Goal: Task Accomplishment & Management: Manage account settings

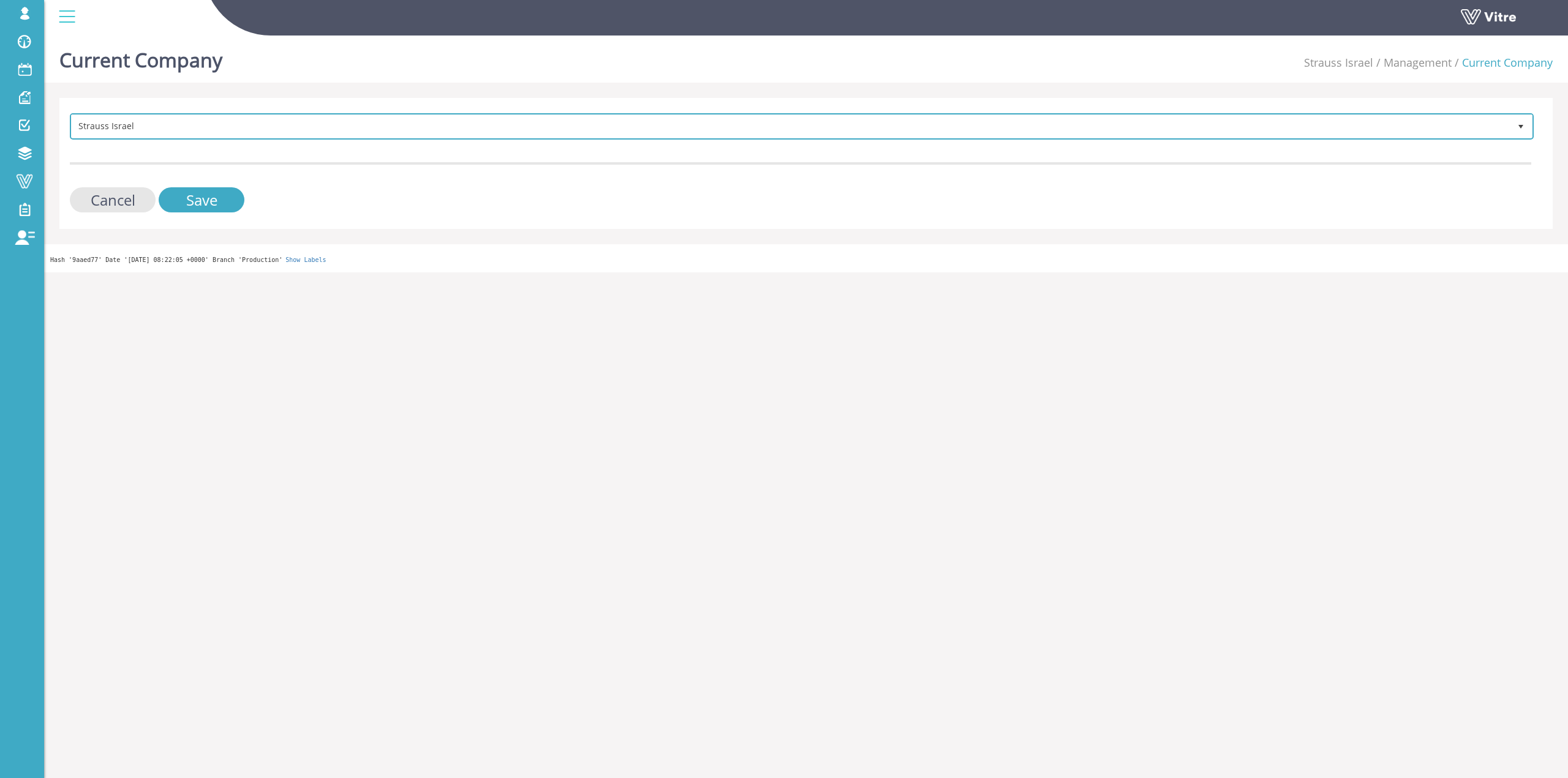
click at [250, 121] on span "Strauss Israel" at bounding box center [791, 126] width 1438 height 22
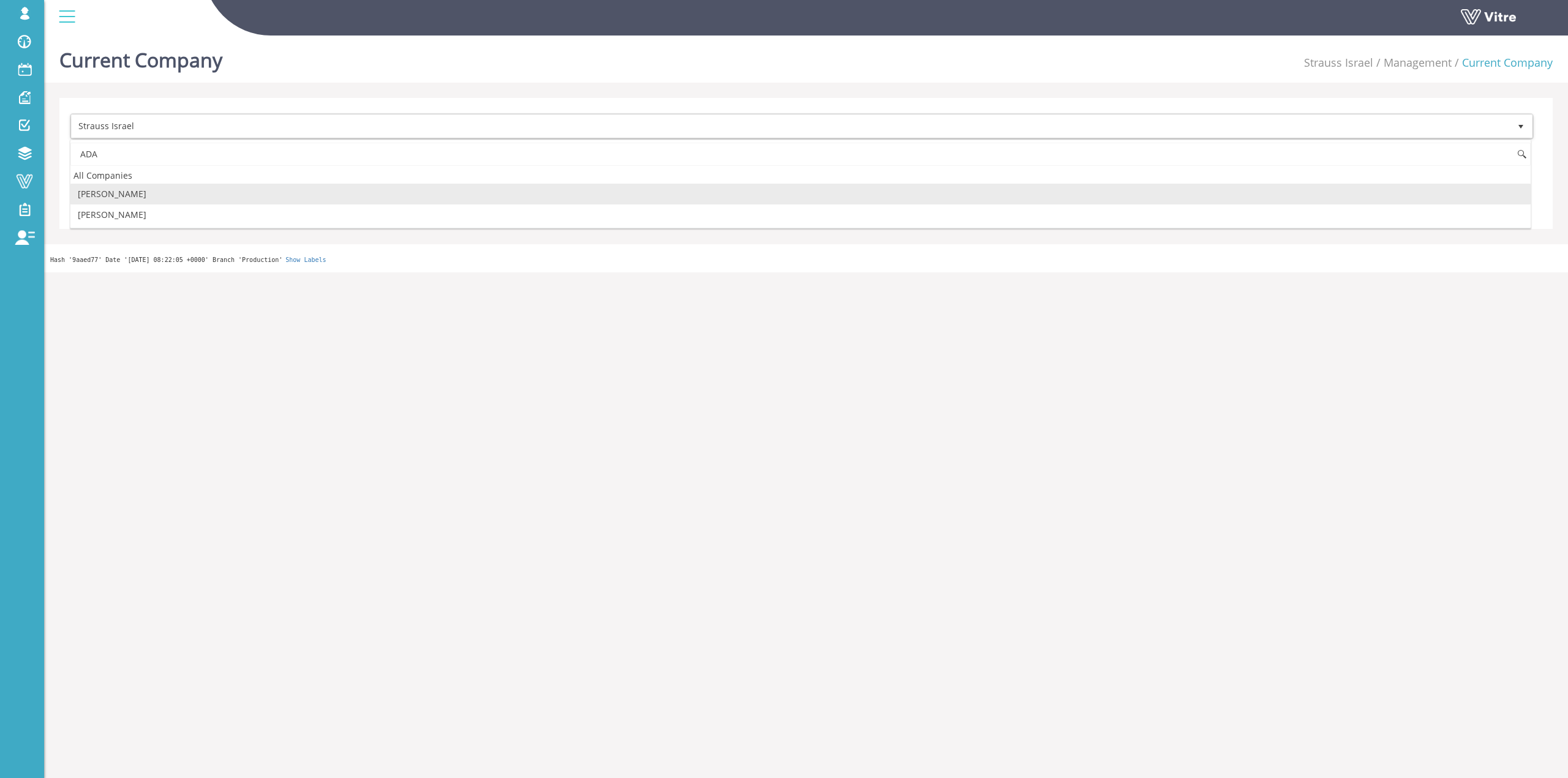
click at [128, 194] on li "[PERSON_NAME]" at bounding box center [800, 194] width 1460 height 21
type input "ADA"
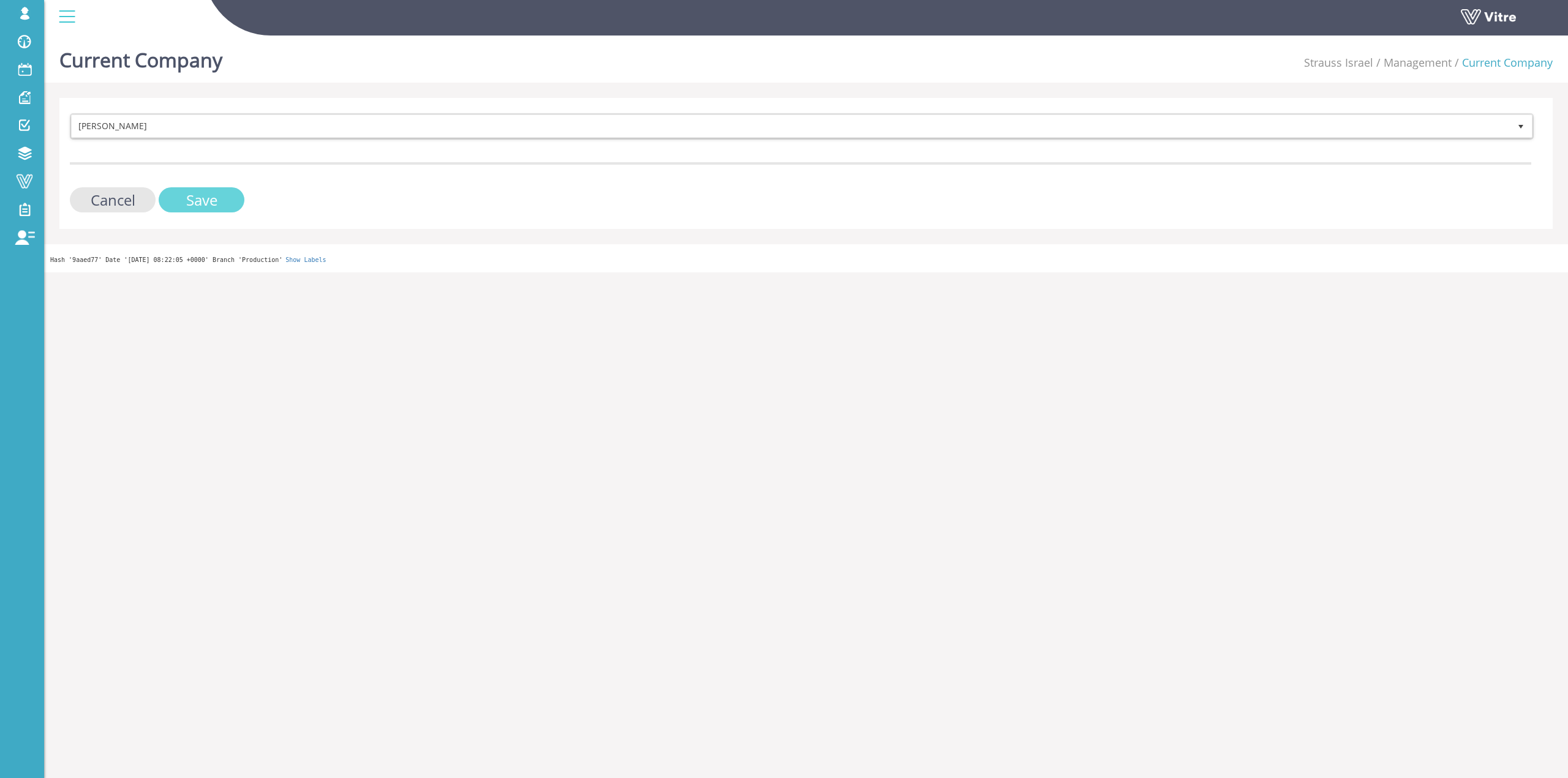
click at [186, 200] on input "Save" at bounding box center [201, 200] width 86 height 25
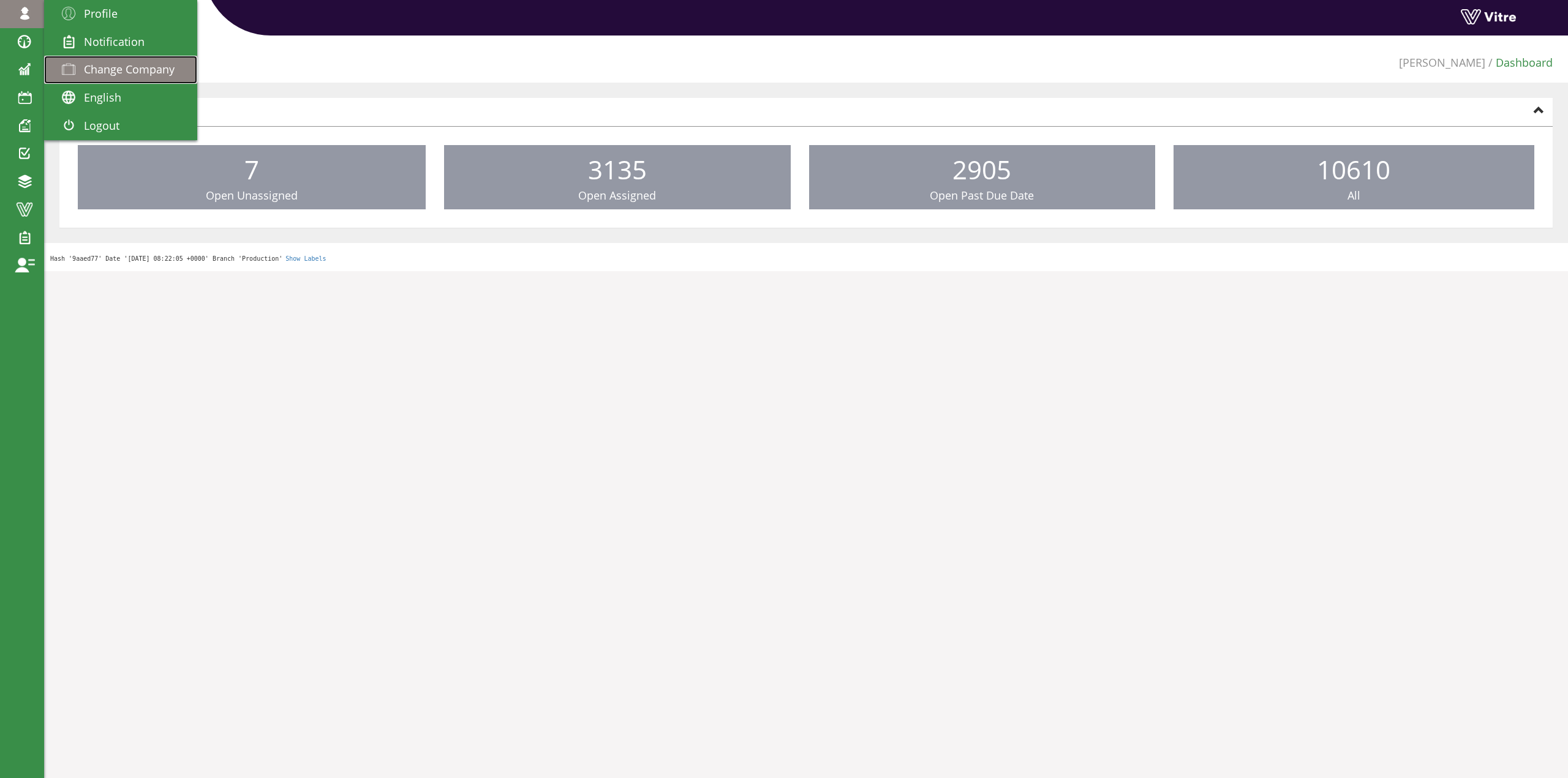
click at [84, 70] on span "Change Company" at bounding box center [128, 69] width 90 height 15
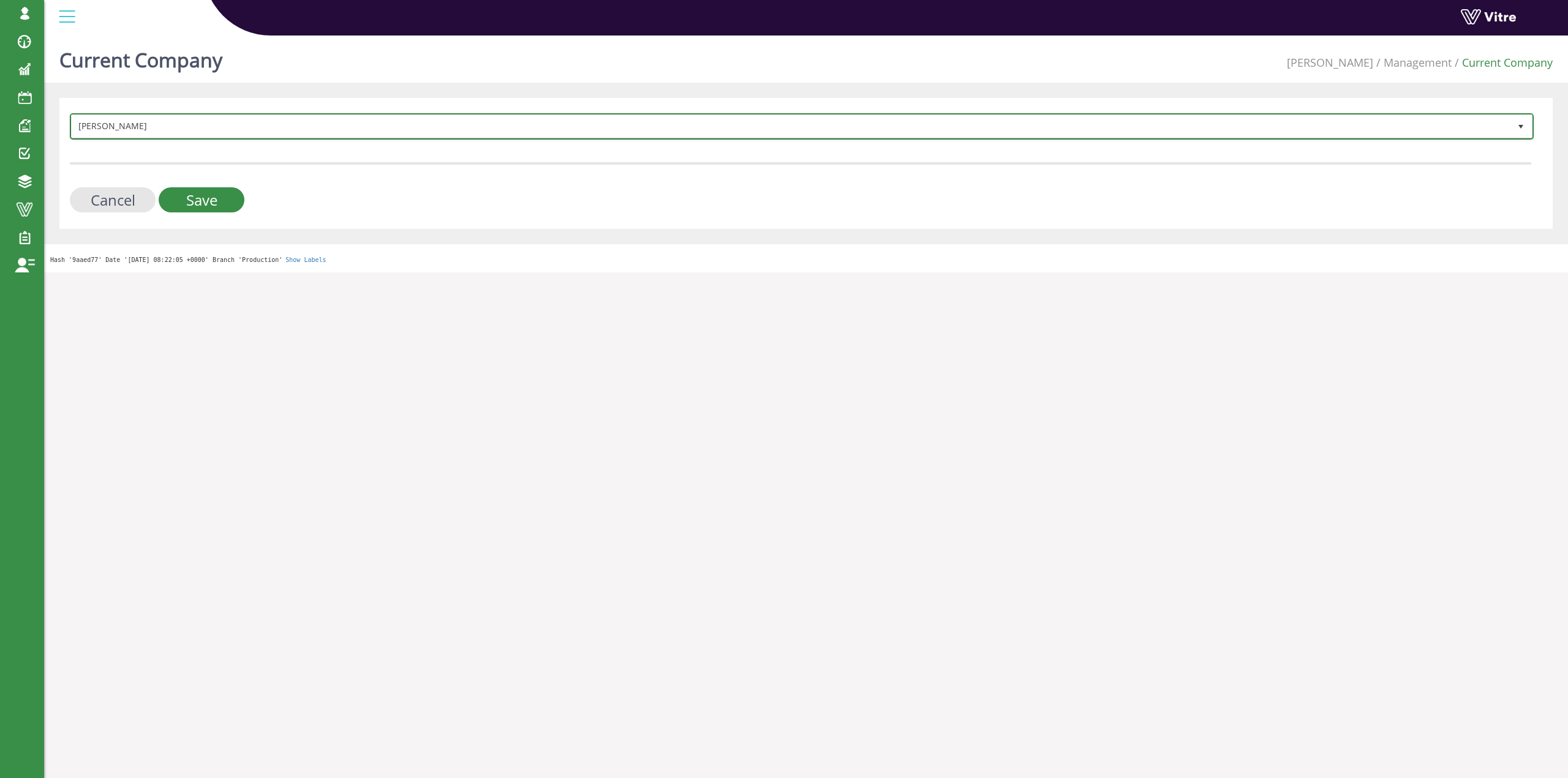
click at [175, 134] on span "[PERSON_NAME]" at bounding box center [791, 126] width 1438 height 22
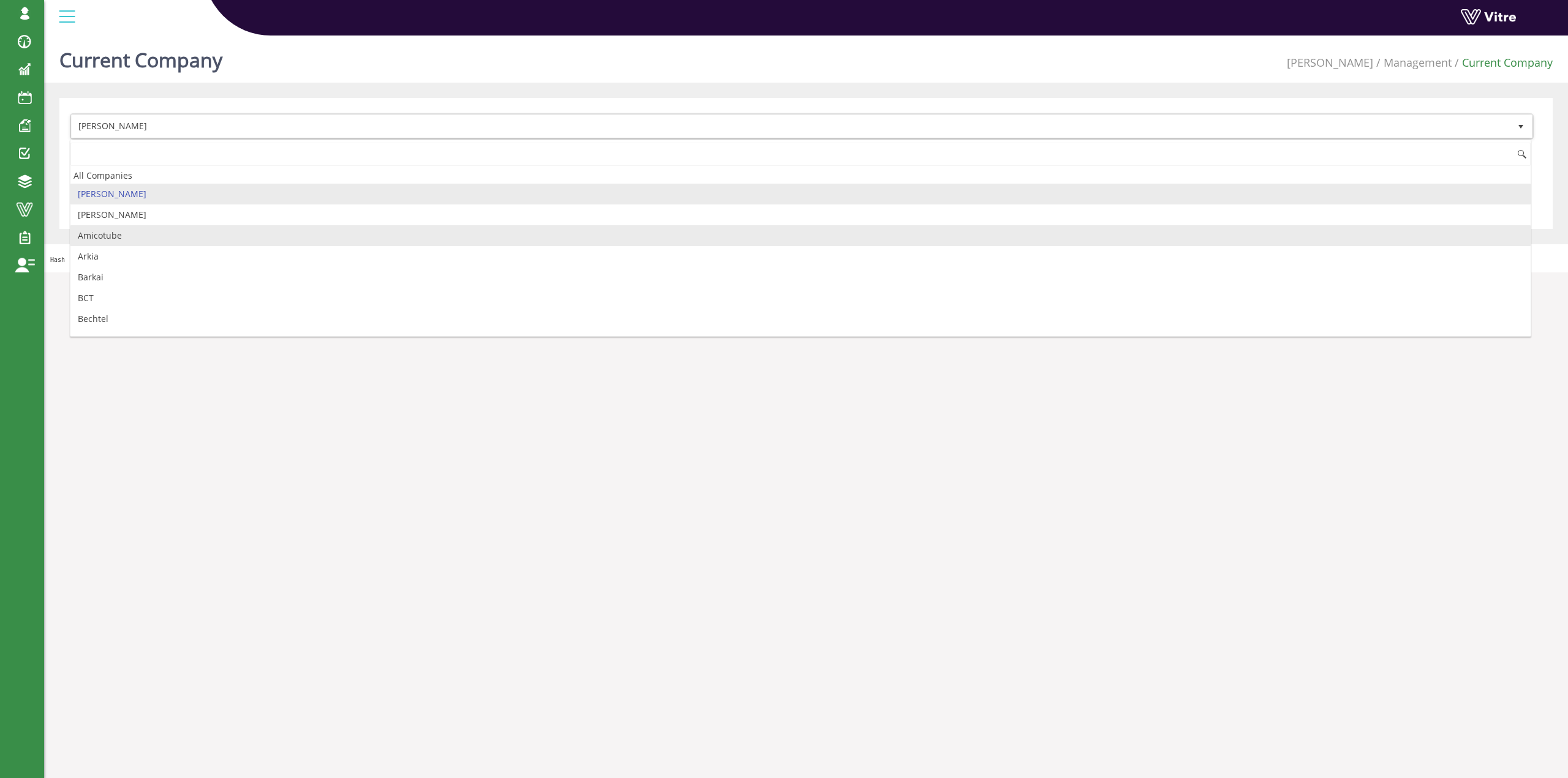
type input "ר"
type input "ק"
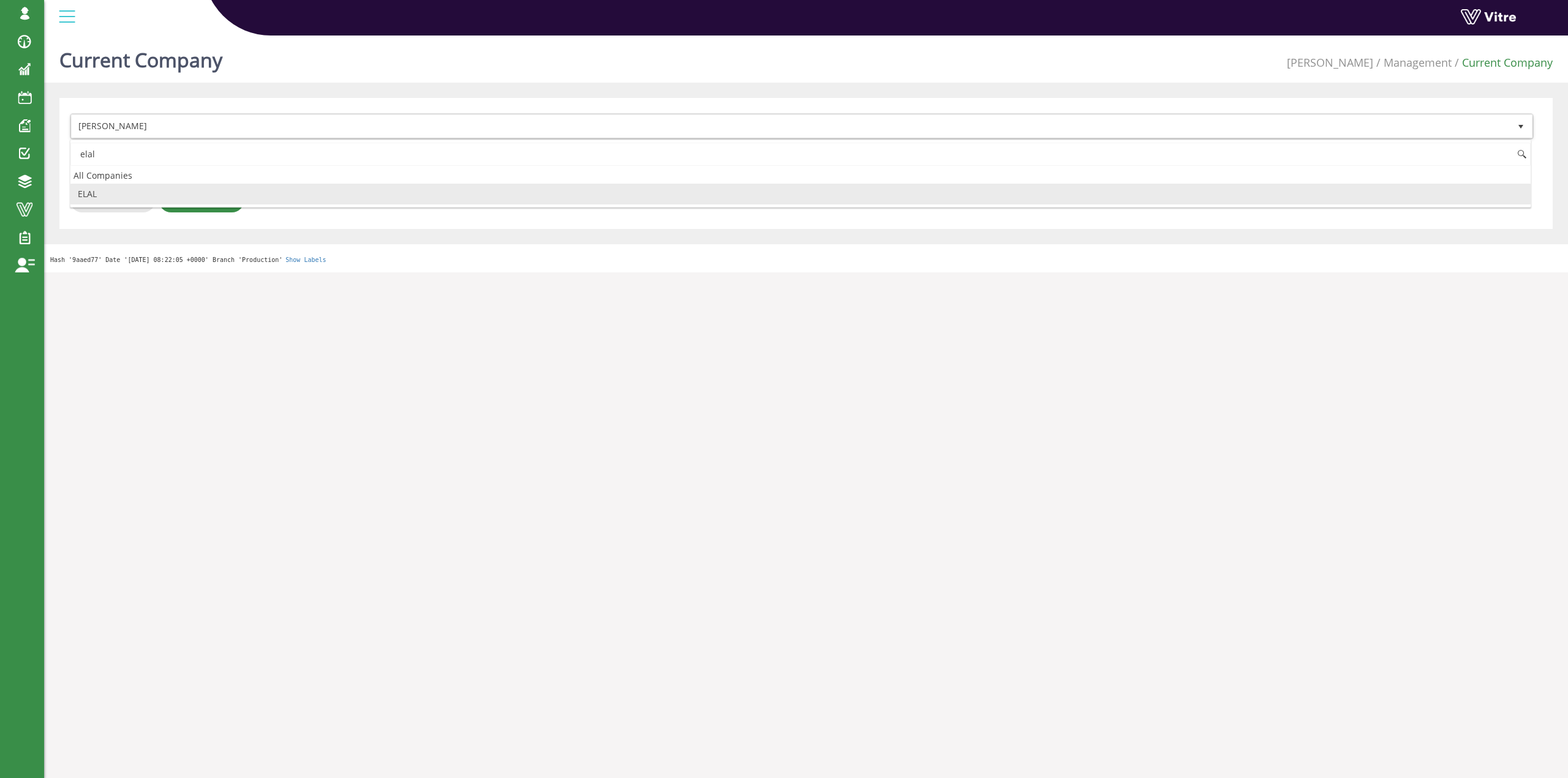
click at [150, 197] on li "ELAL" at bounding box center [800, 194] width 1460 height 21
type input "elal"
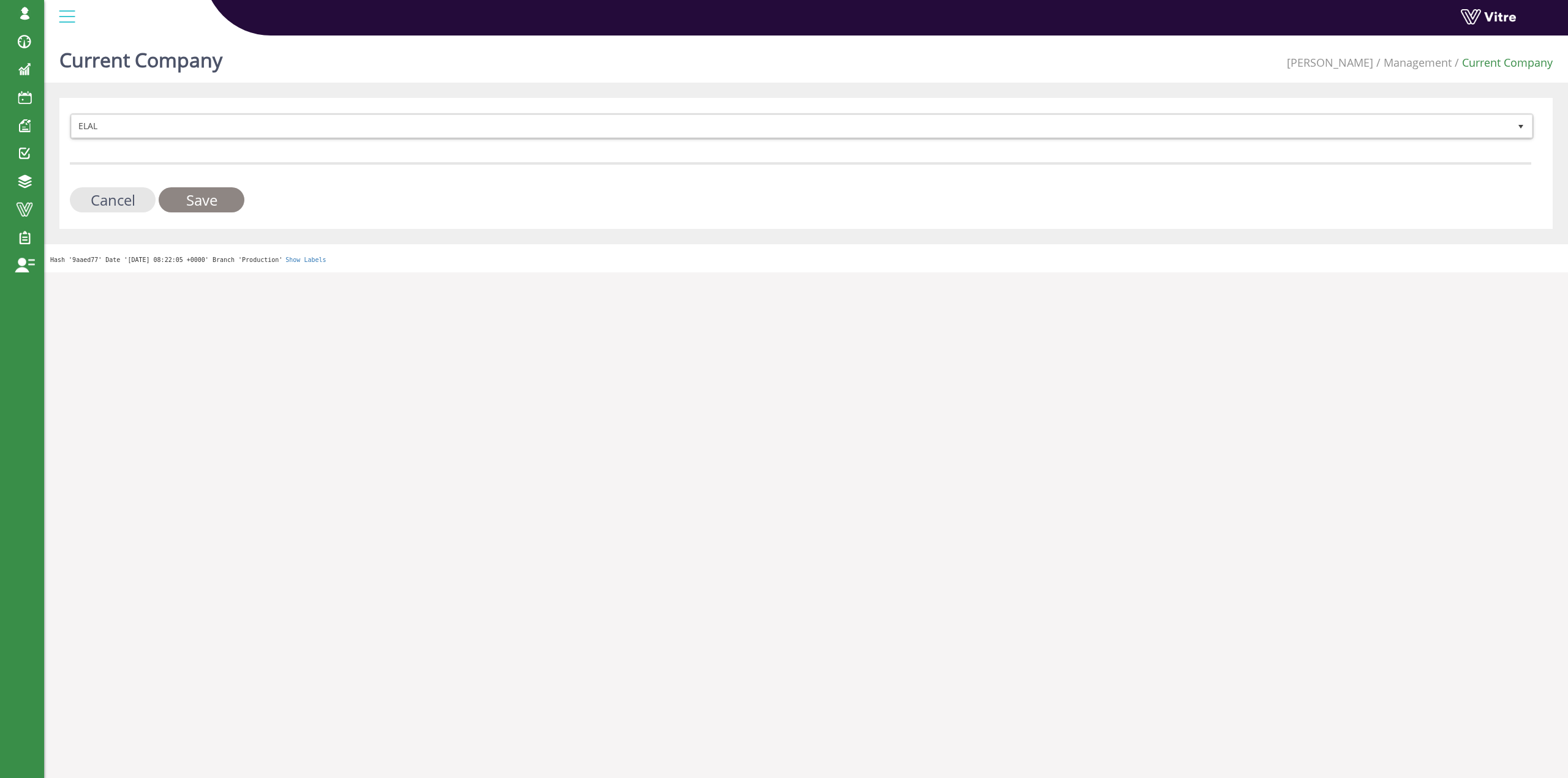
click at [194, 208] on input "Save" at bounding box center [201, 200] width 86 height 25
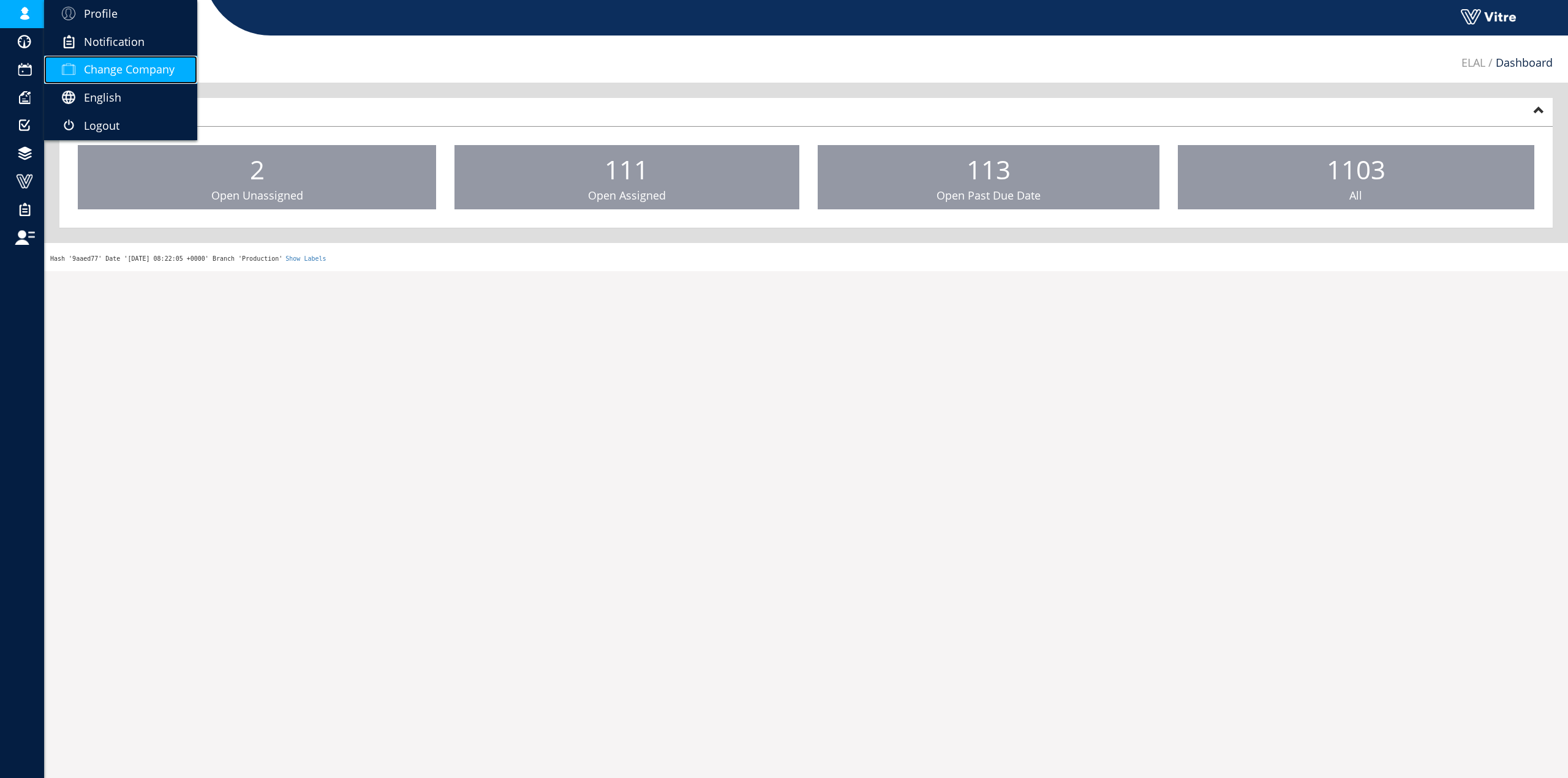
click at [135, 68] on span "Change Company" at bounding box center [128, 69] width 90 height 15
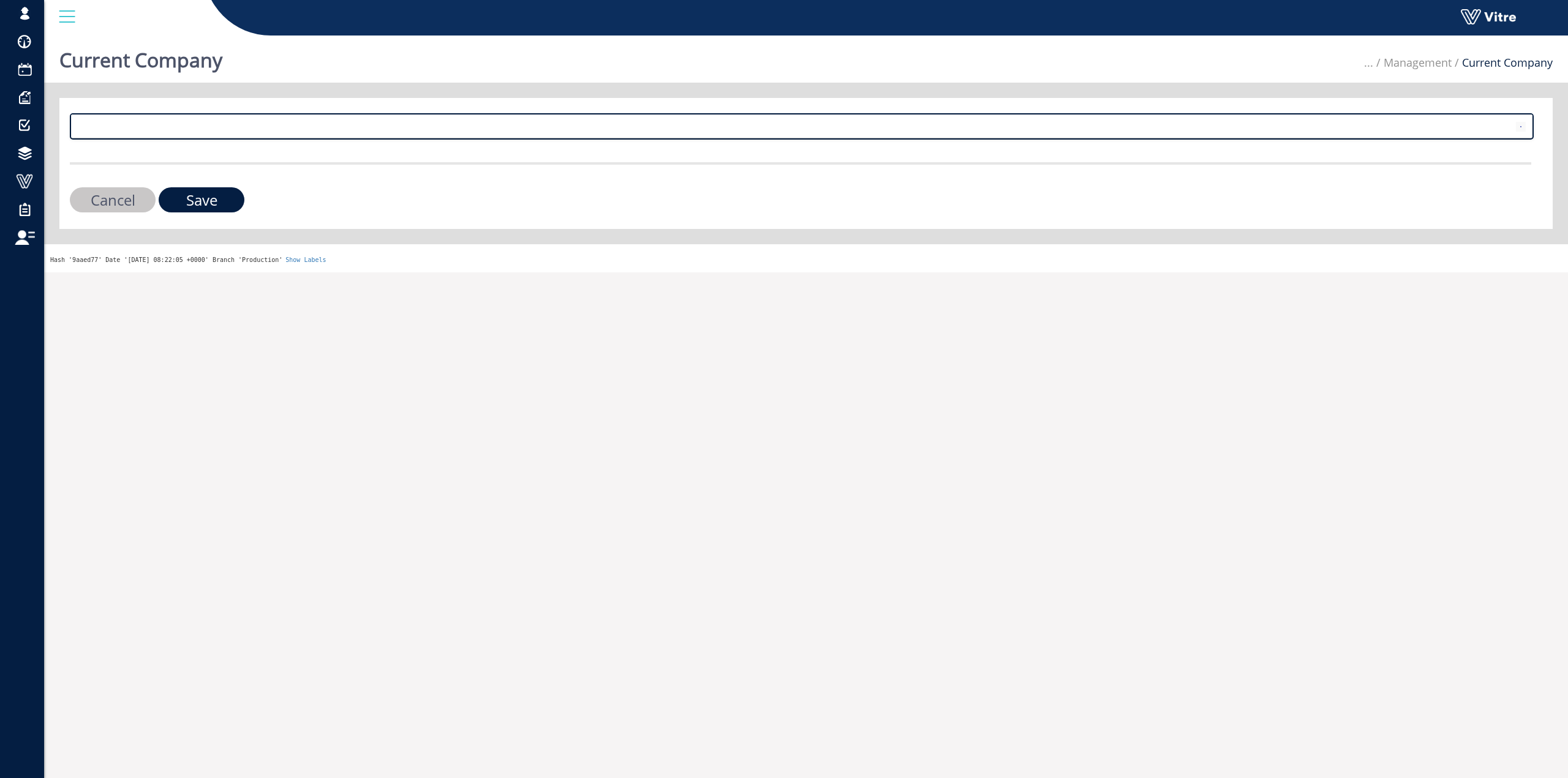
click at [217, 135] on span at bounding box center [791, 126] width 1438 height 22
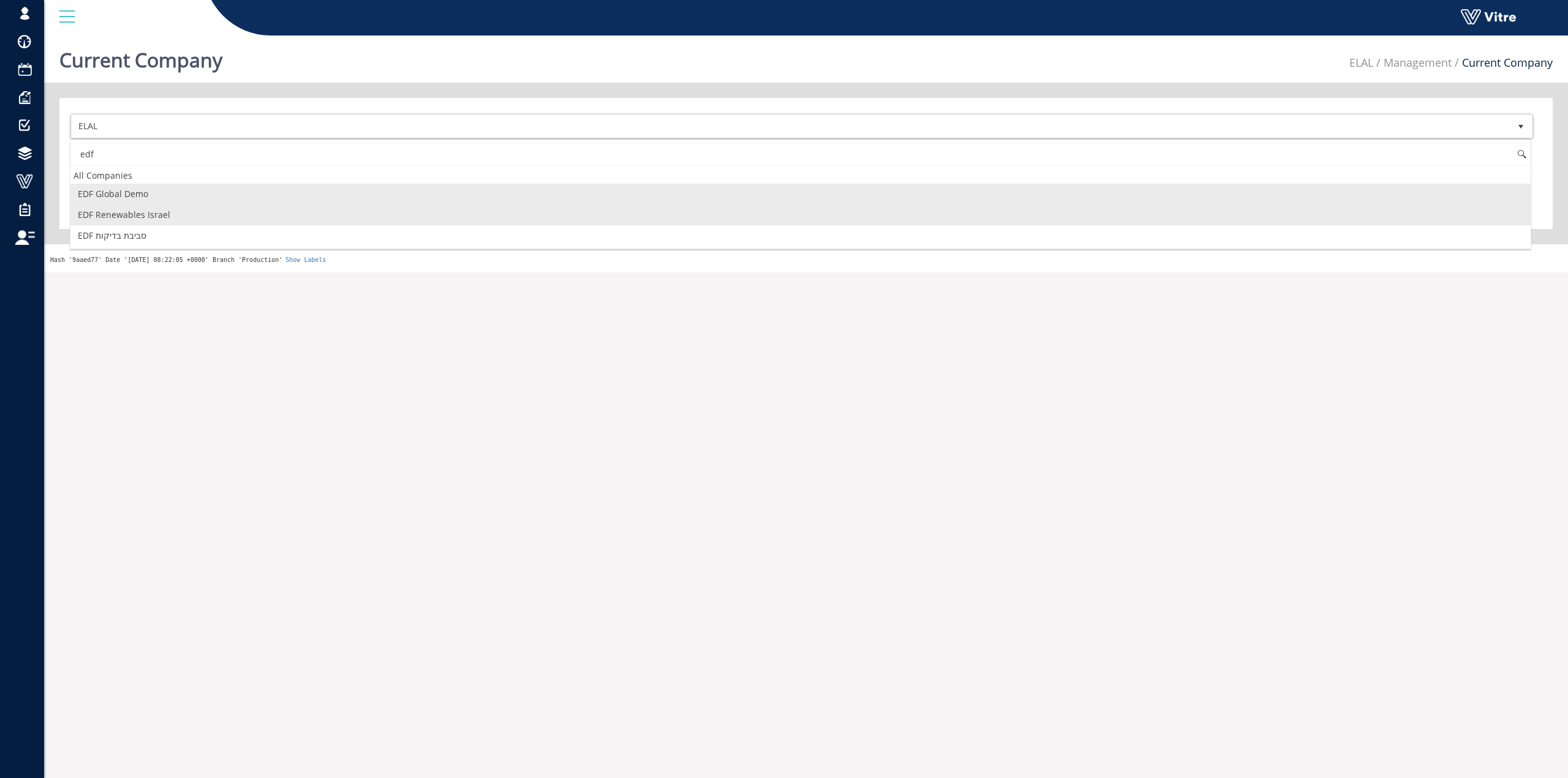
click at [195, 215] on li "EDF Renewables Israel" at bounding box center [800, 215] width 1460 height 21
type input "edf"
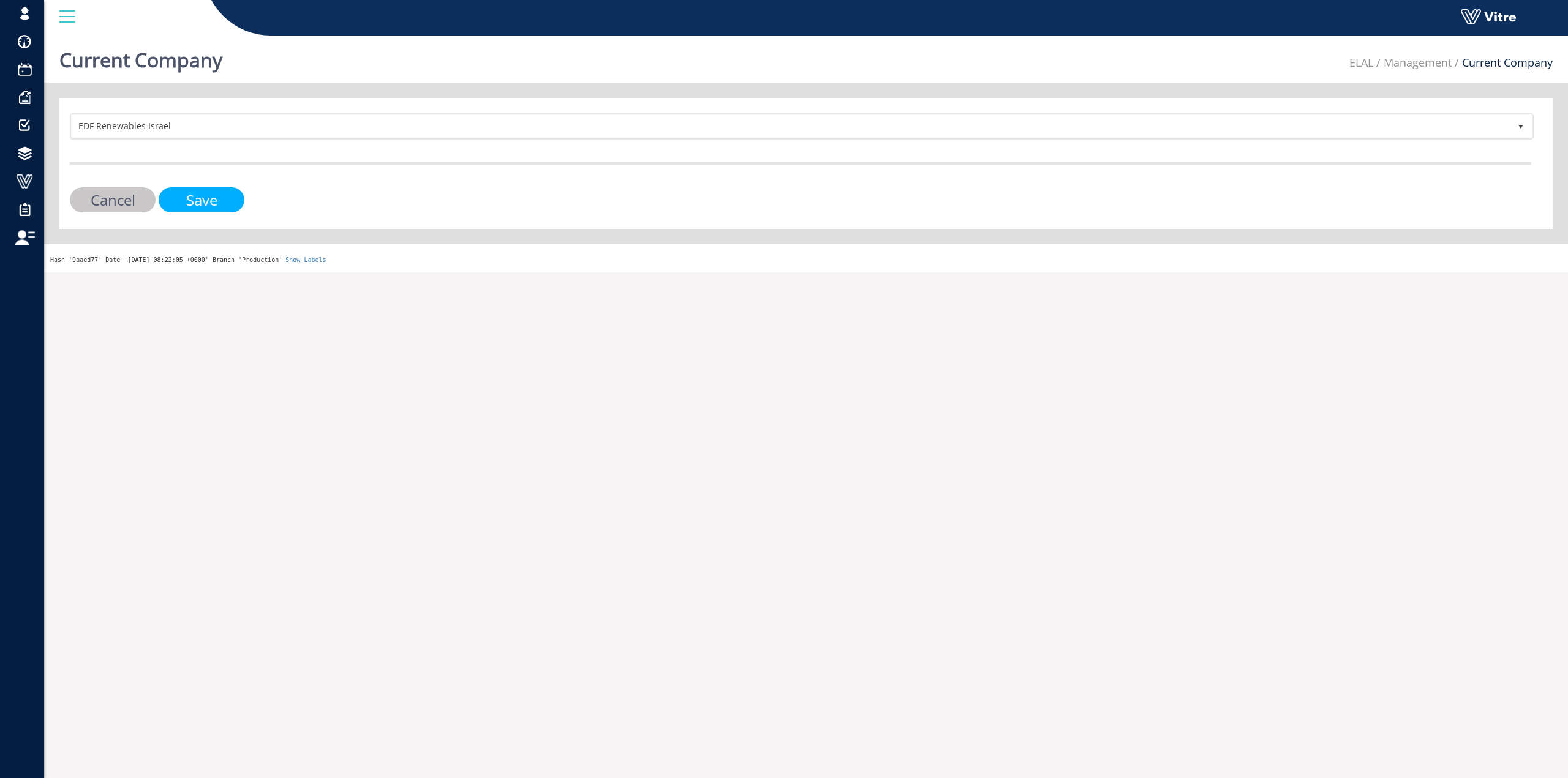
click at [199, 207] on input "Save" at bounding box center [201, 200] width 86 height 25
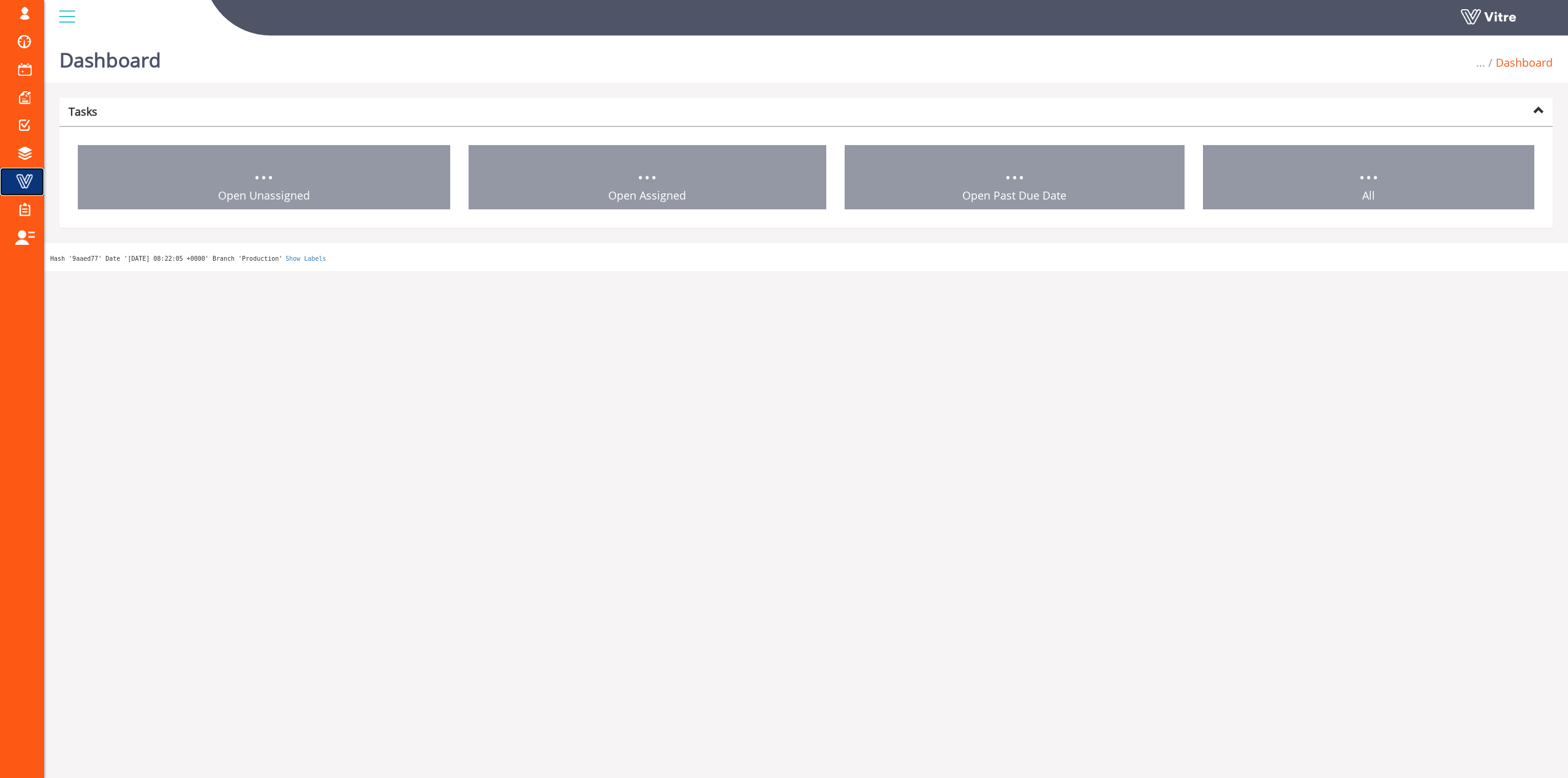
drag, startPoint x: 26, startPoint y: 171, endPoint x: 77, endPoint y: 155, distance: 53.5
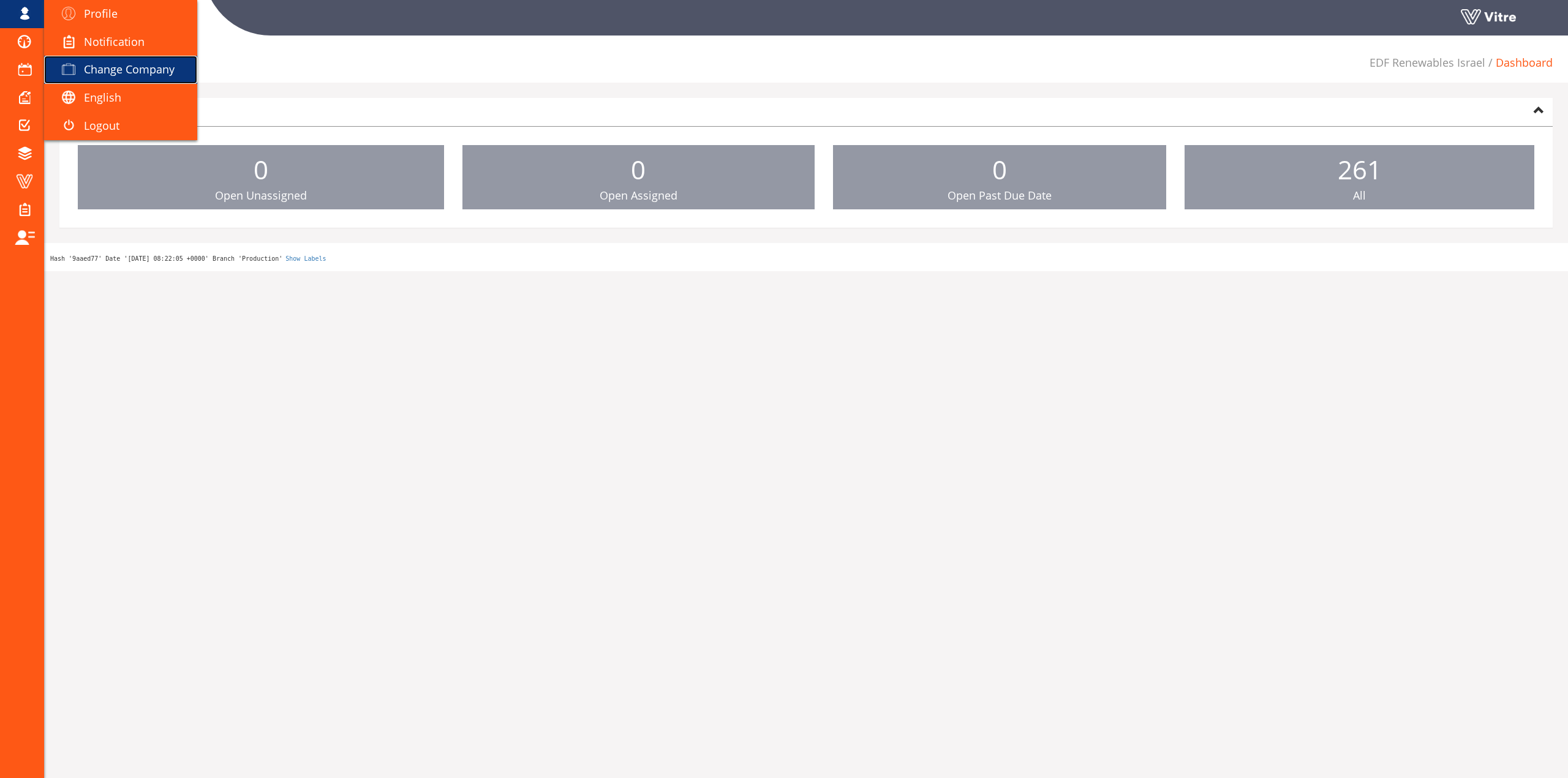
click at [83, 68] on span at bounding box center [69, 69] width 31 height 15
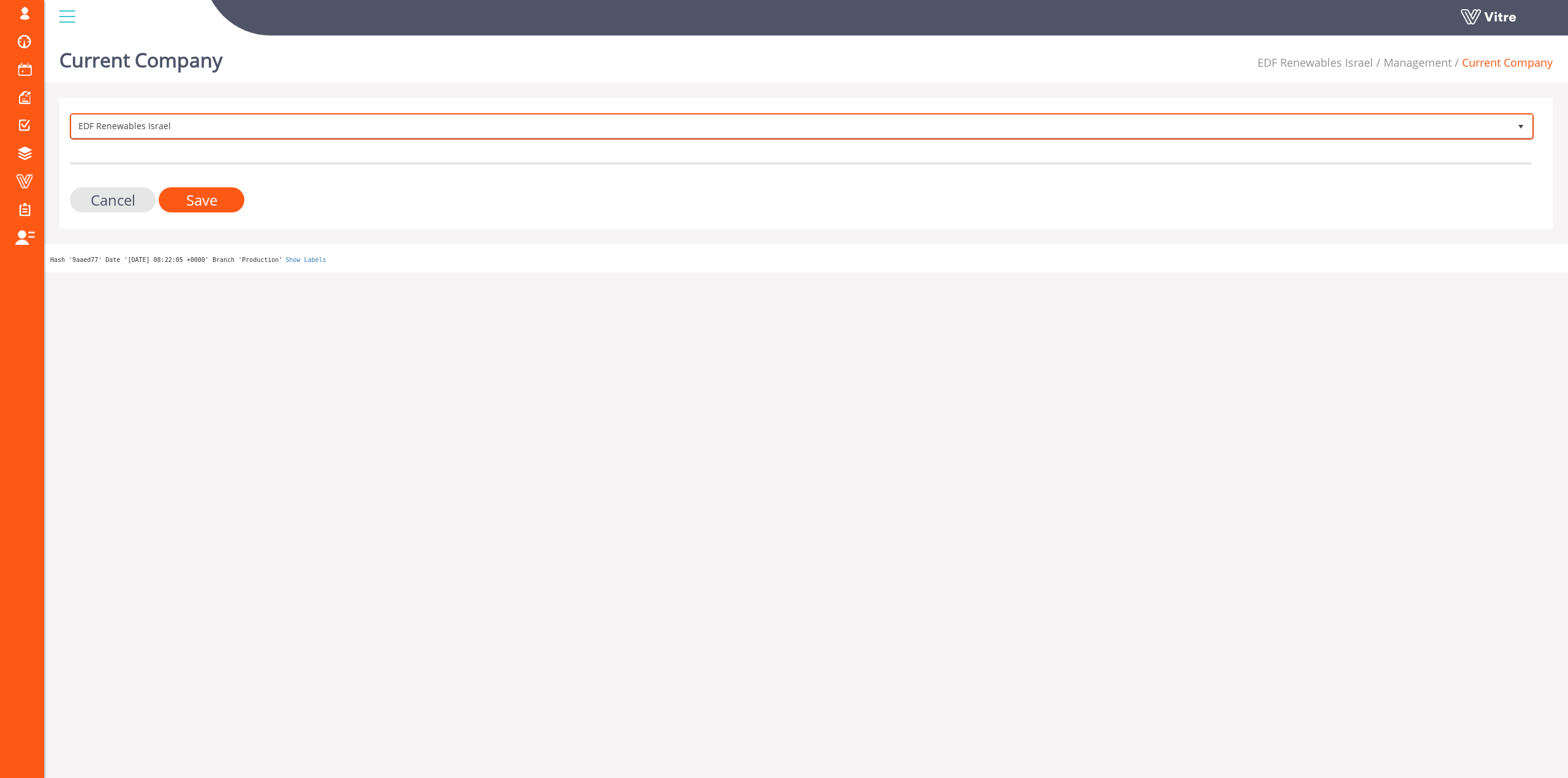
click at [153, 123] on span "EDF Renewables Israel" at bounding box center [791, 126] width 1438 height 22
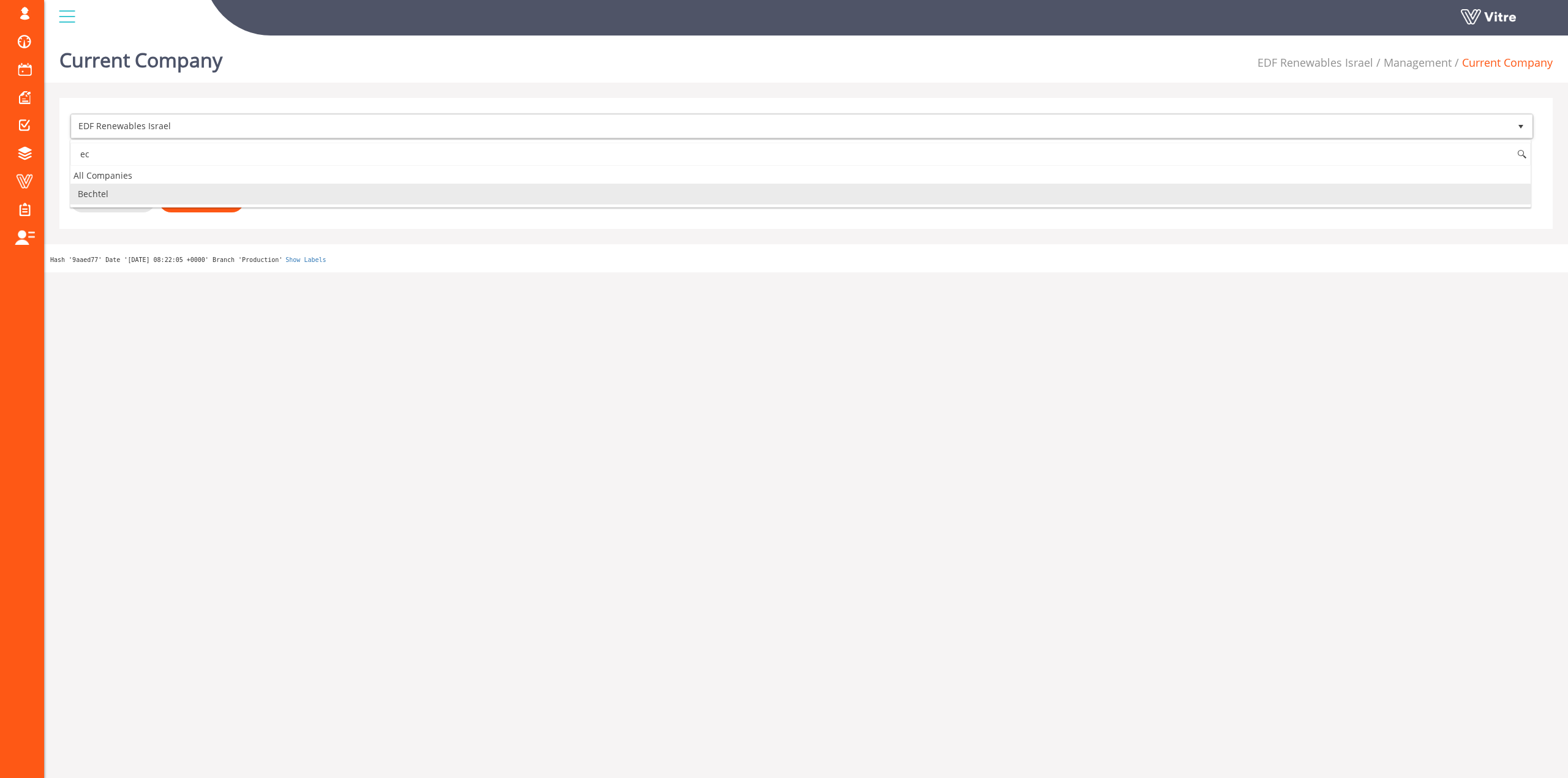
click at [129, 150] on input "ec" at bounding box center [800, 154] width 1460 height 23
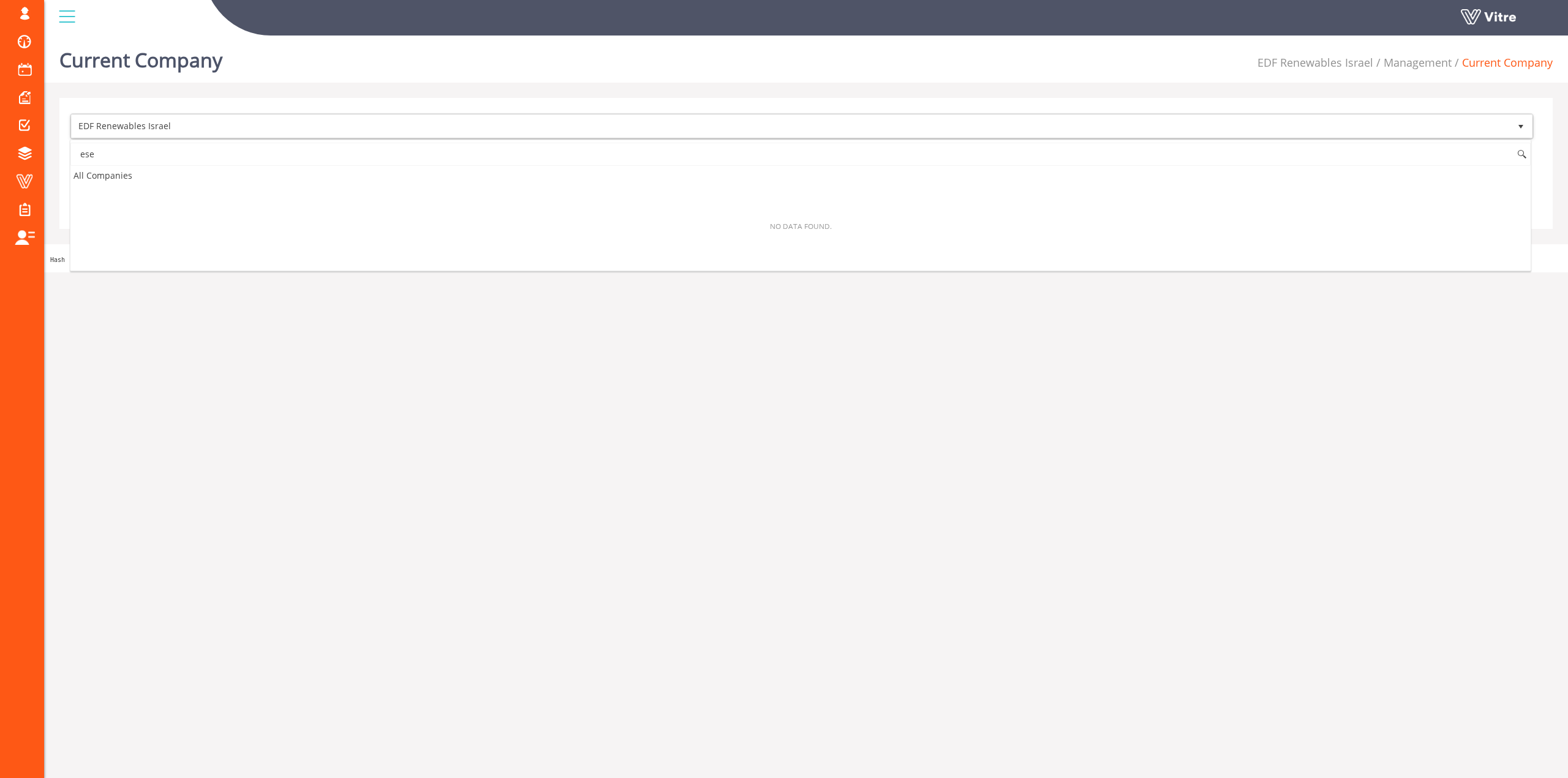
click at [127, 156] on input "ese" at bounding box center [800, 154] width 1460 height 23
click at [128, 156] on input "ese" at bounding box center [800, 154] width 1460 height 23
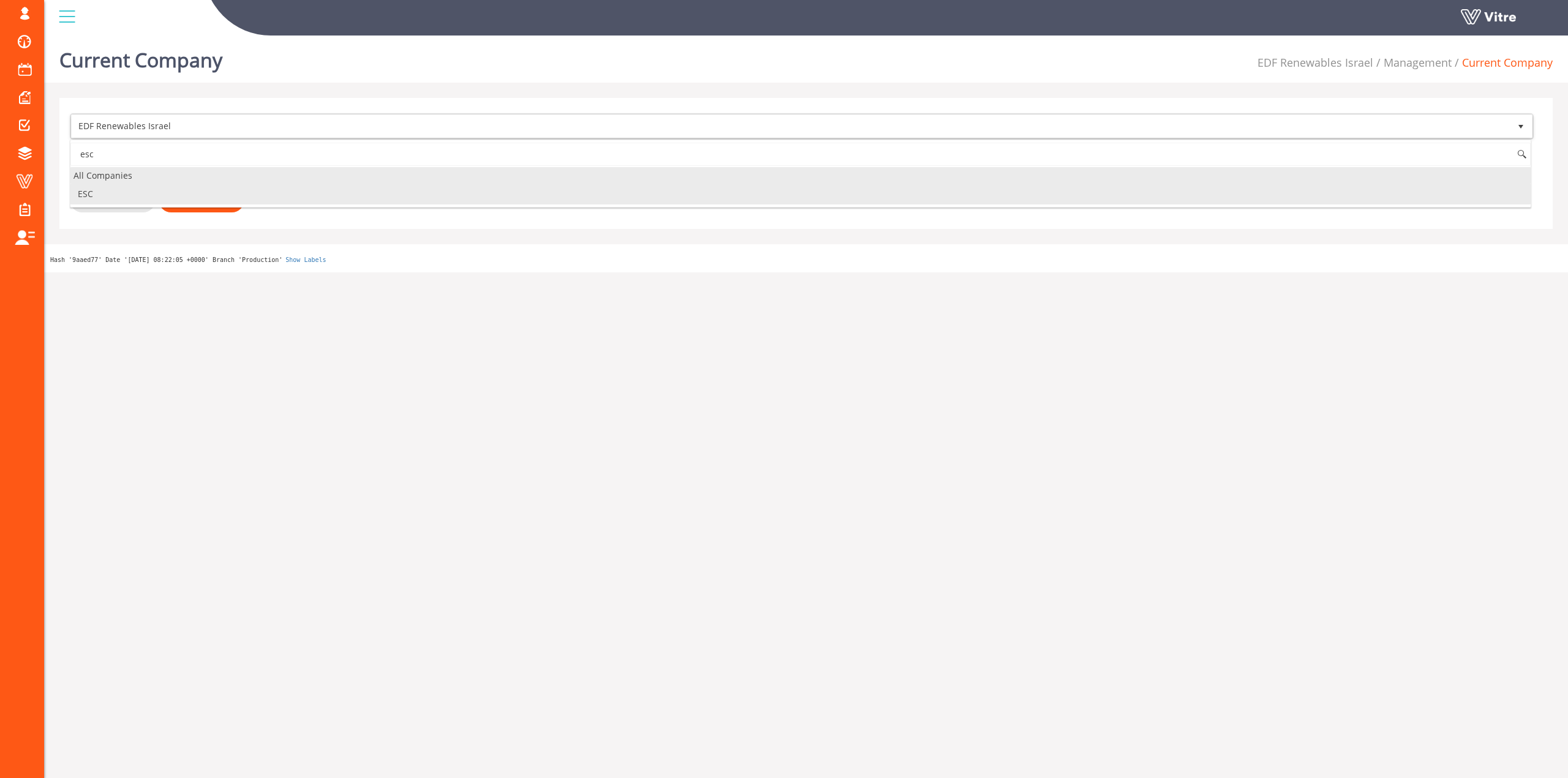
click at [138, 189] on li "ESC" at bounding box center [800, 194] width 1460 height 21
type input "esc"
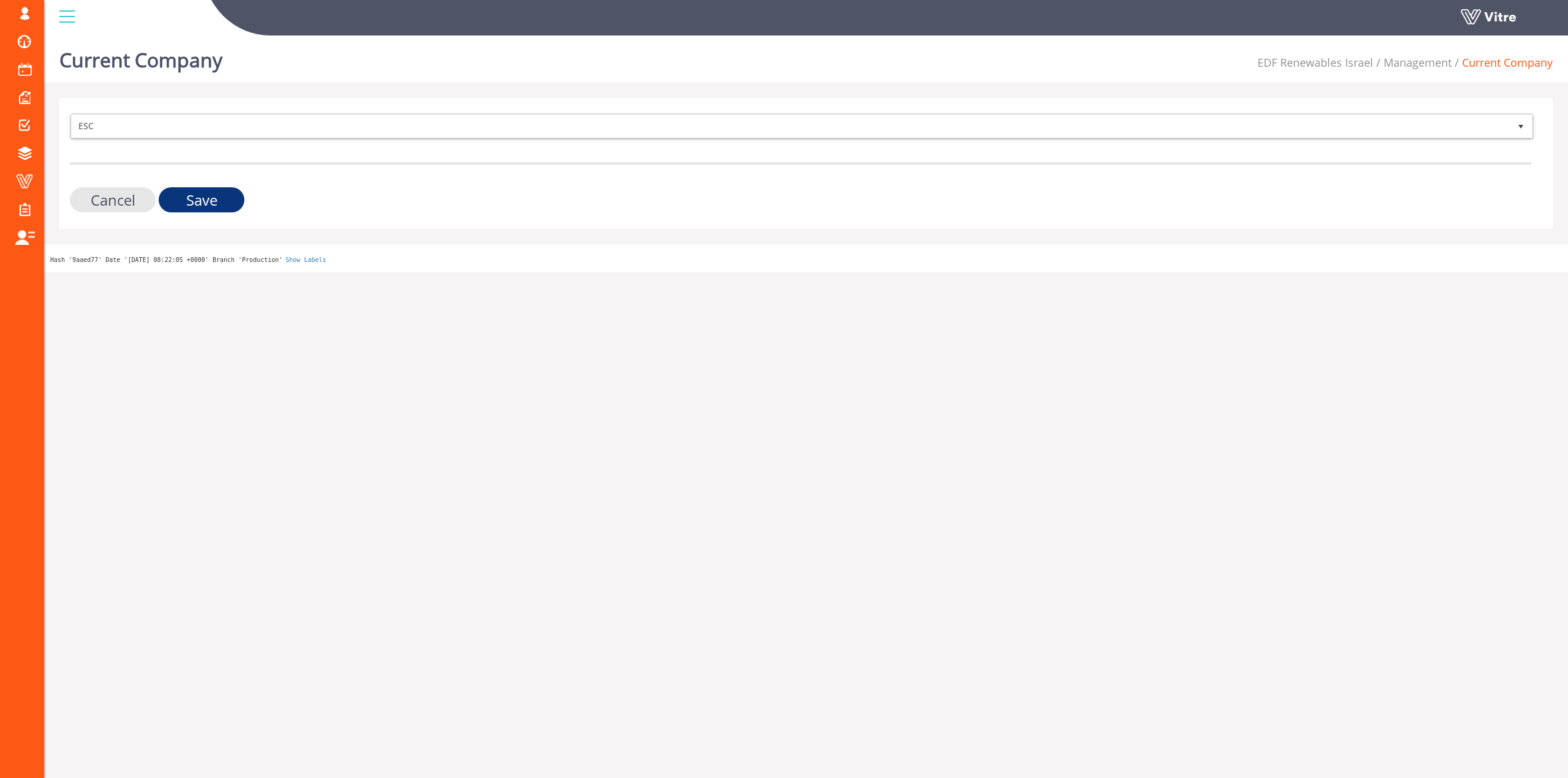
click at [179, 192] on input "Save" at bounding box center [201, 200] width 86 height 25
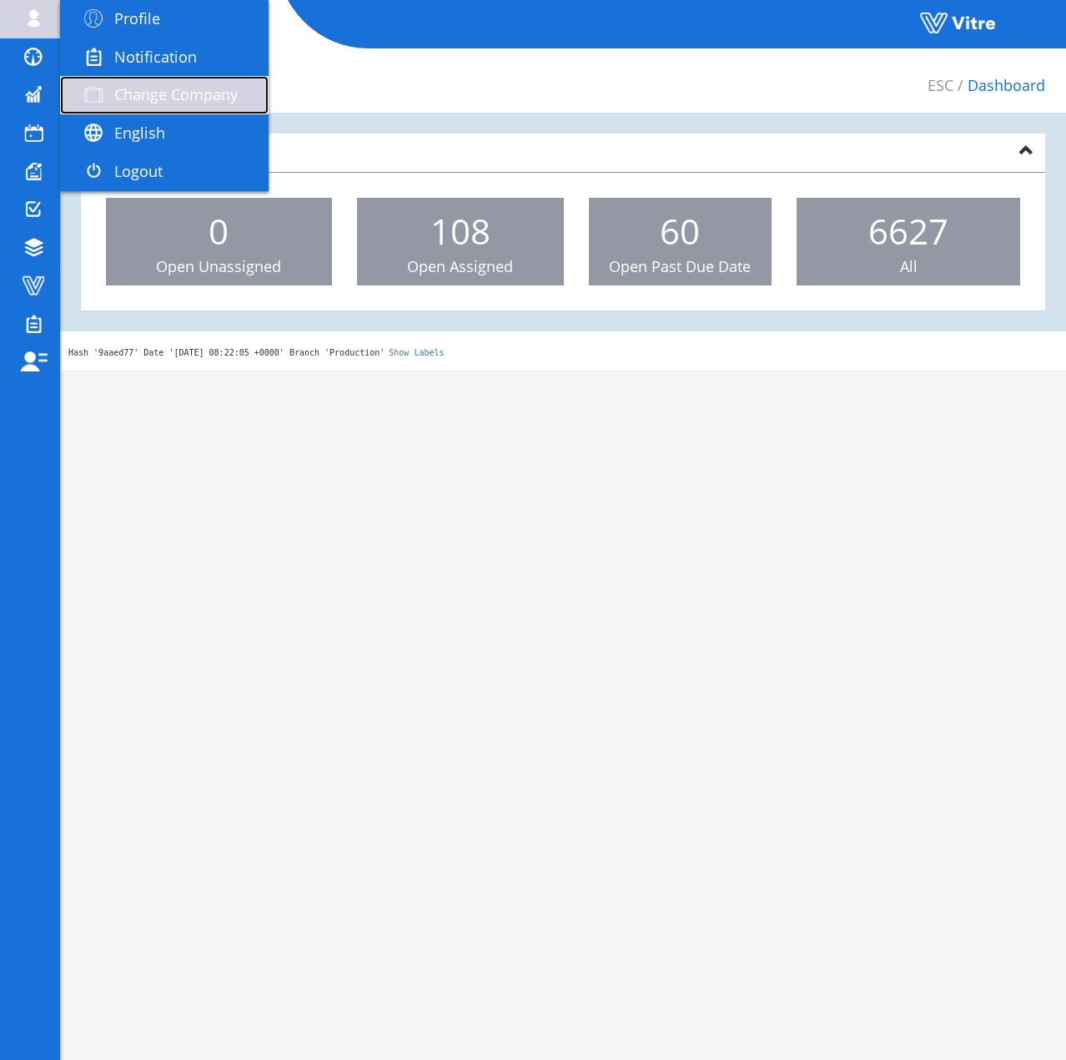
drag, startPoint x: 195, startPoint y: 84, endPoint x: 210, endPoint y: 76, distance: 17.2
click at [195, 84] on span "Change Company" at bounding box center [175, 94] width 123 height 20
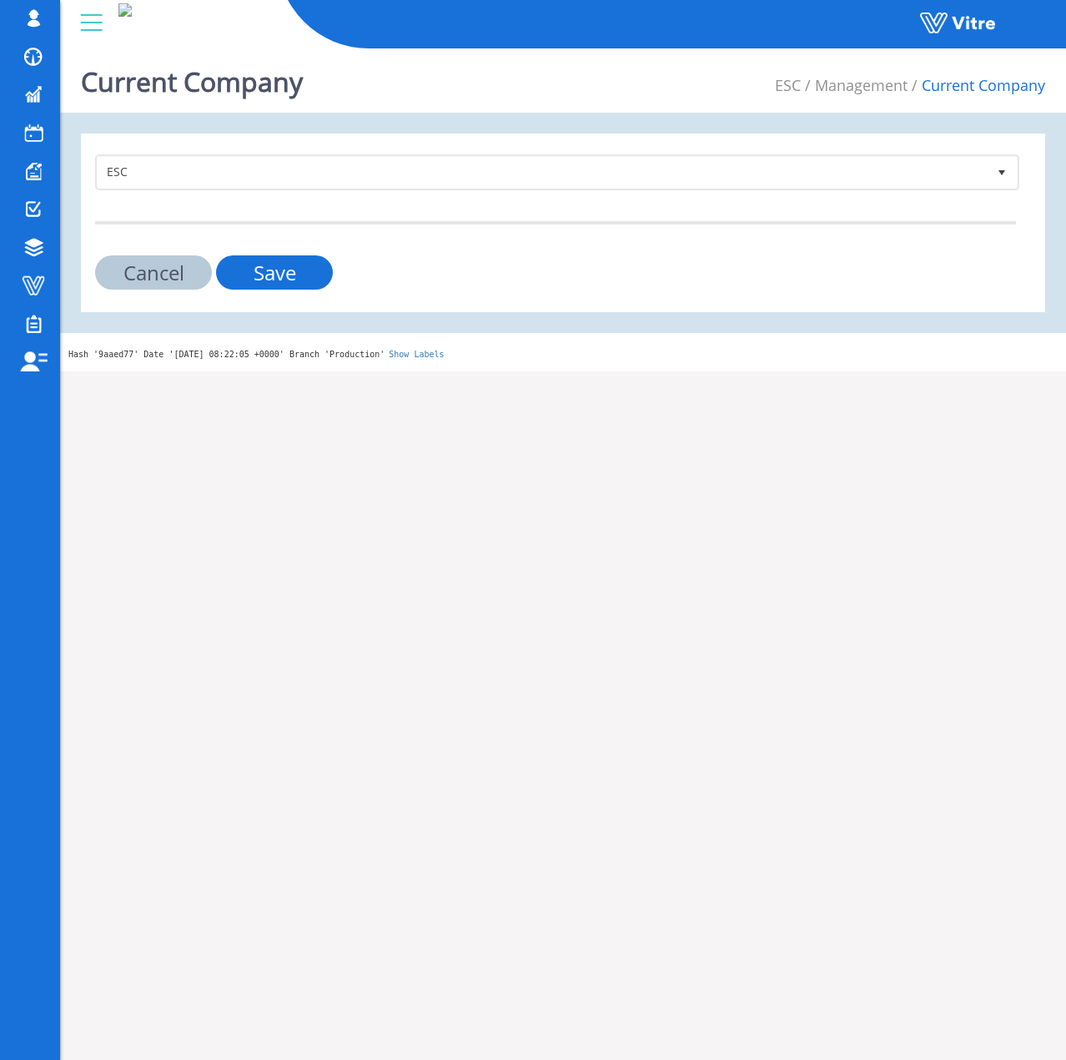
click at [236, 152] on div "ESC 170 Cancel Save" at bounding box center [563, 222] width 964 height 179
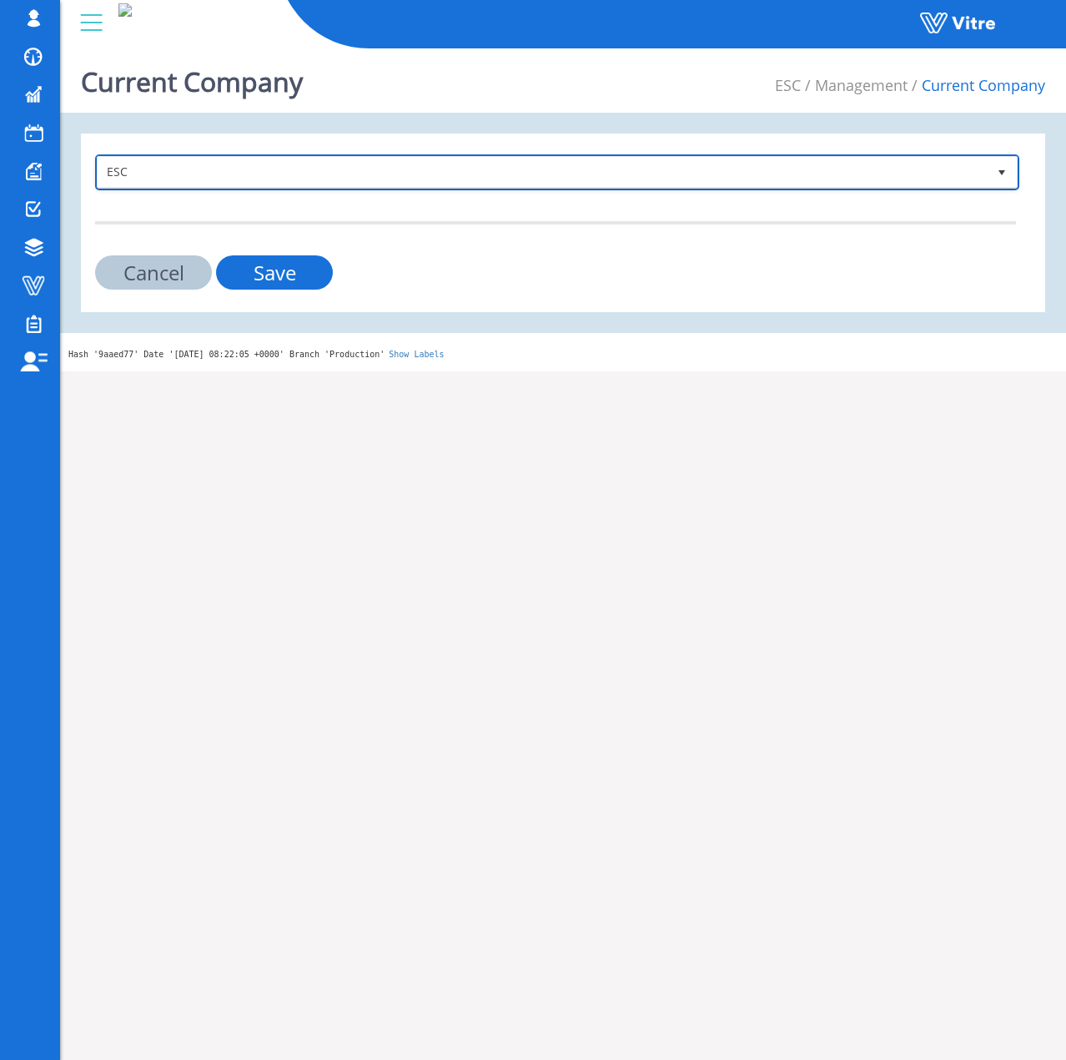
click at [234, 159] on span "ESC" at bounding box center [542, 172] width 889 height 30
click at [253, 171] on span "ESC" at bounding box center [542, 172] width 889 height 30
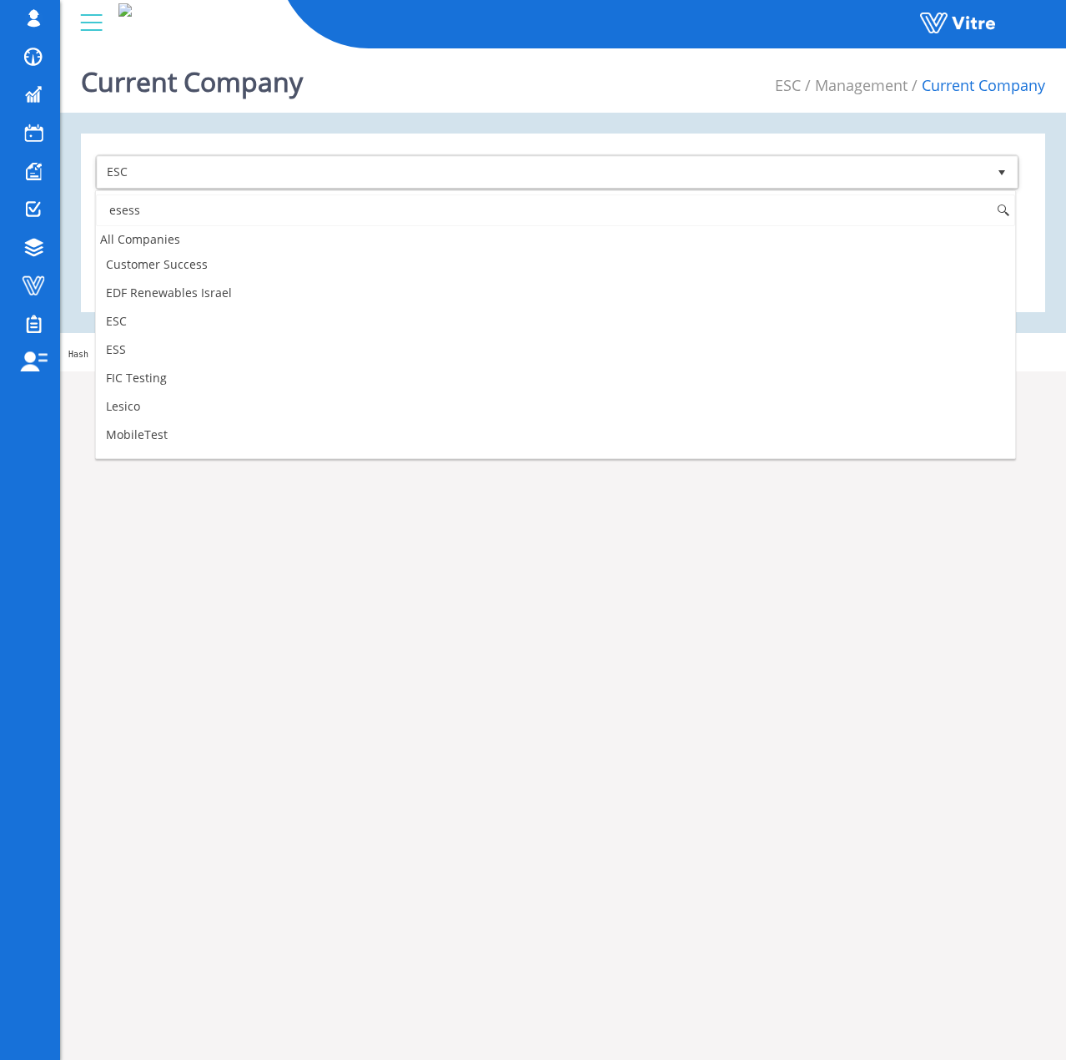
click at [198, 211] on input "esess" at bounding box center [555, 210] width 919 height 32
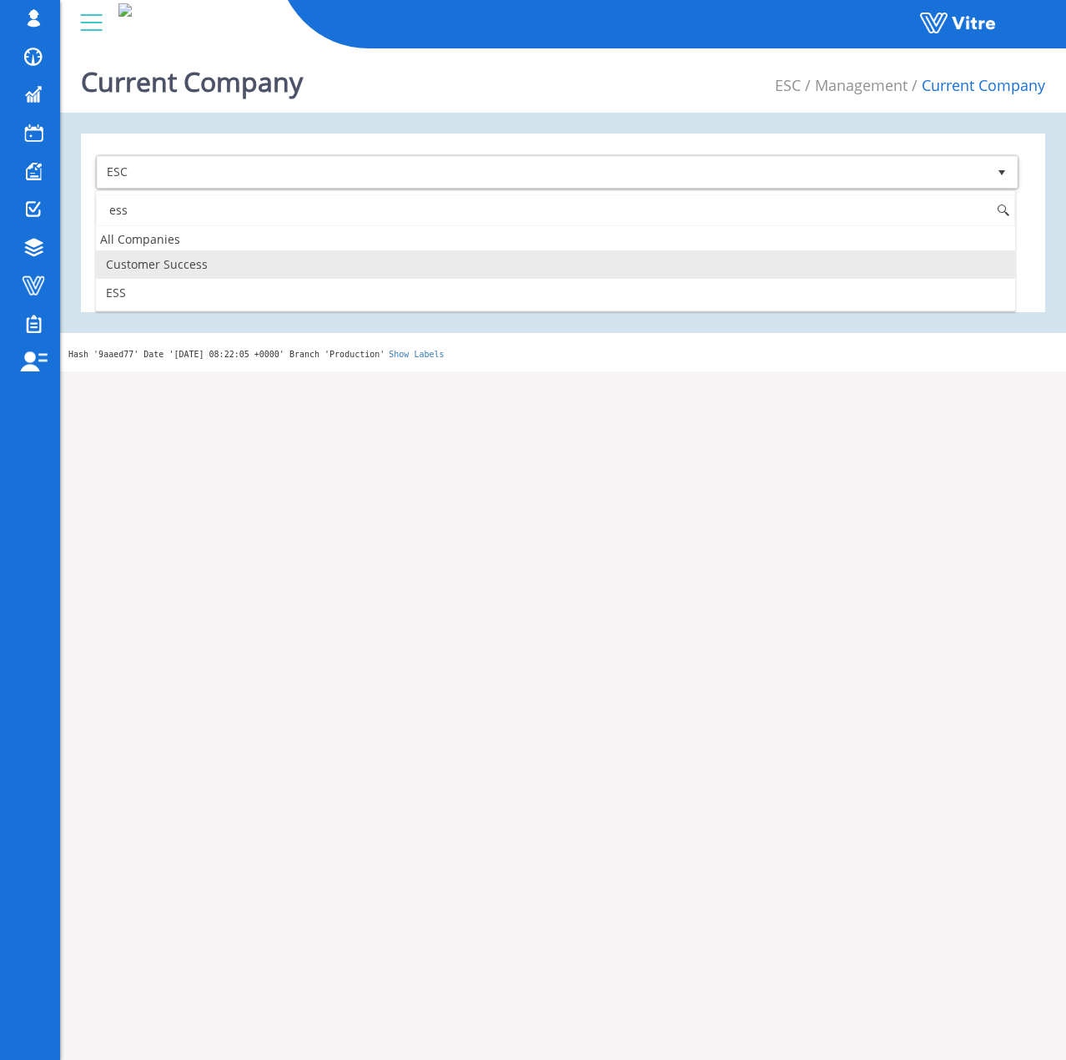
click at [139, 257] on li "Customer Success" at bounding box center [555, 264] width 919 height 28
type input "ess"
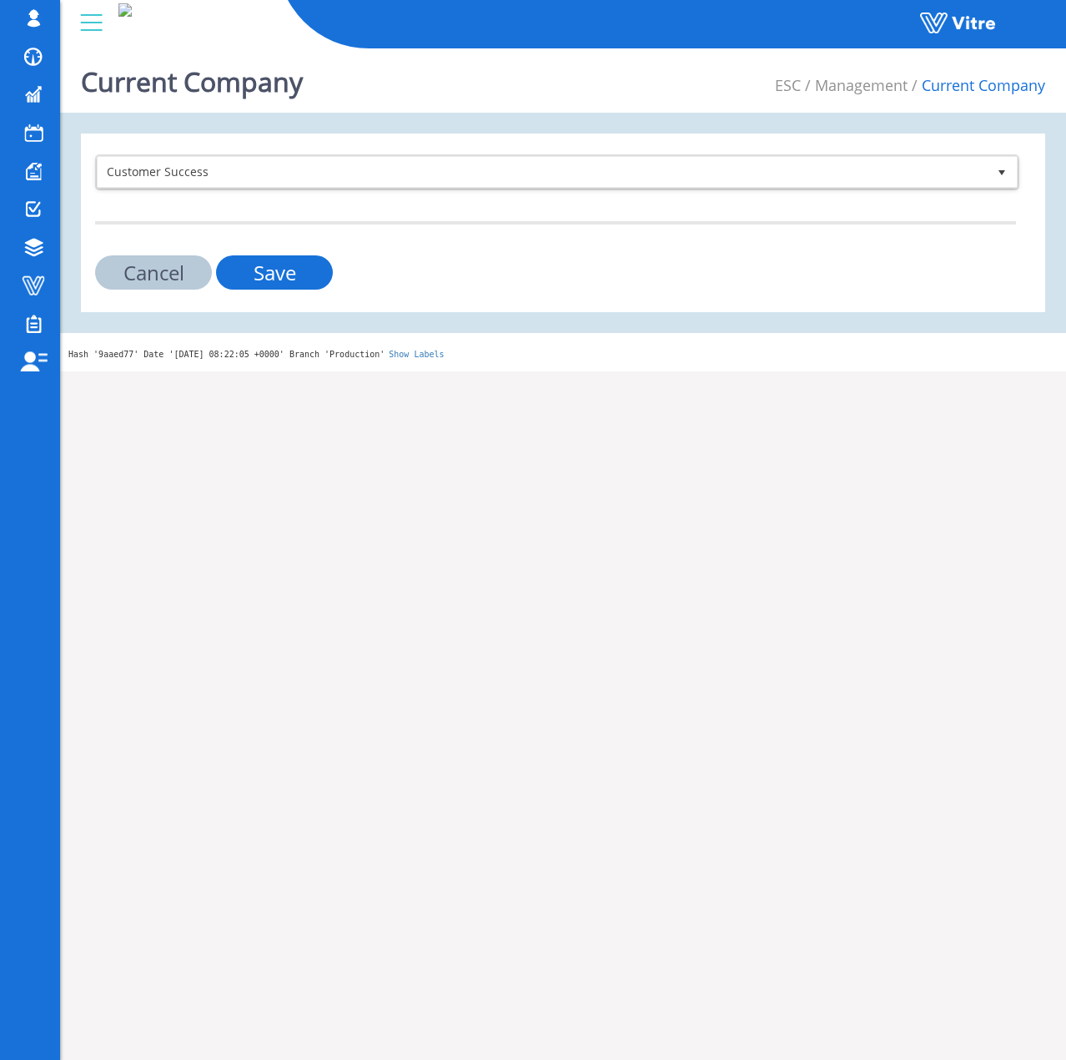
click at [160, 191] on form "Customer Success 208 Cancel Save" at bounding box center [555, 221] width 921 height 135
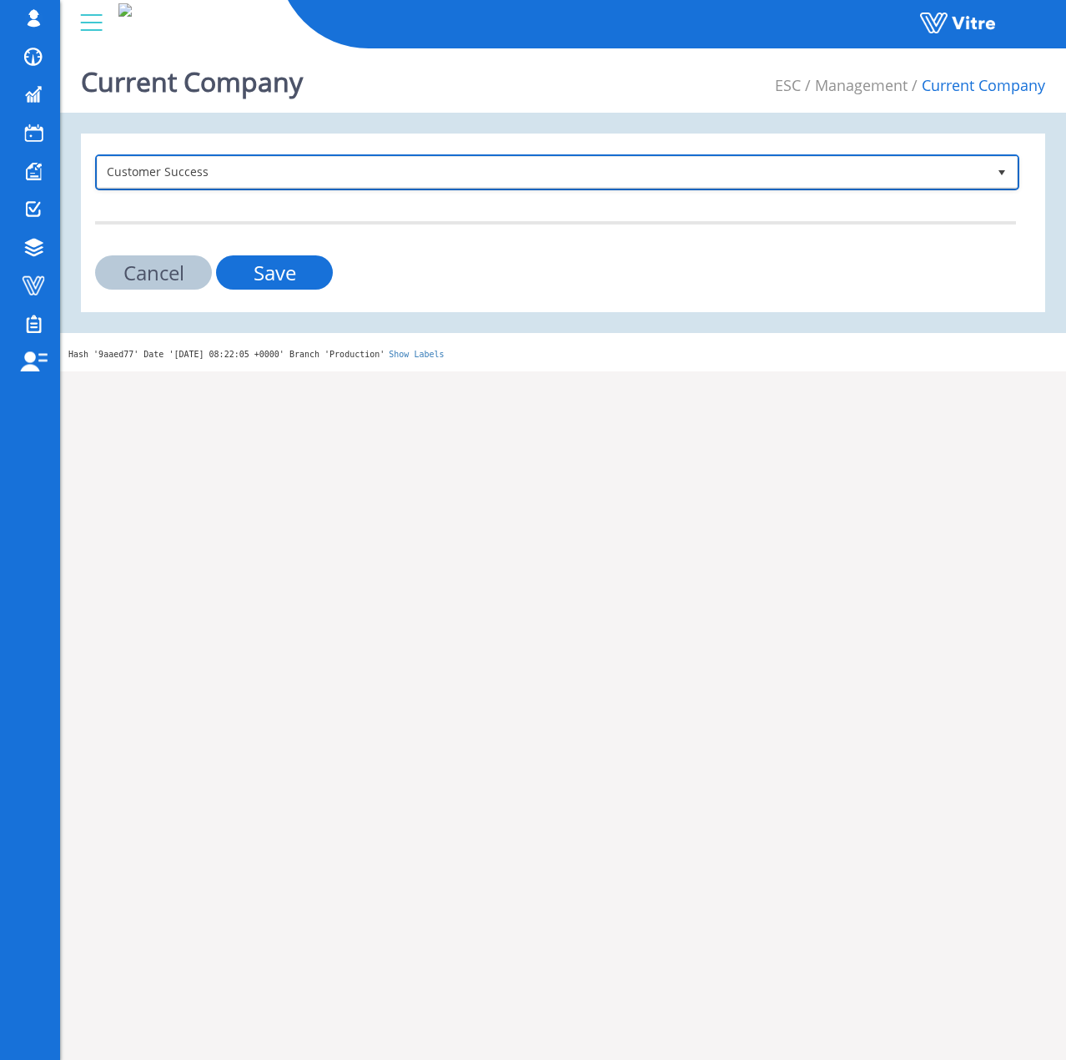
click at [166, 177] on span "Customer Success" at bounding box center [542, 172] width 889 height 30
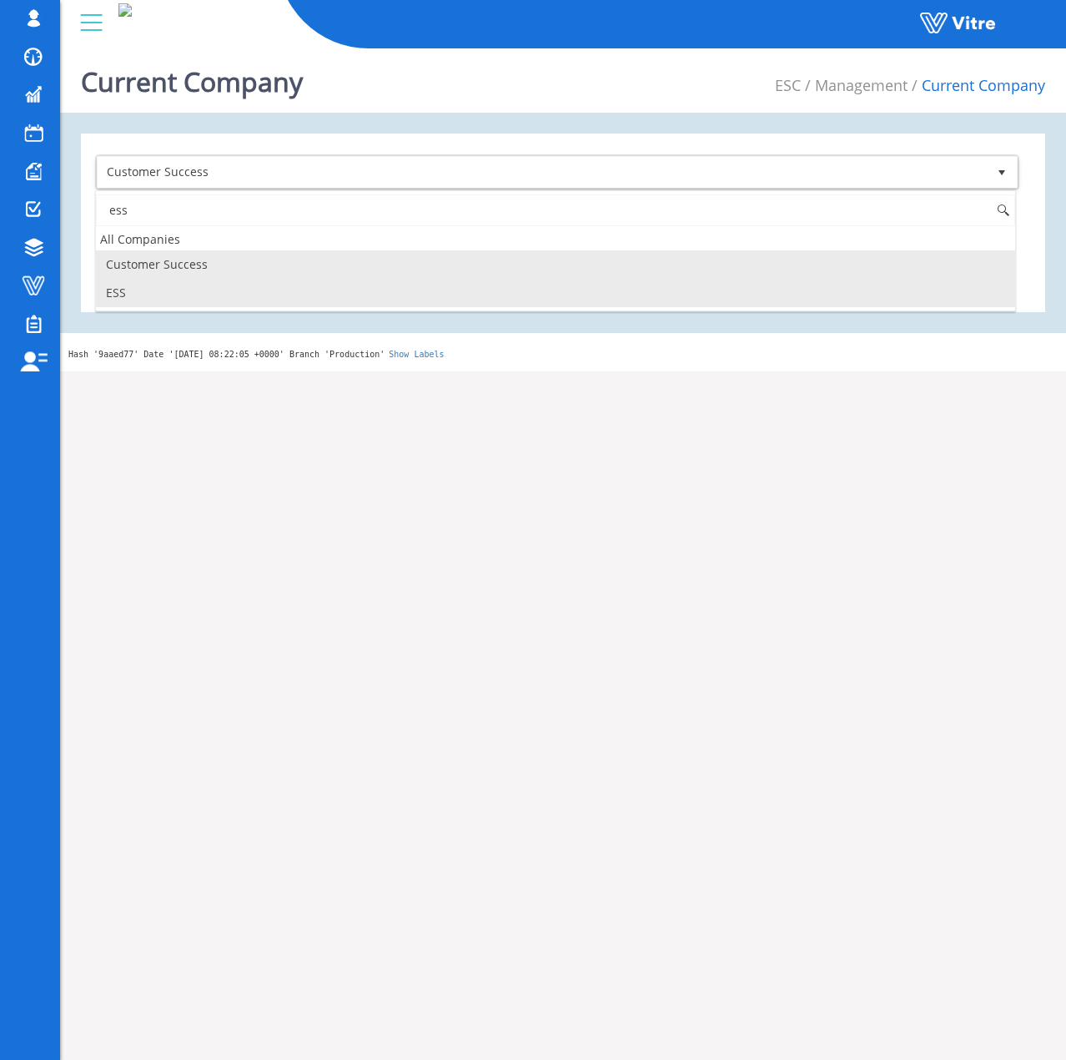
click at [133, 294] on li "ESS" at bounding box center [555, 293] width 919 height 28
type input "ess"
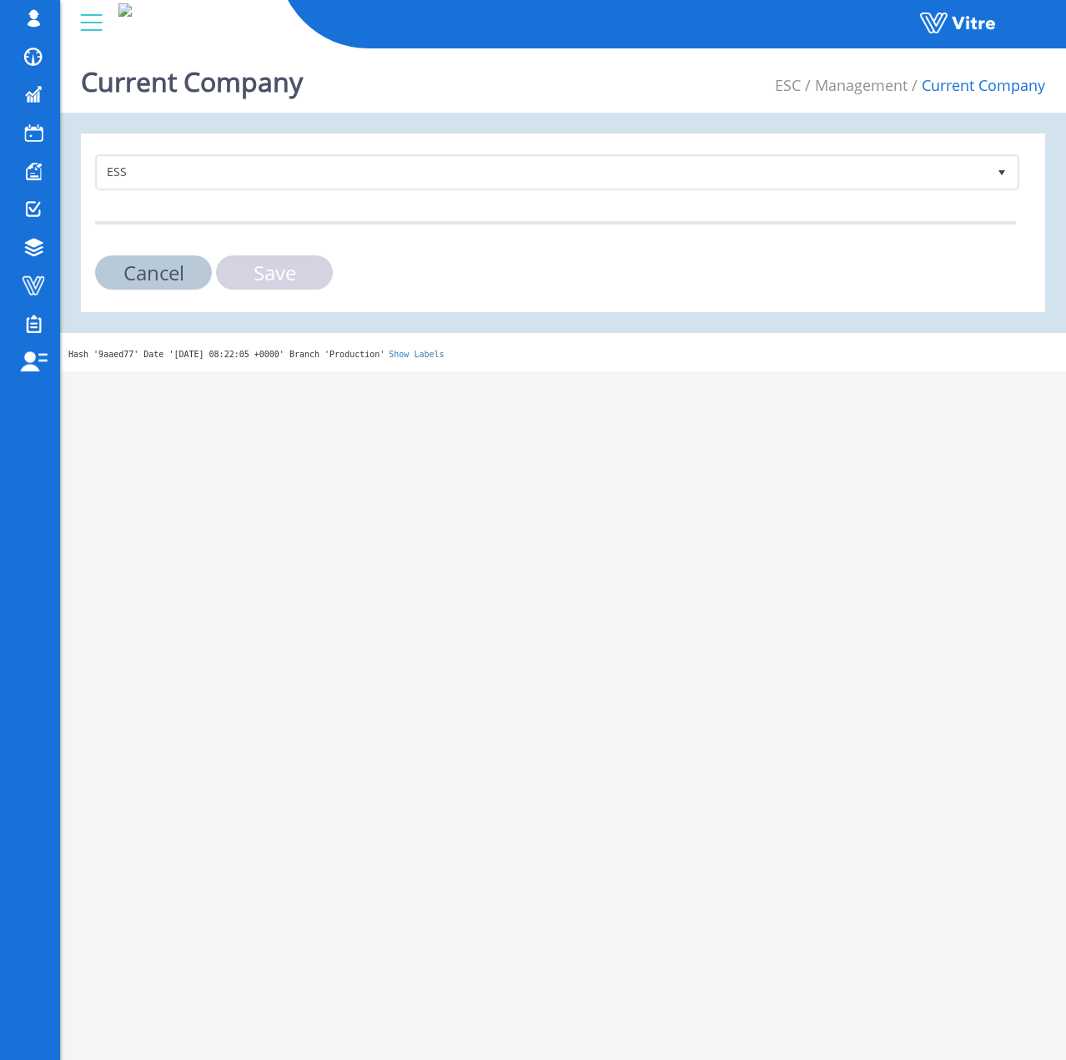
click at [294, 279] on input "Save" at bounding box center [274, 272] width 117 height 34
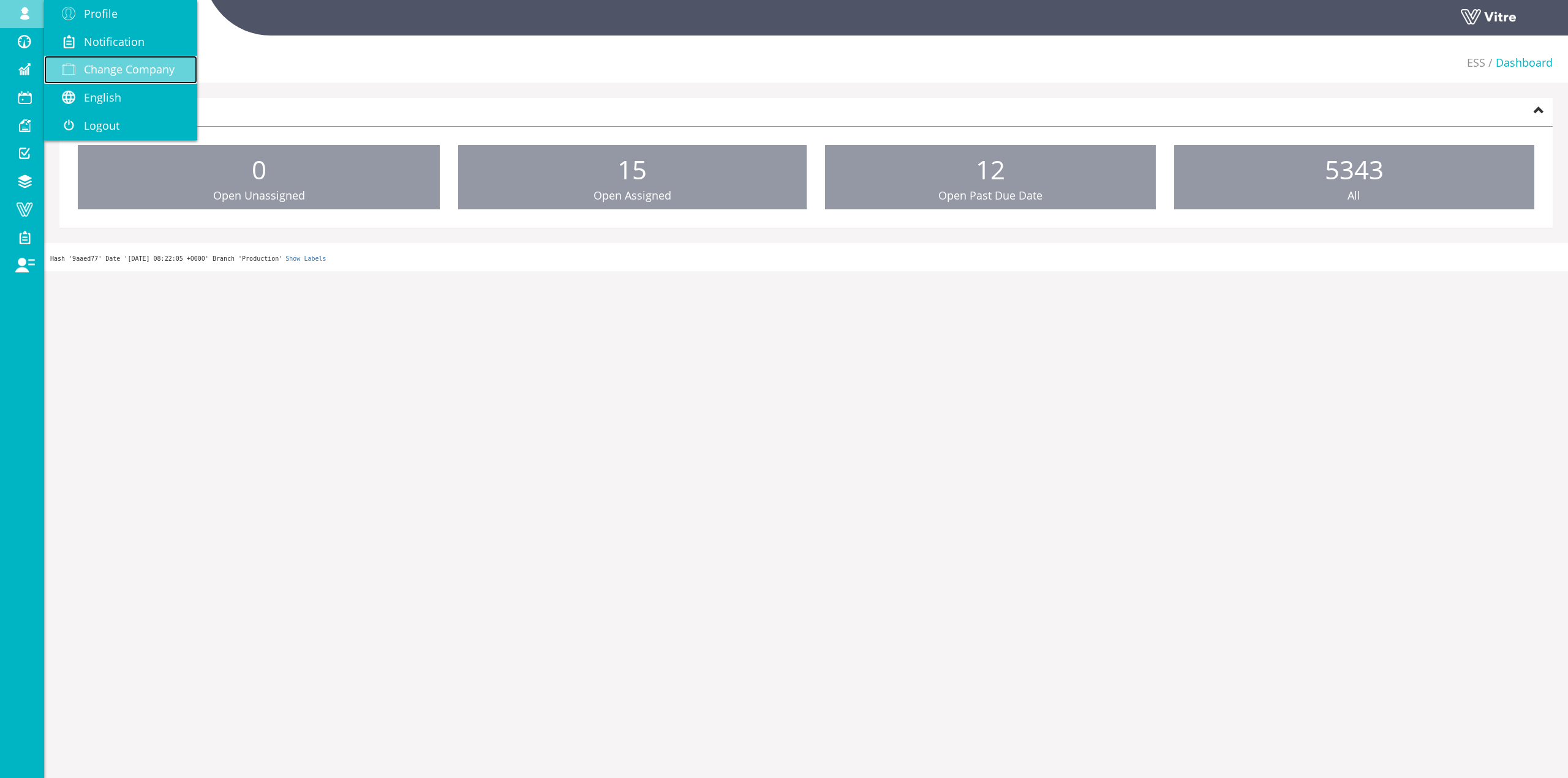
click at [148, 63] on span "Change Company" at bounding box center [128, 69] width 90 height 15
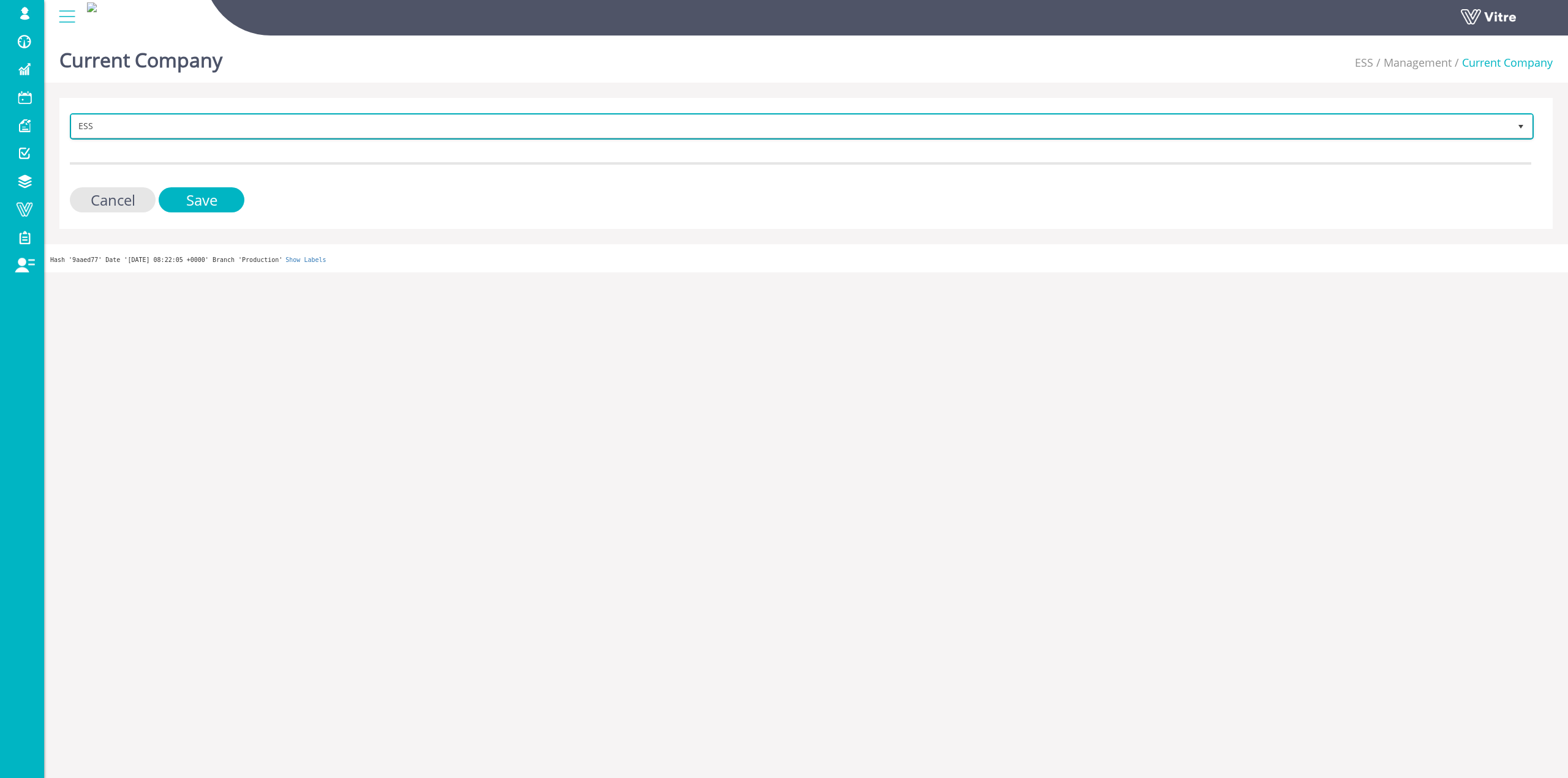
click at [229, 131] on span "ESS" at bounding box center [791, 126] width 1438 height 22
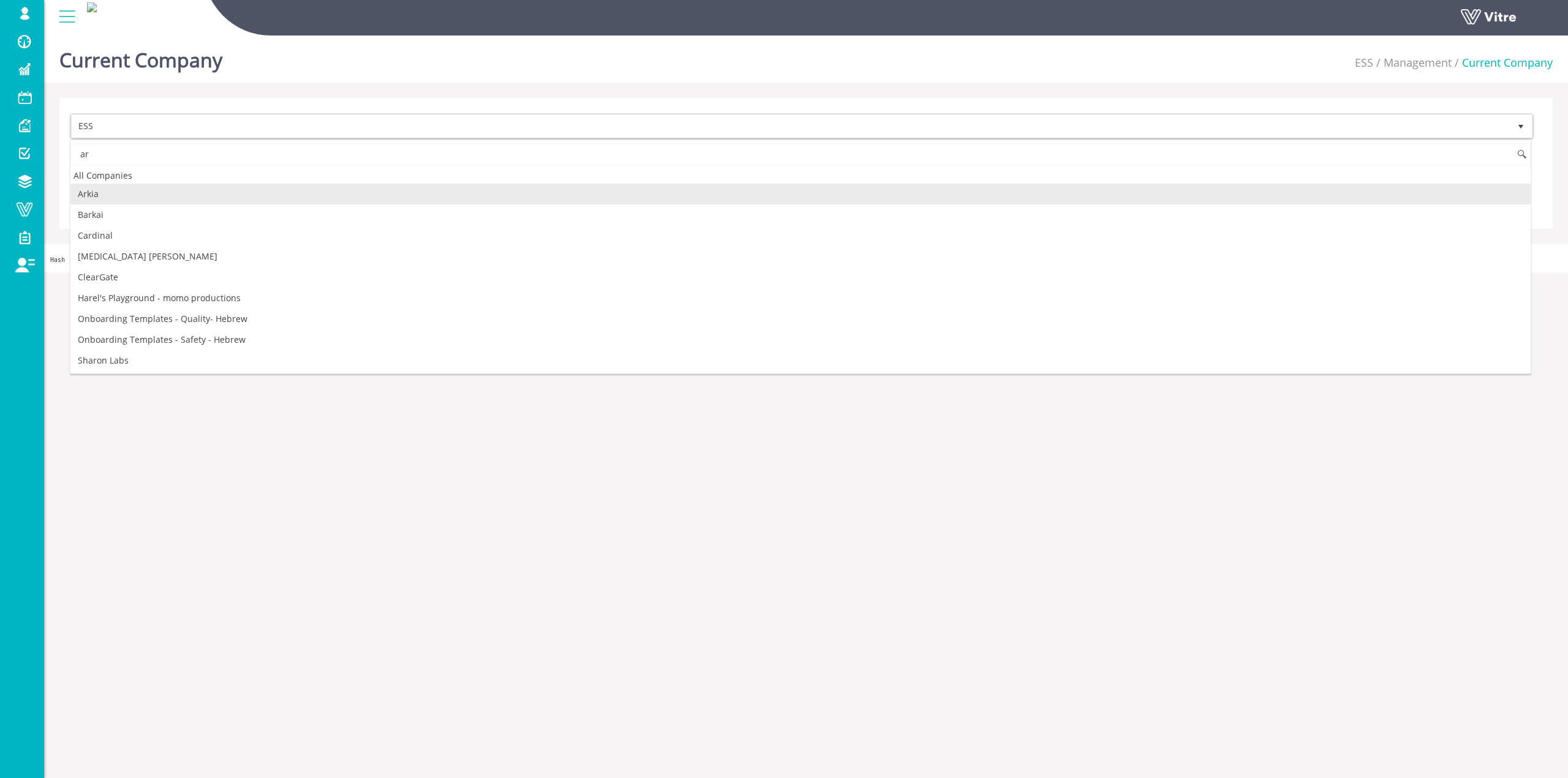
click at [131, 197] on li "Arkia" at bounding box center [800, 194] width 1460 height 21
type input "ar"
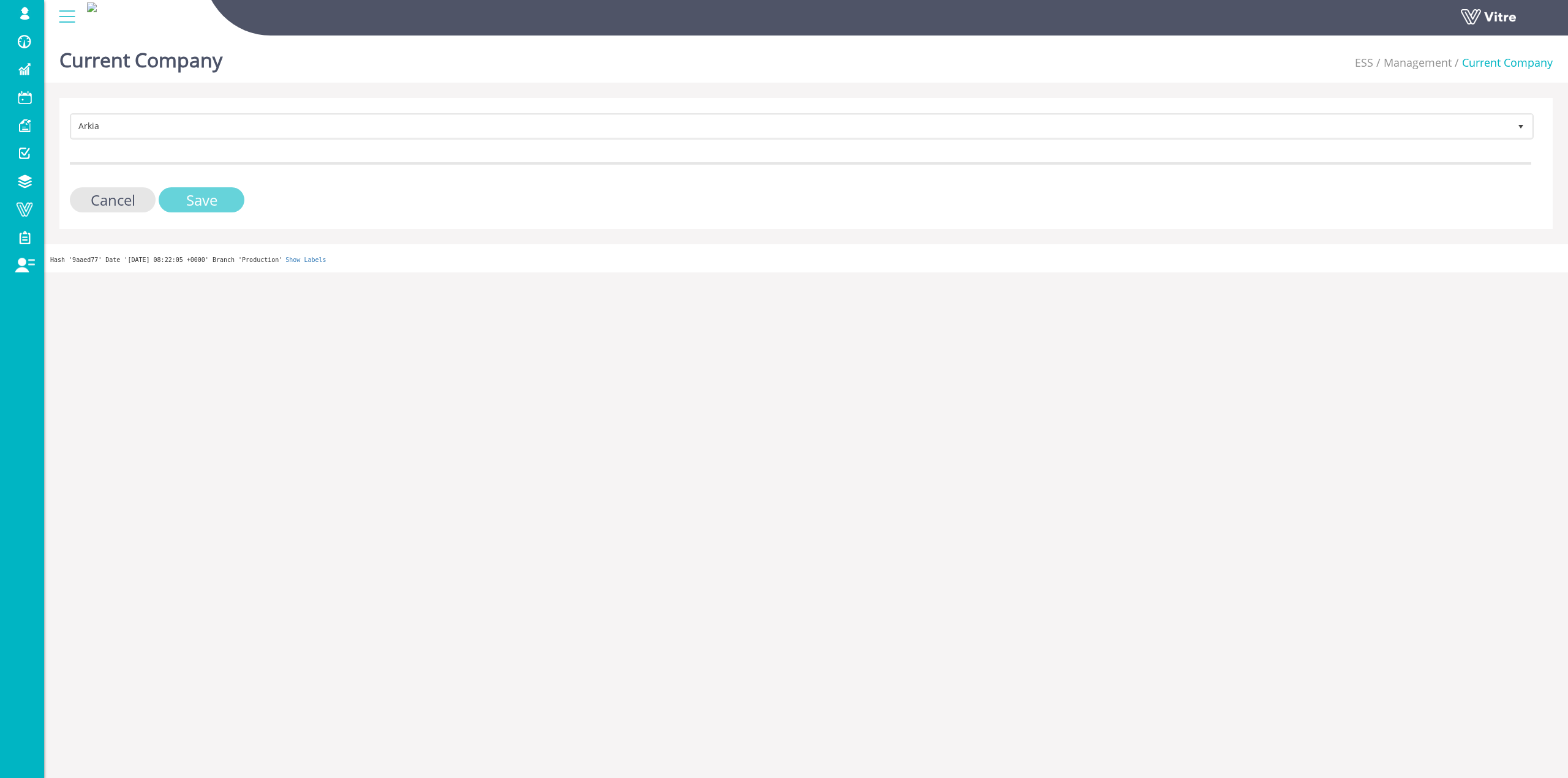
click at [184, 197] on input "Save" at bounding box center [201, 200] width 86 height 25
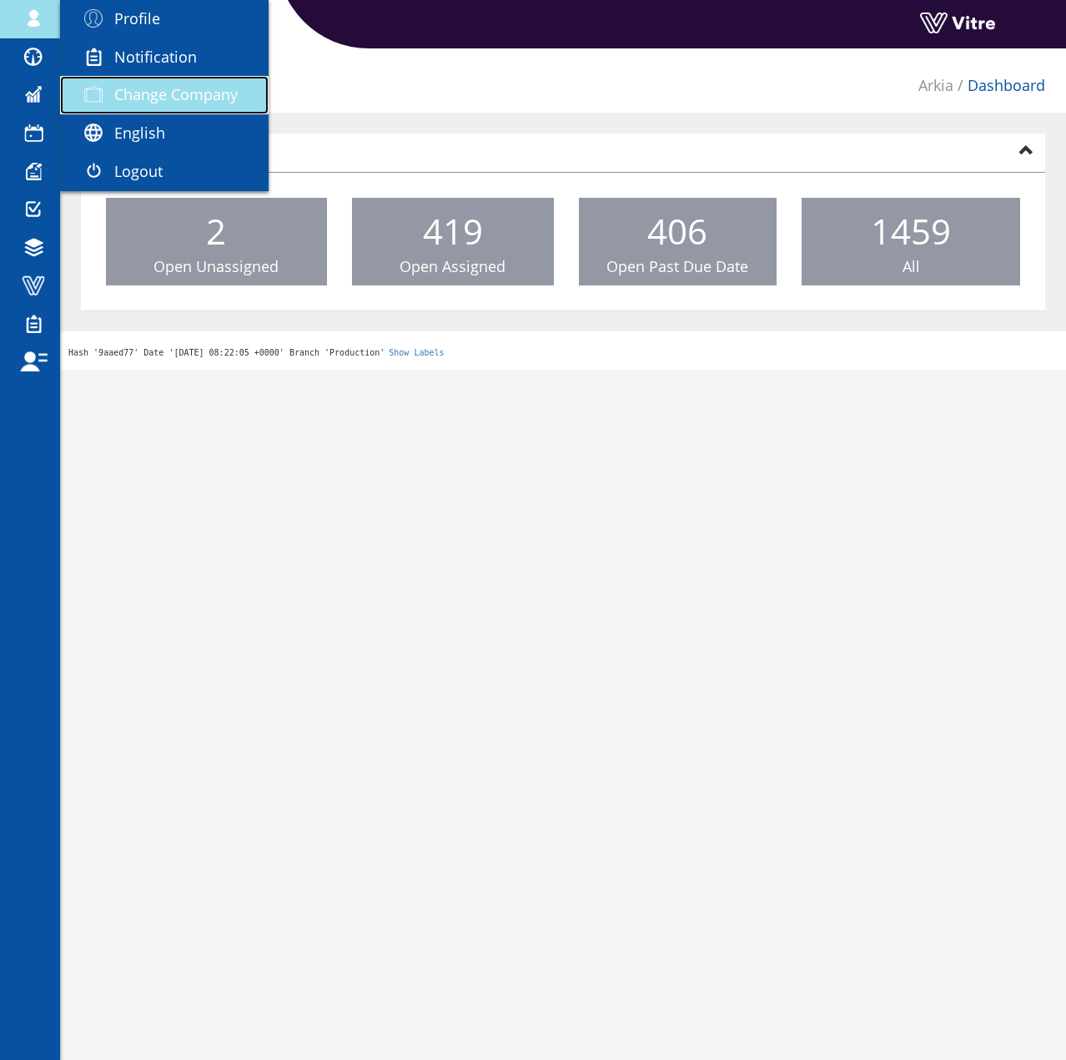
click at [130, 77] on link "Change Company" at bounding box center [164, 95] width 209 height 38
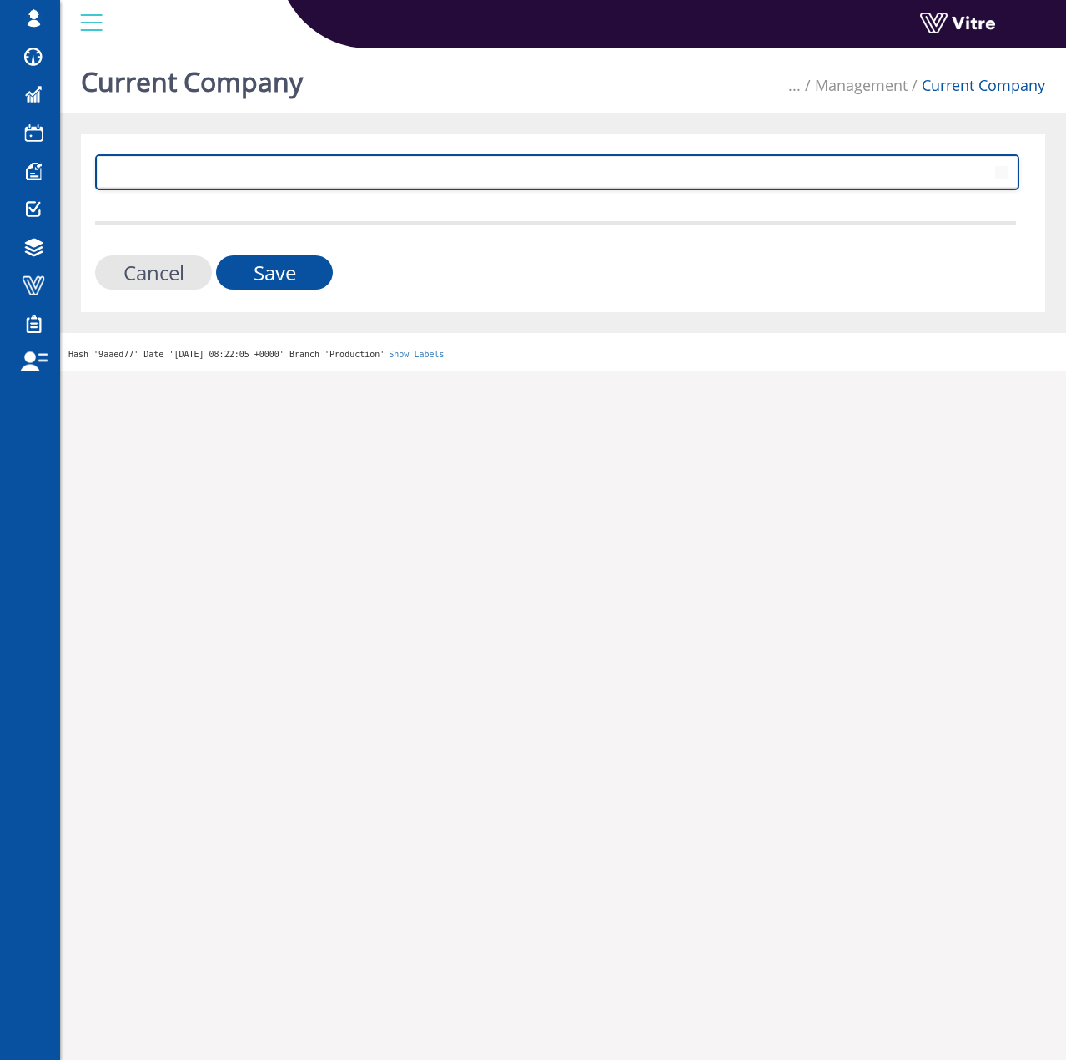
click at [275, 179] on span at bounding box center [542, 172] width 889 height 30
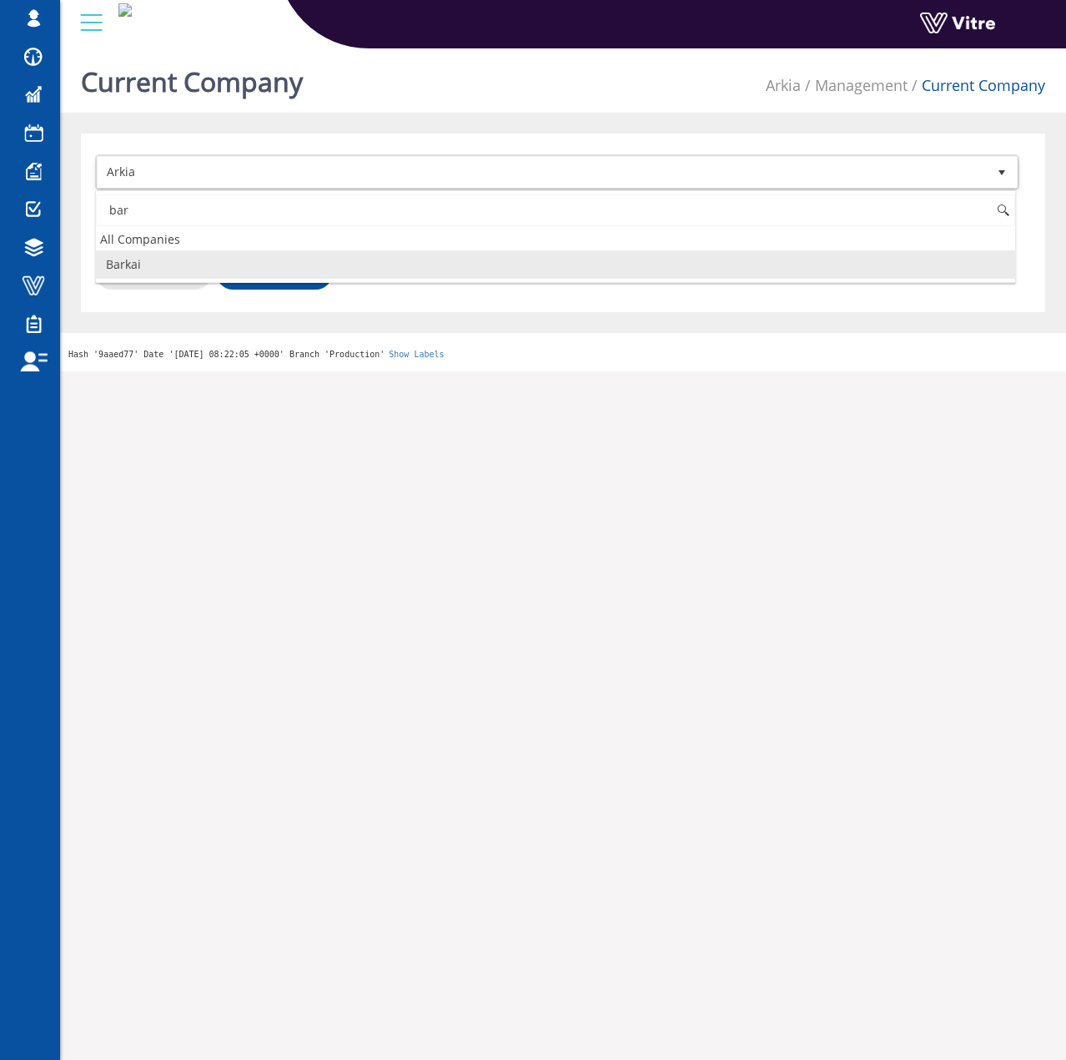
click at [166, 262] on li "Barkai" at bounding box center [555, 264] width 919 height 28
type input "bar"
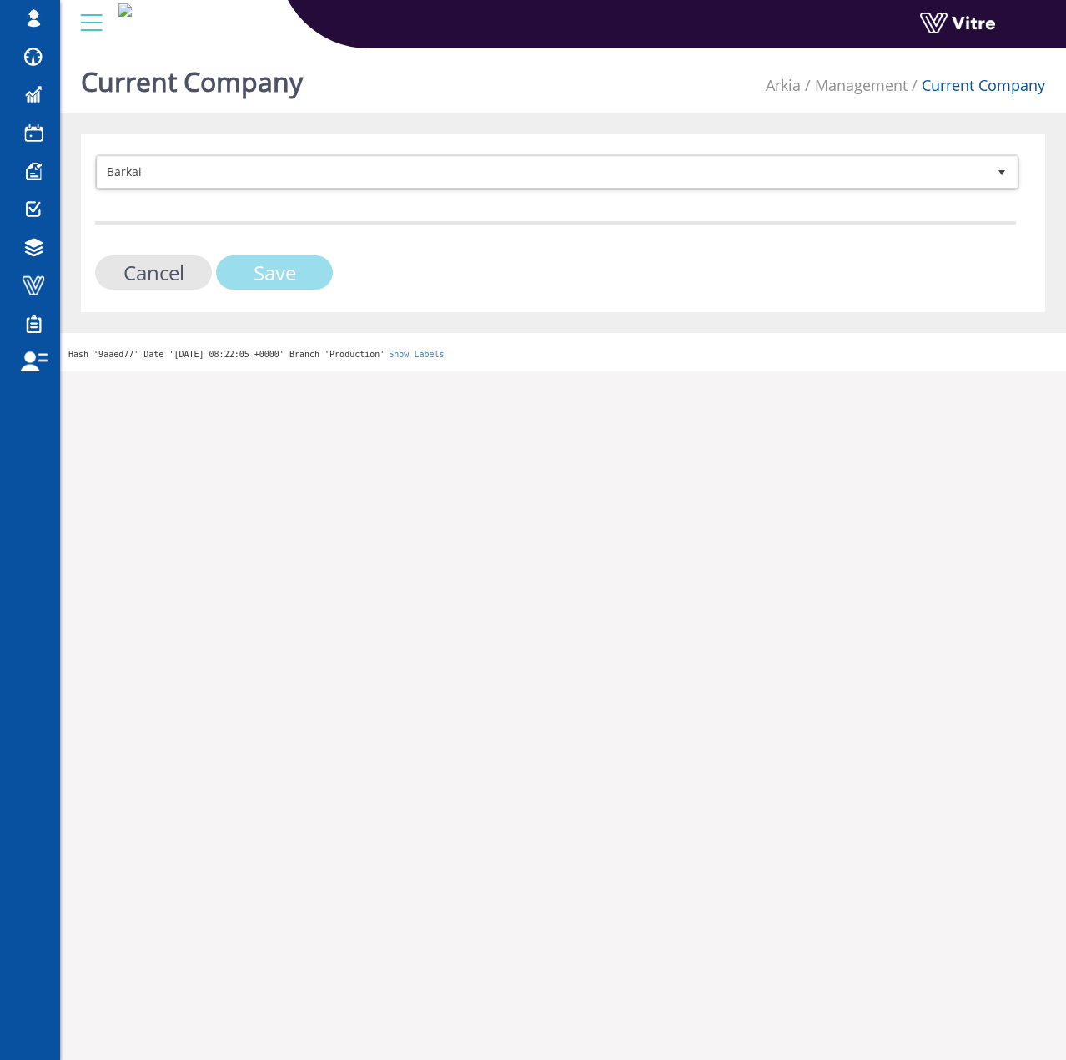
click at [250, 264] on input "Save" at bounding box center [274, 272] width 117 height 34
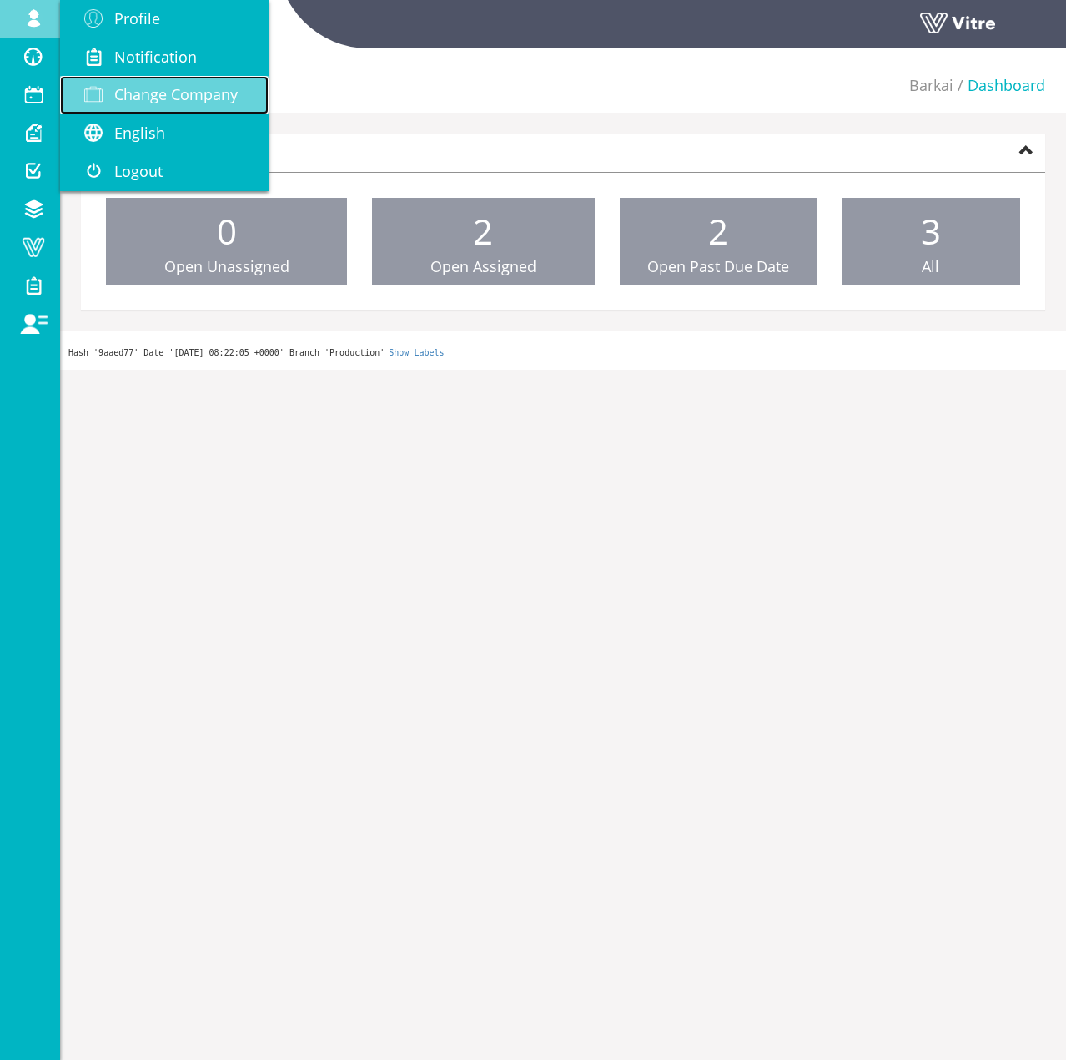
click at [227, 93] on span "Change Company" at bounding box center [175, 94] width 123 height 20
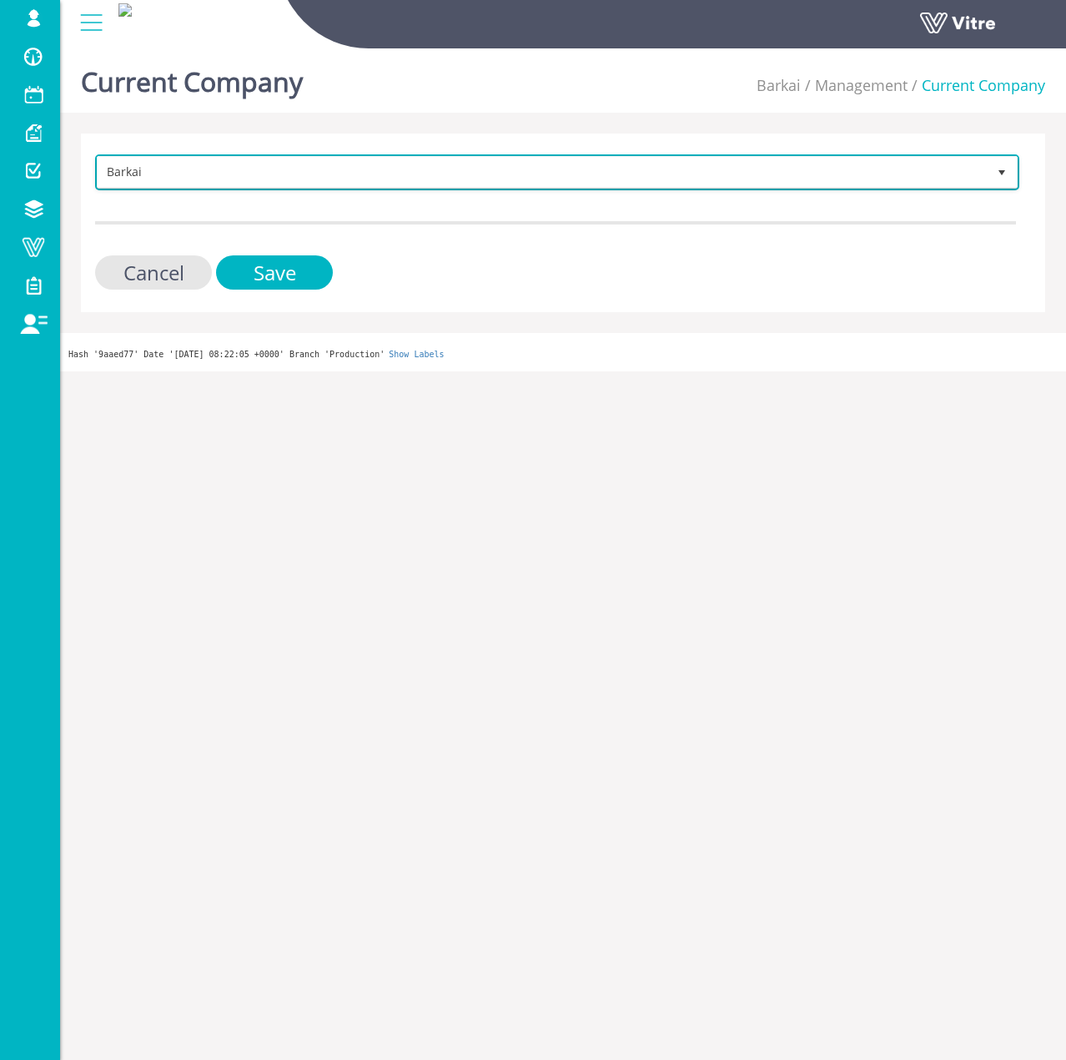
click at [294, 164] on span "Barkai" at bounding box center [542, 172] width 889 height 30
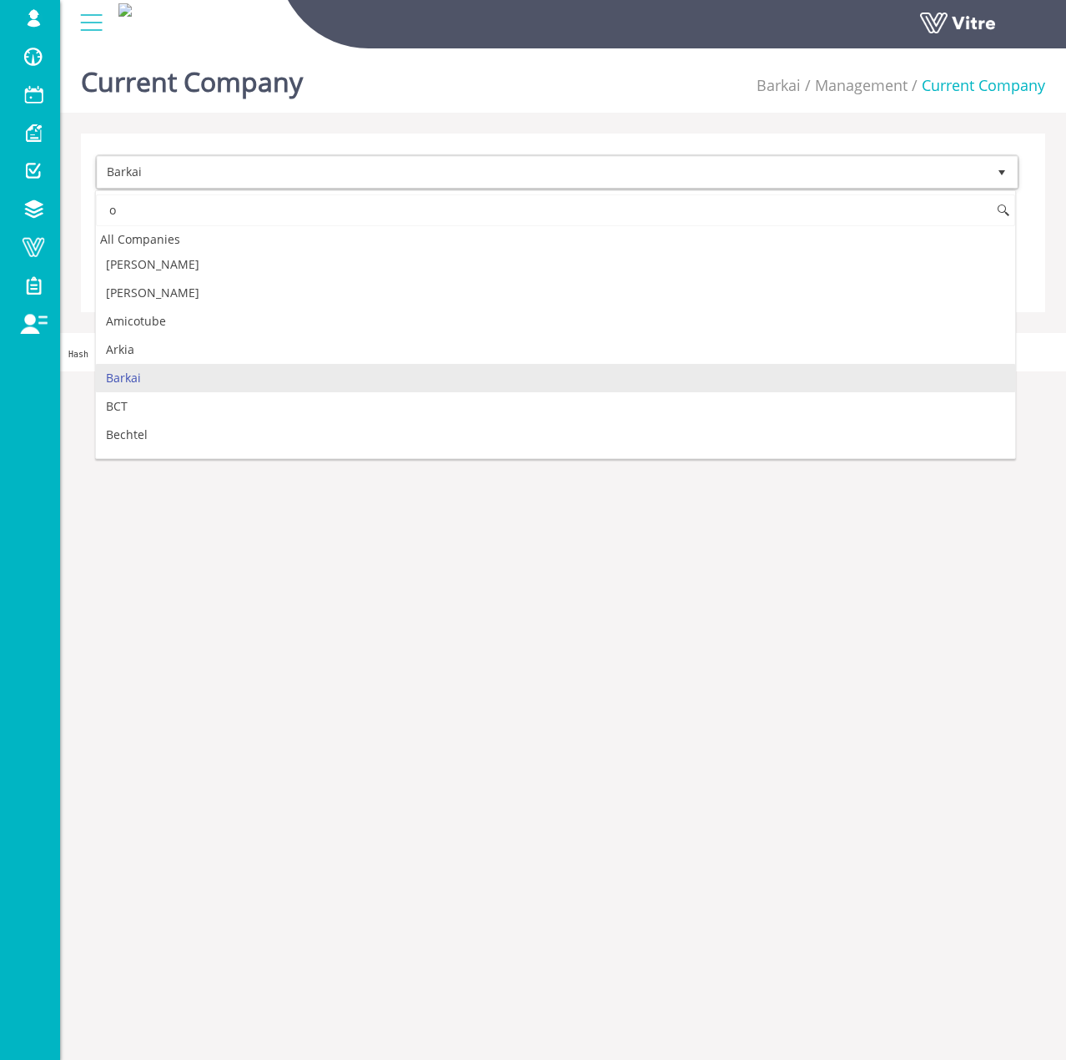
click at [268, 214] on input "o" at bounding box center [555, 210] width 919 height 32
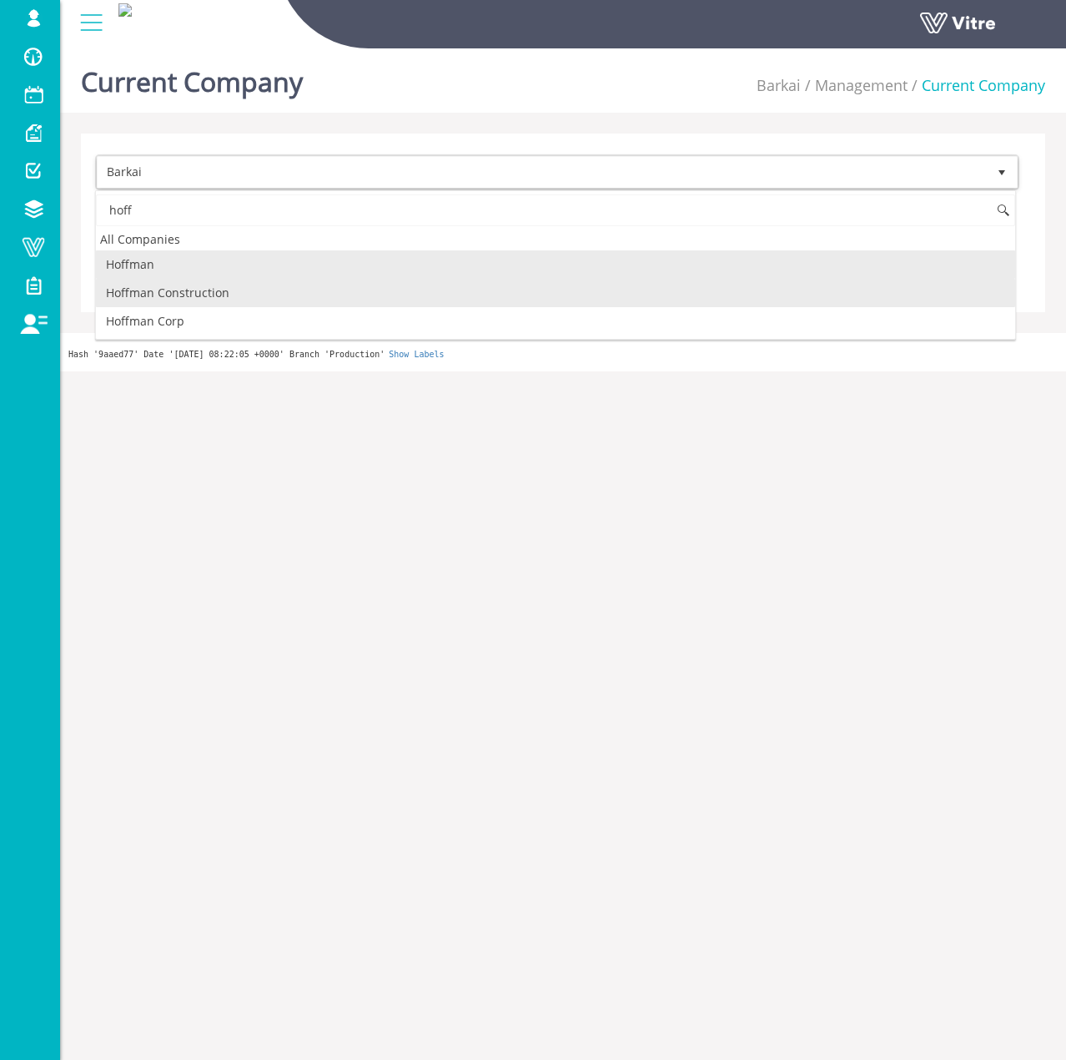
click at [243, 286] on li "Hoffman Construction" at bounding box center [555, 293] width 919 height 28
type input "hoff"
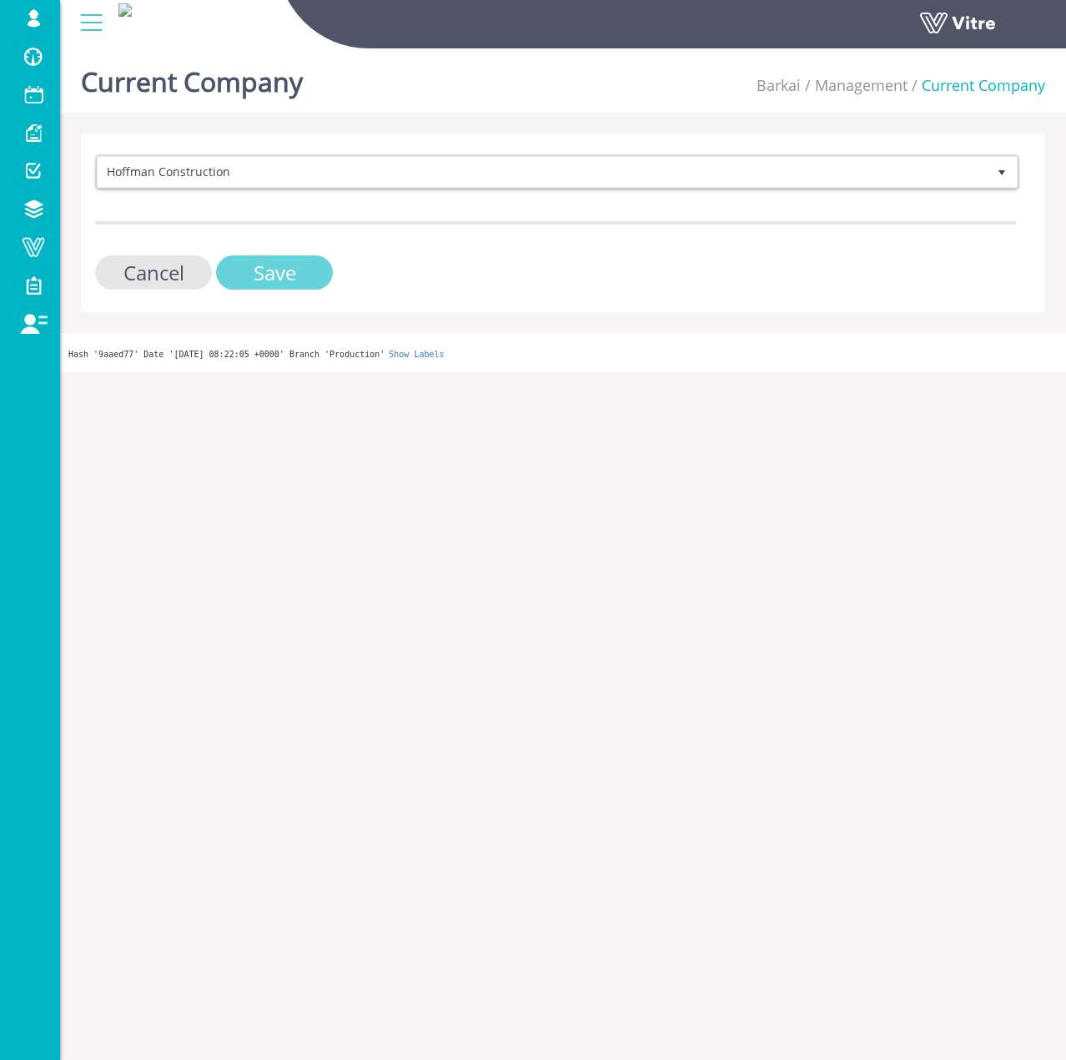
click at [301, 269] on input "Save" at bounding box center [274, 272] width 117 height 34
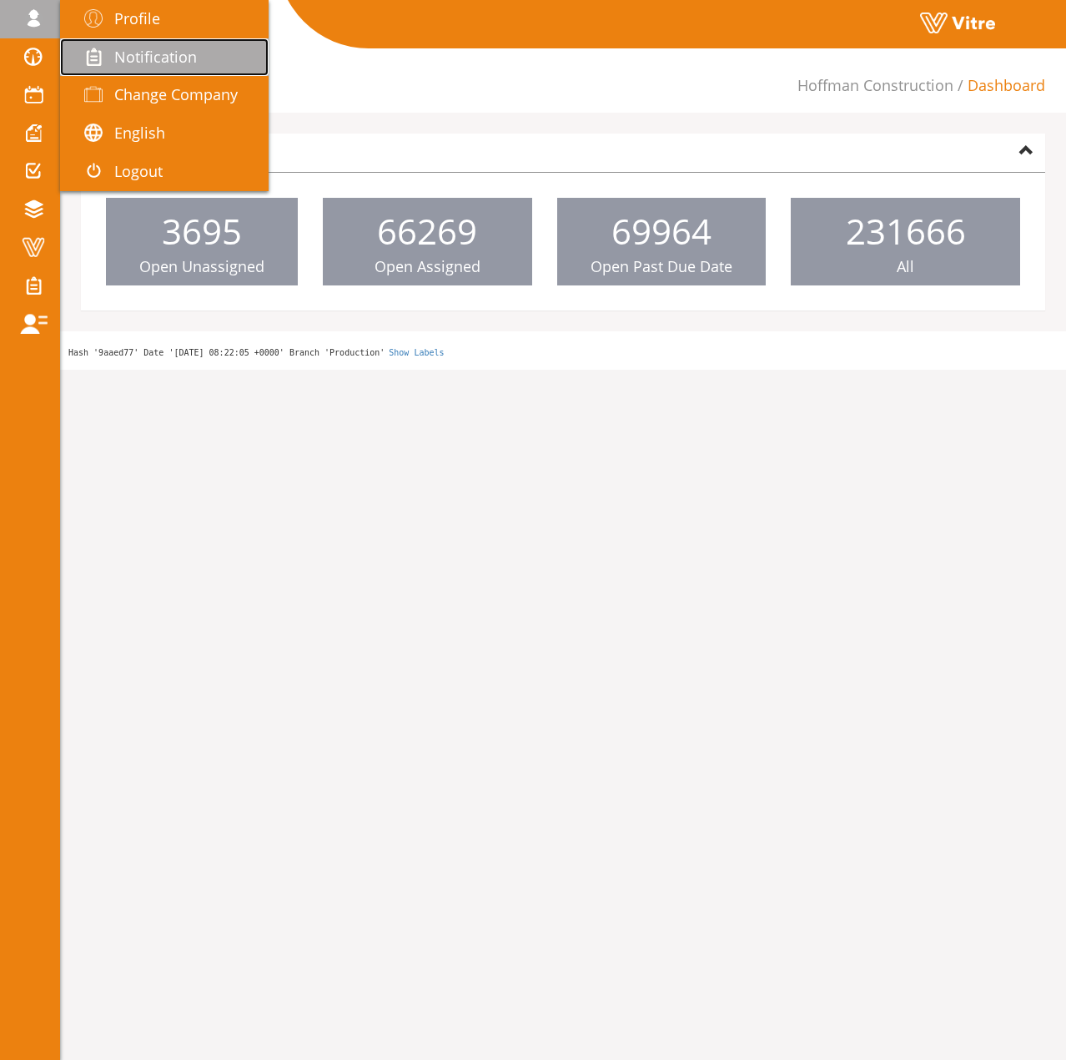
click at [103, 72] on link "Notification" at bounding box center [164, 57] width 209 height 38
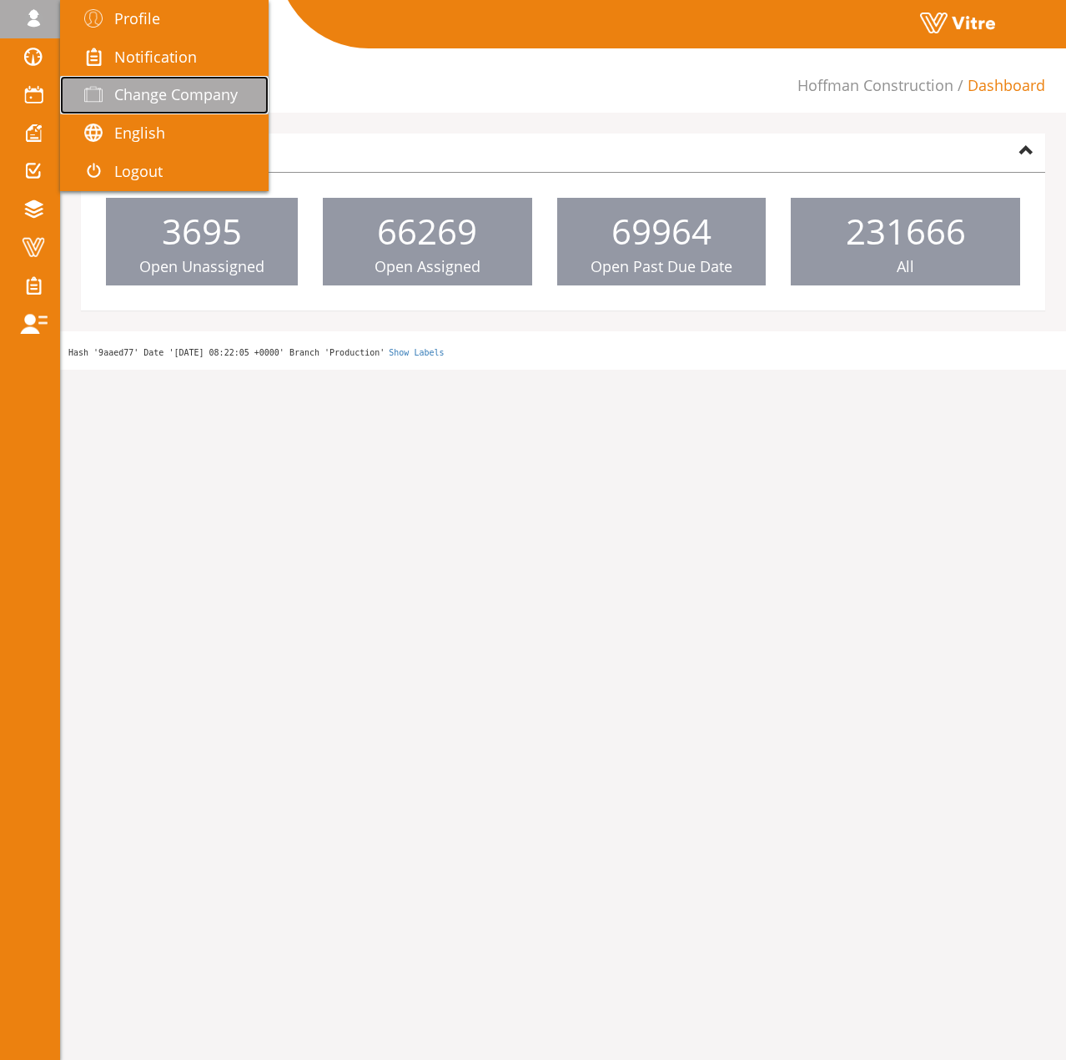
click at [110, 93] on span at bounding box center [94, 94] width 42 height 20
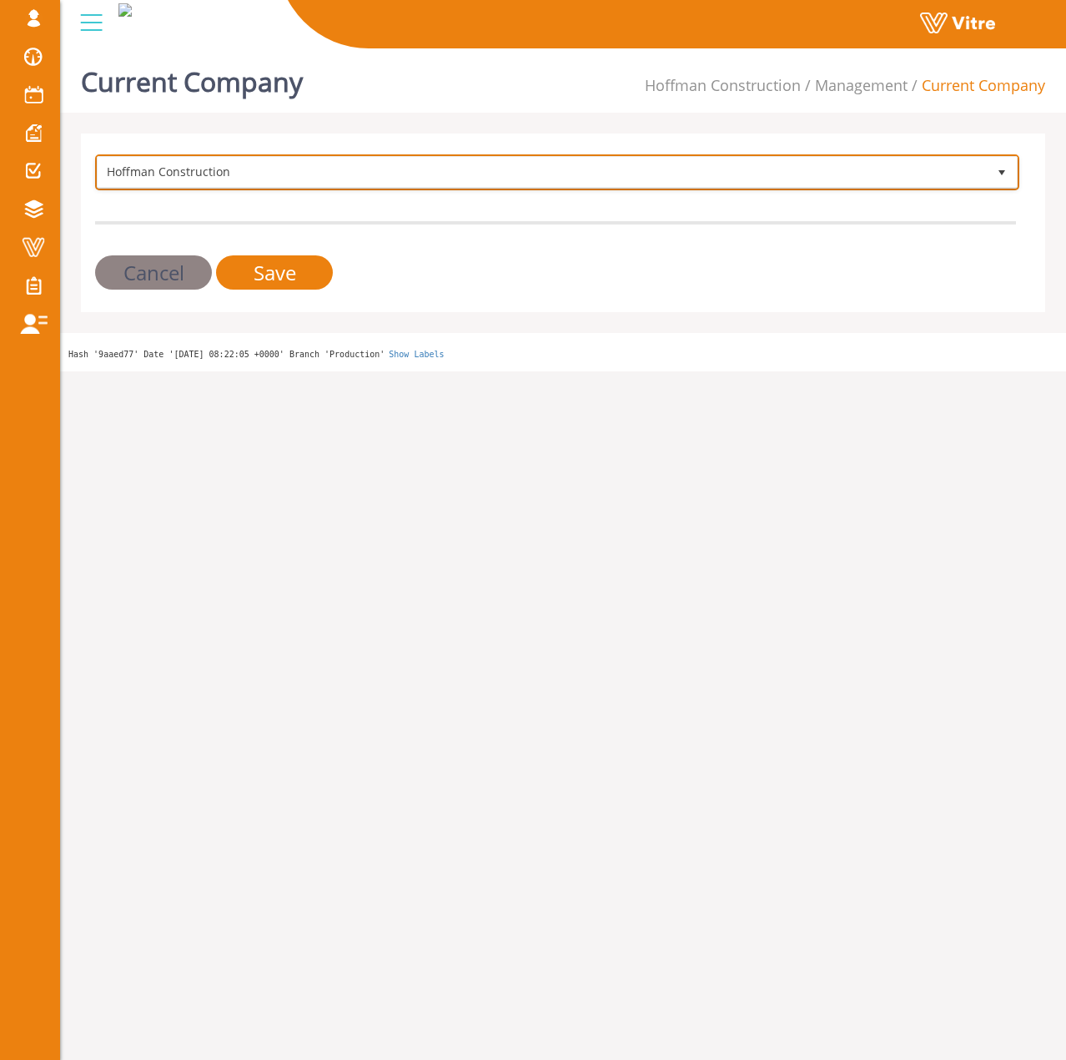
click at [365, 184] on span "Hoffman Construction" at bounding box center [542, 172] width 889 height 30
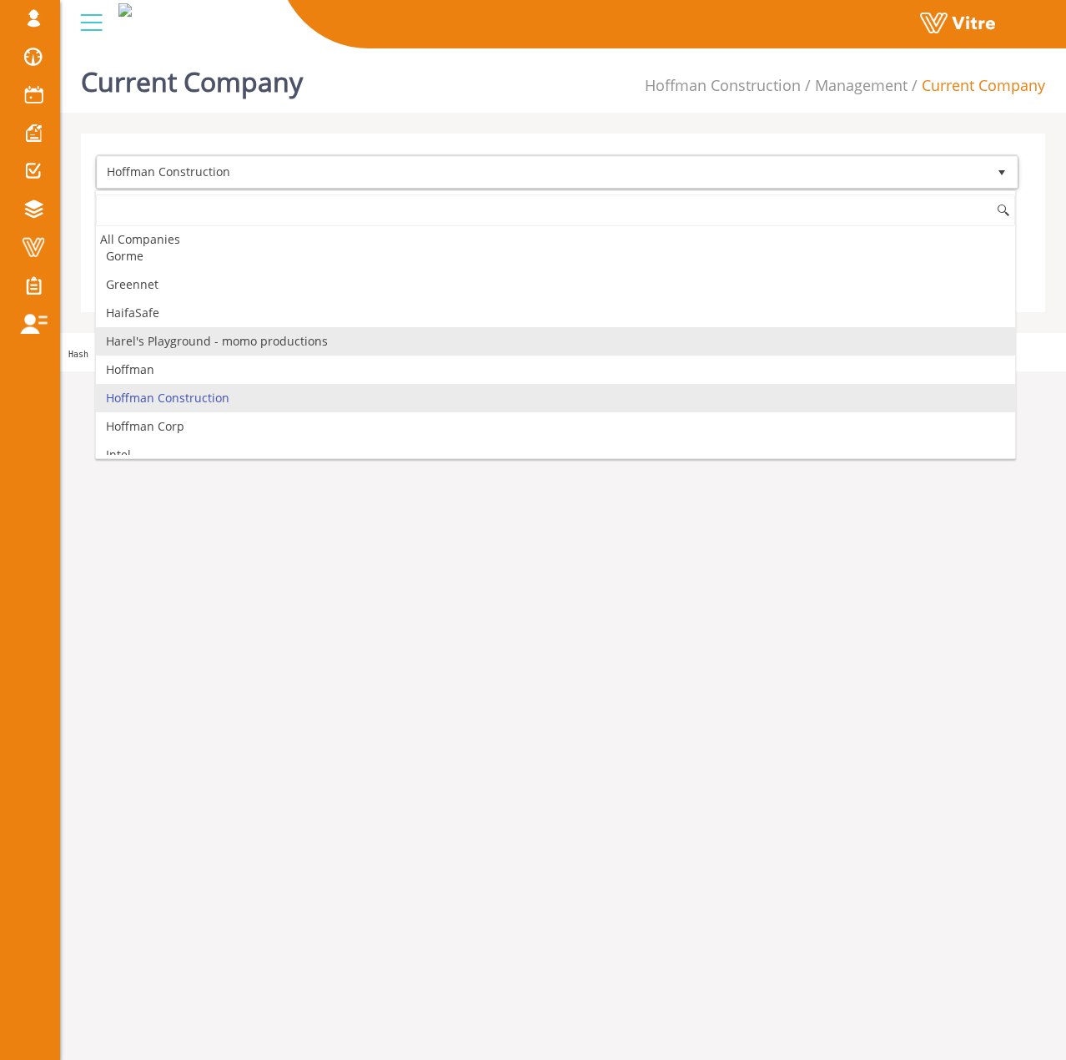
scroll to position [787, 0]
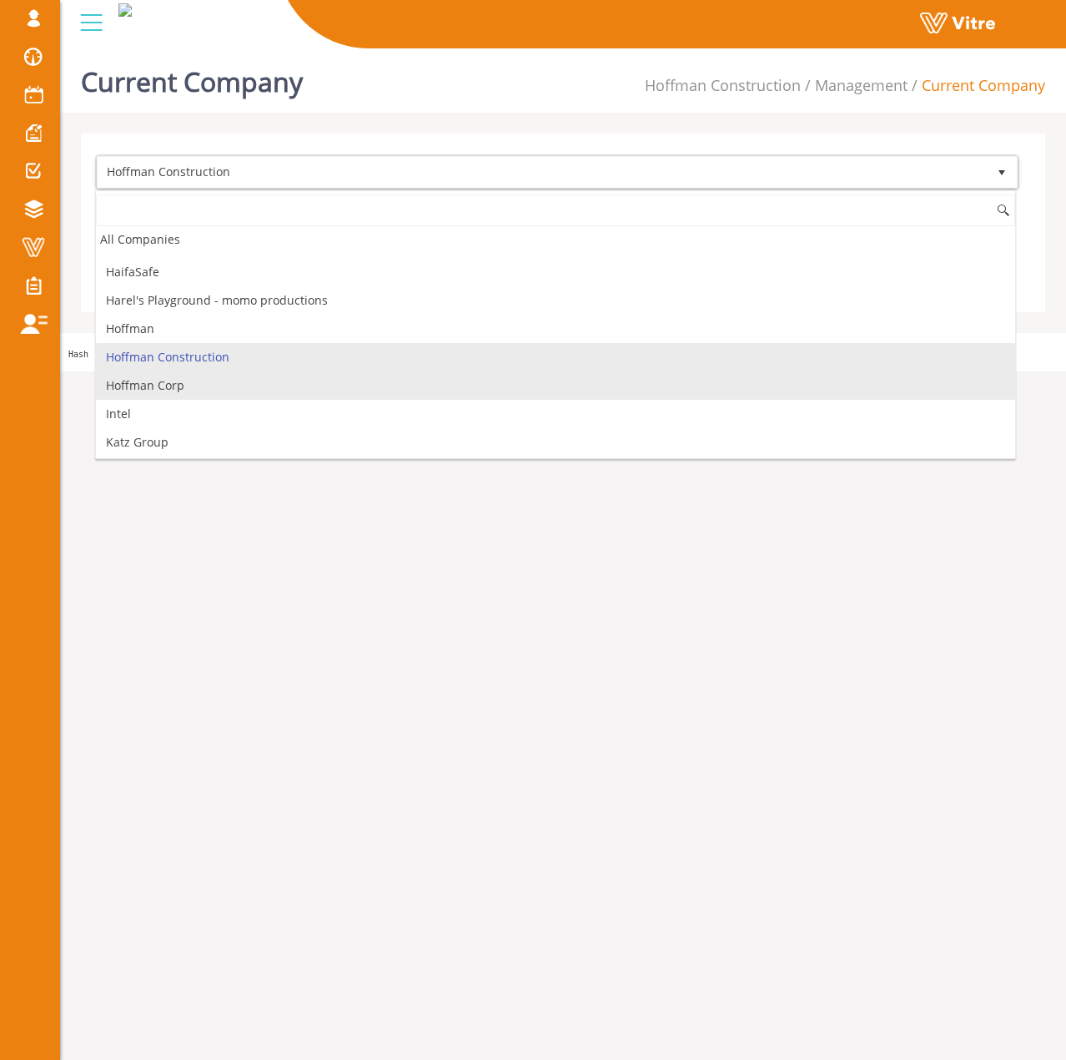
click at [210, 385] on li "Hoffman Corp" at bounding box center [555, 385] width 919 height 28
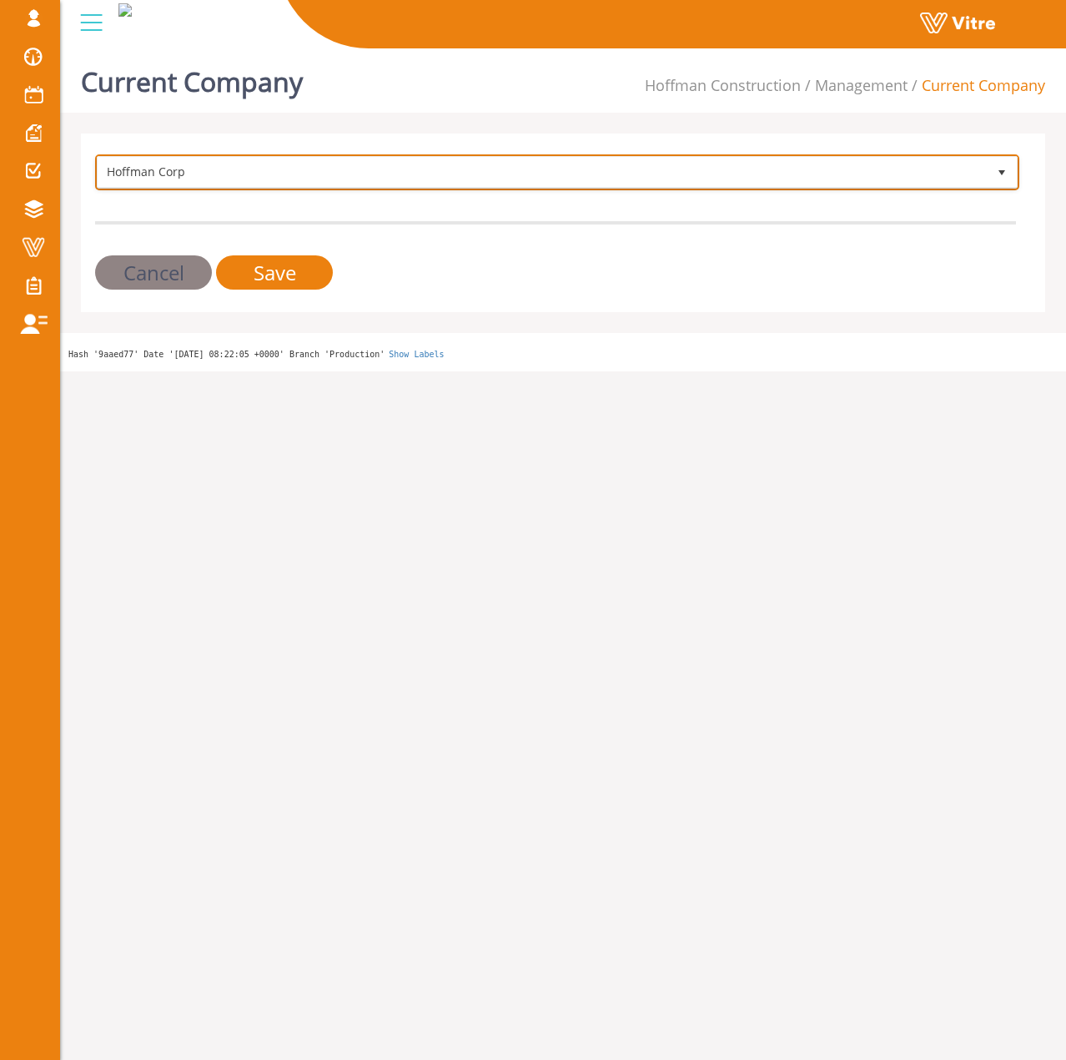
click at [218, 185] on span "Hoffman Corp" at bounding box center [542, 172] width 889 height 30
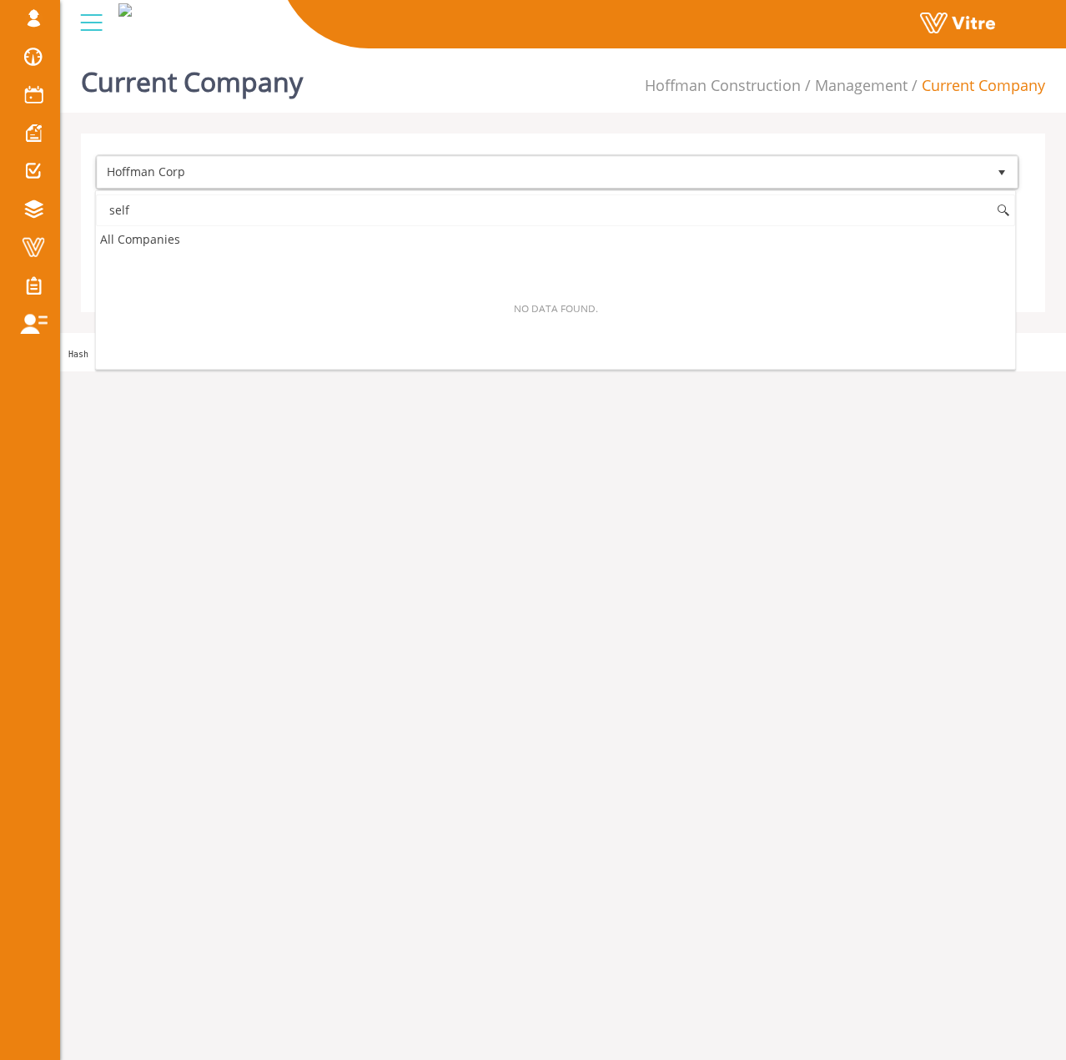
scroll to position [0, 0]
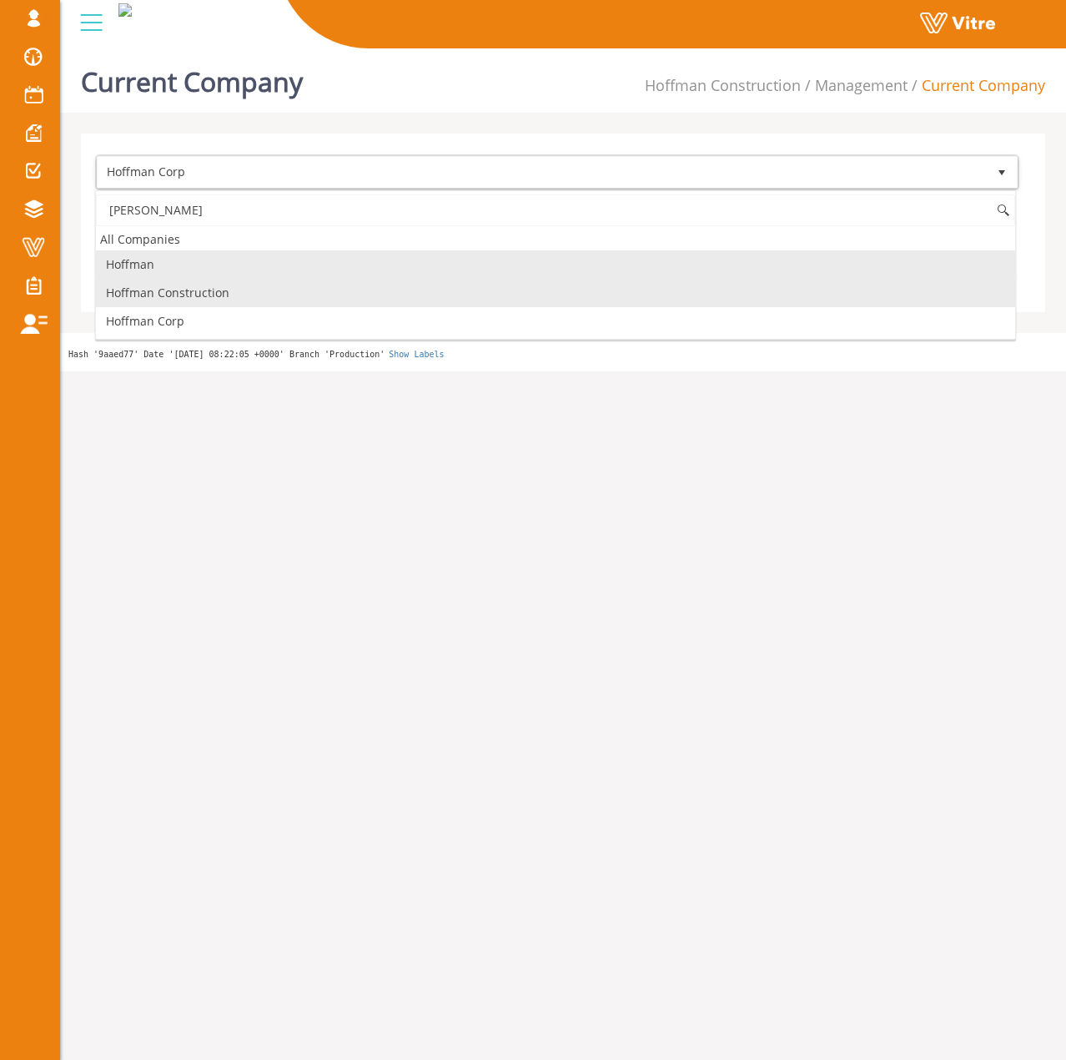
click at [305, 296] on li "Hoffman Construction" at bounding box center [555, 293] width 919 height 28
type input "hoffman"
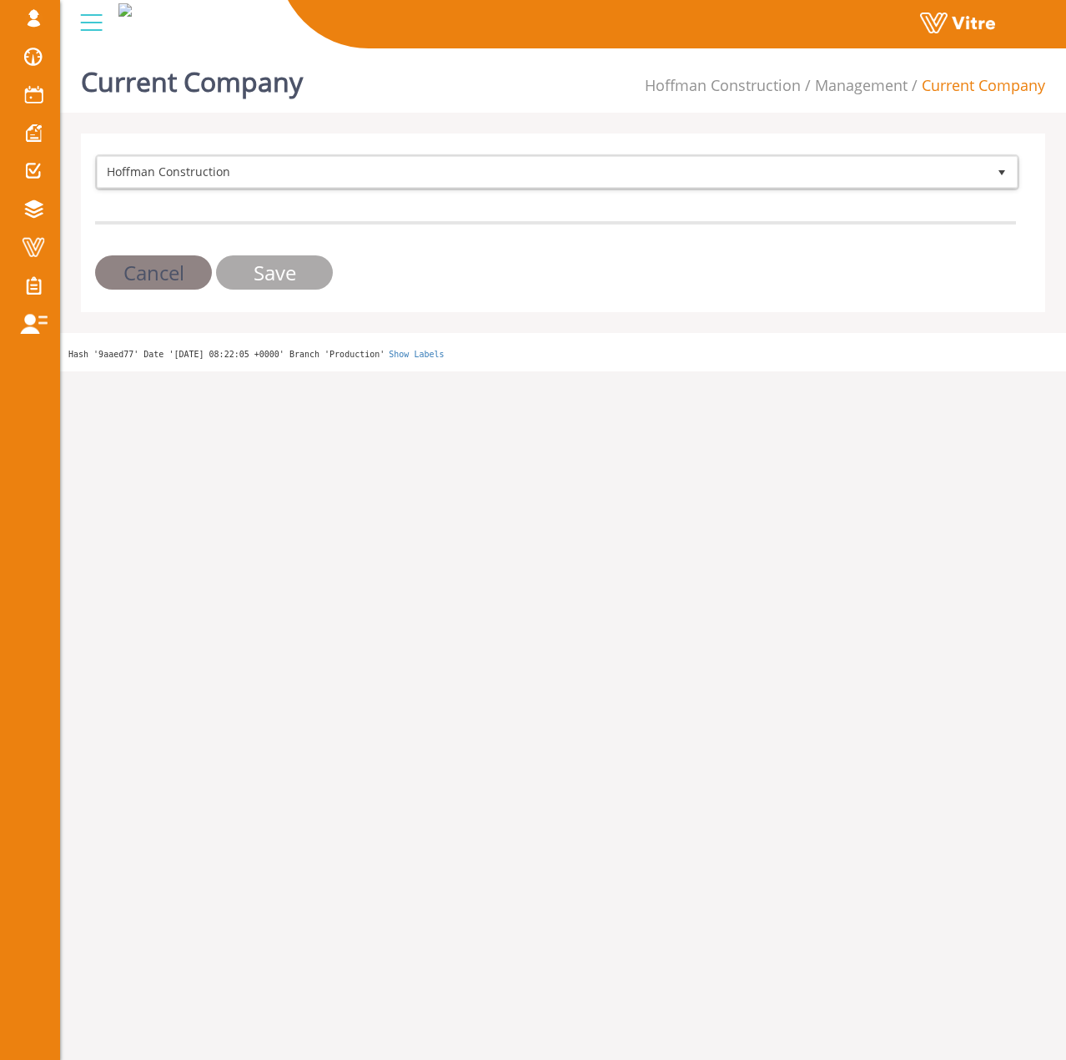
click at [304, 276] on input "Save" at bounding box center [274, 272] width 117 height 34
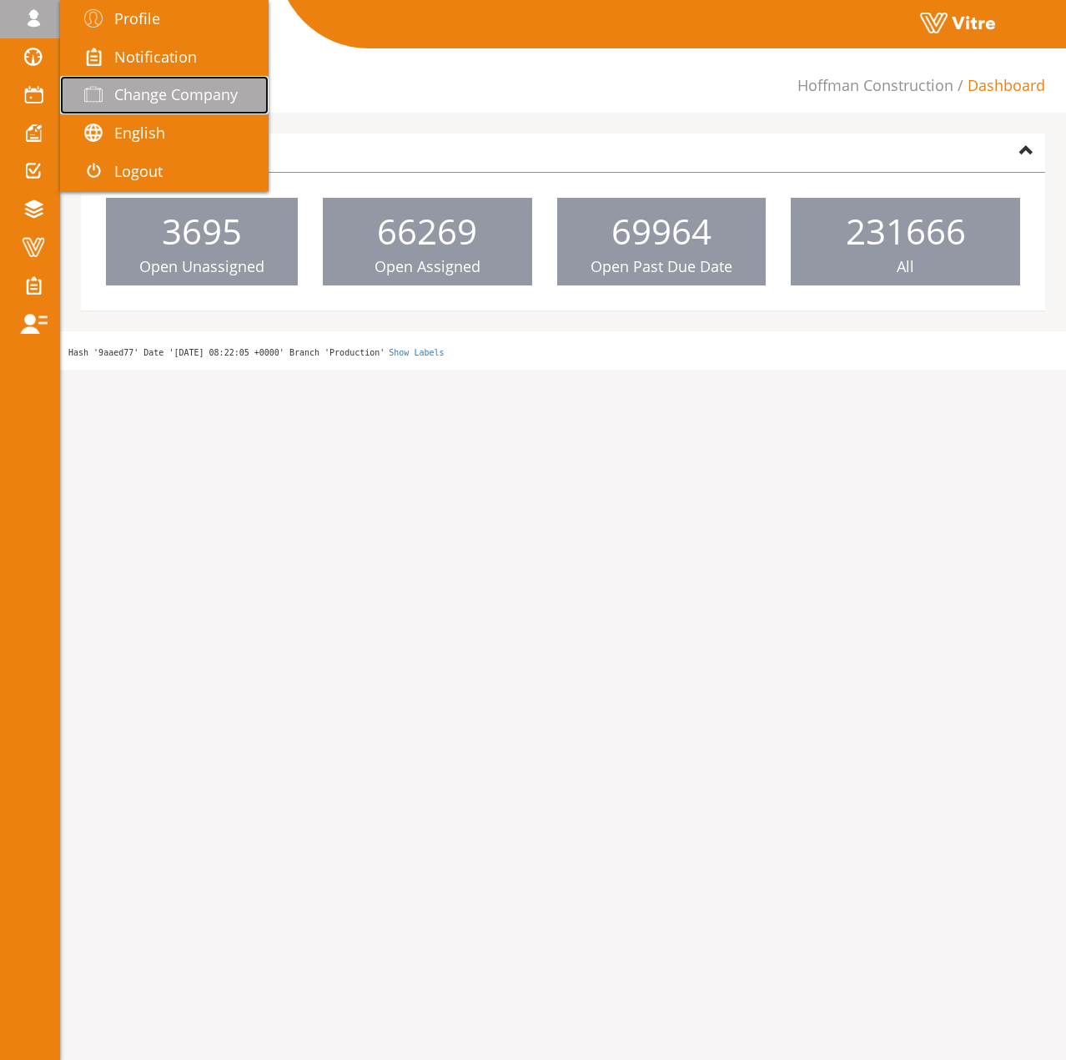
click at [161, 81] on link "Change Company" at bounding box center [164, 95] width 209 height 38
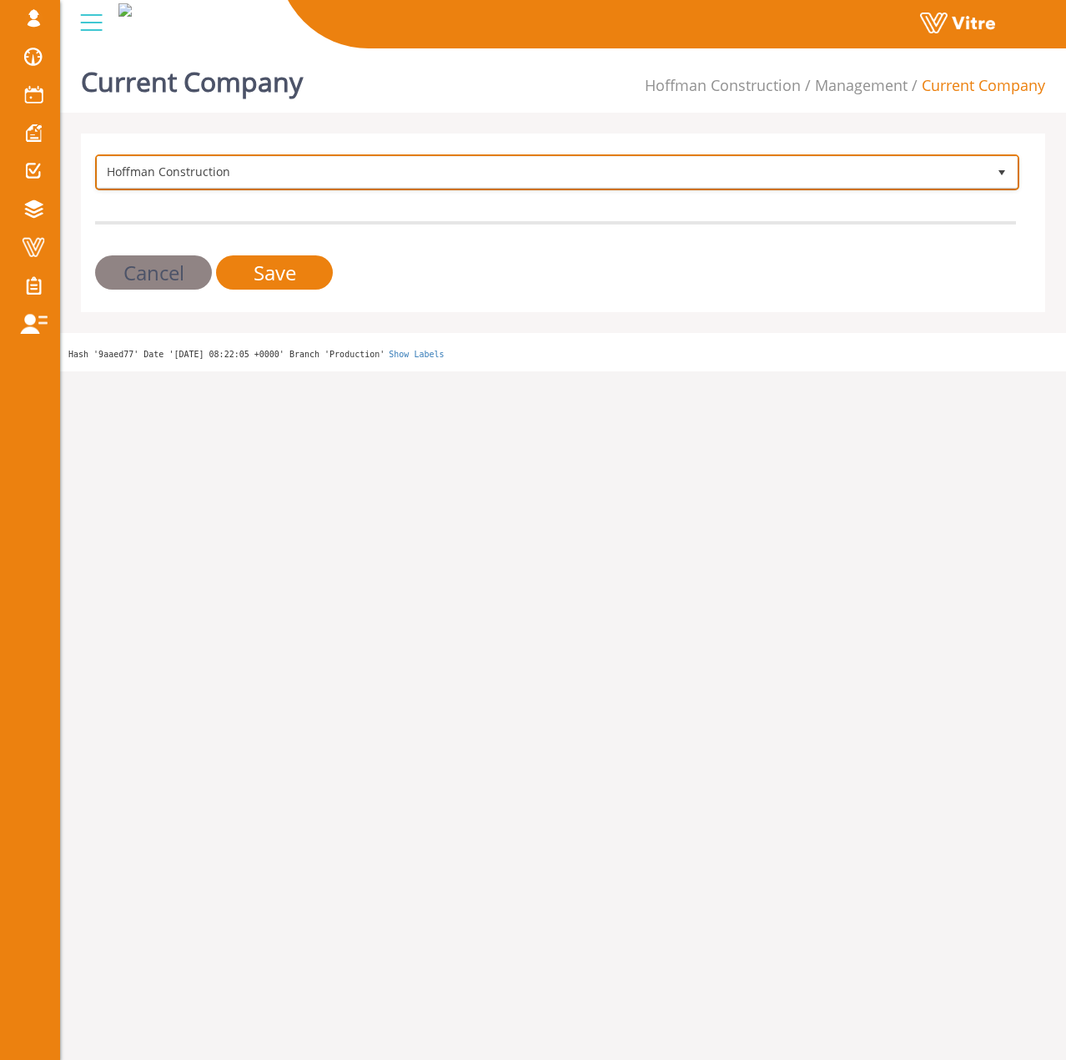
click at [325, 176] on span "Hoffman Construction" at bounding box center [542, 172] width 889 height 30
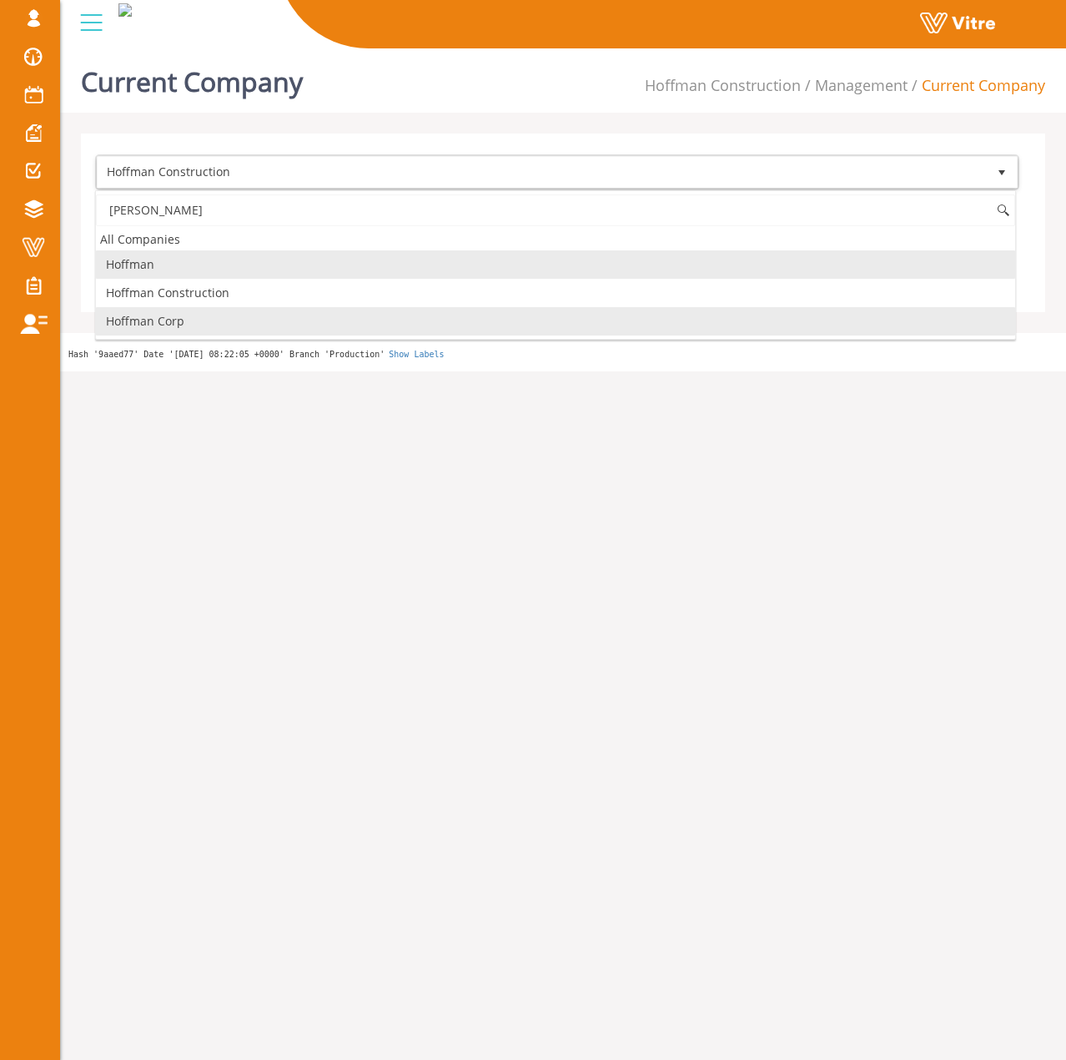
click at [256, 315] on li "Hoffman Corp" at bounding box center [555, 321] width 919 height 28
type input "hoffman"
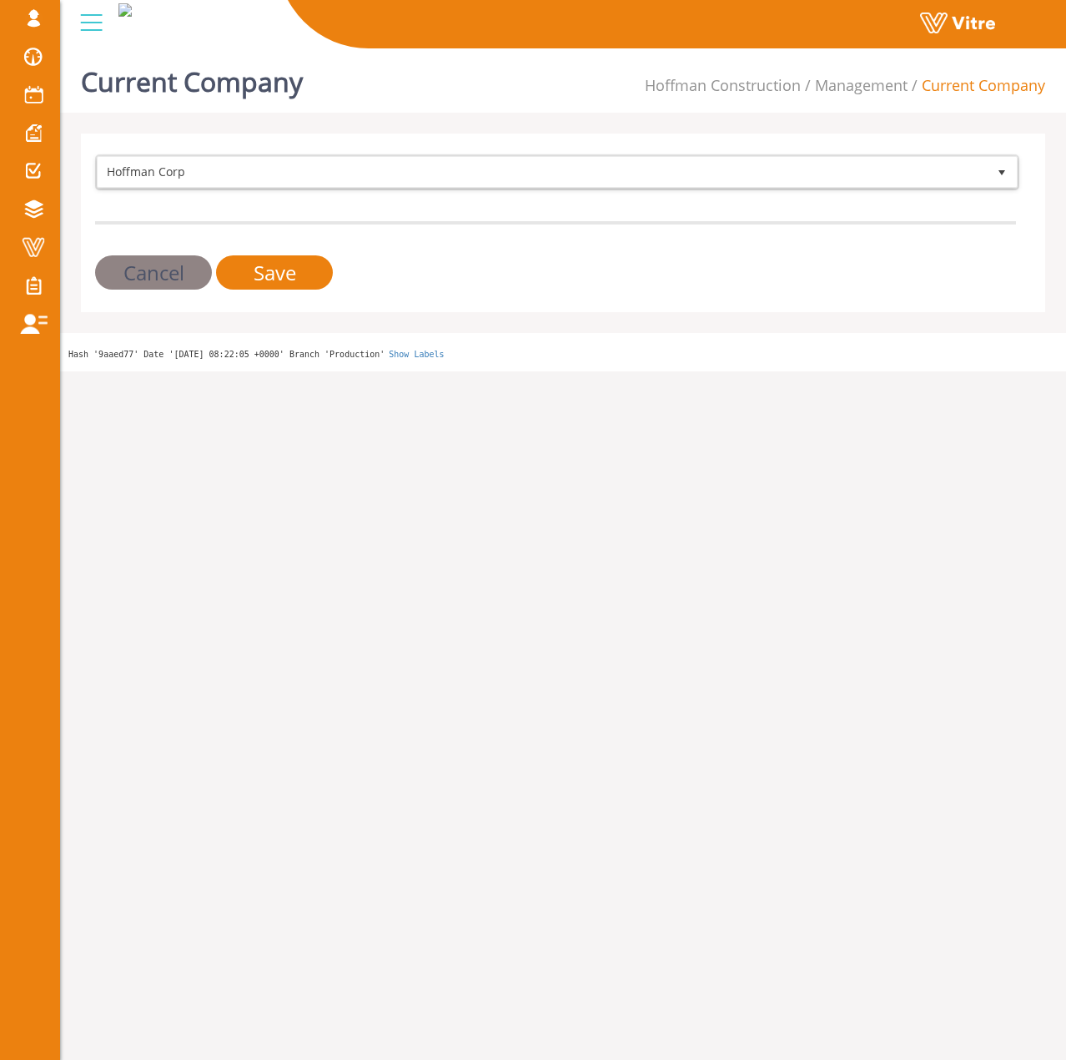
click at [279, 290] on div "Hoffman Corp 210 Cancel Save" at bounding box center [563, 222] width 964 height 179
click at [281, 286] on input "Save" at bounding box center [274, 272] width 117 height 34
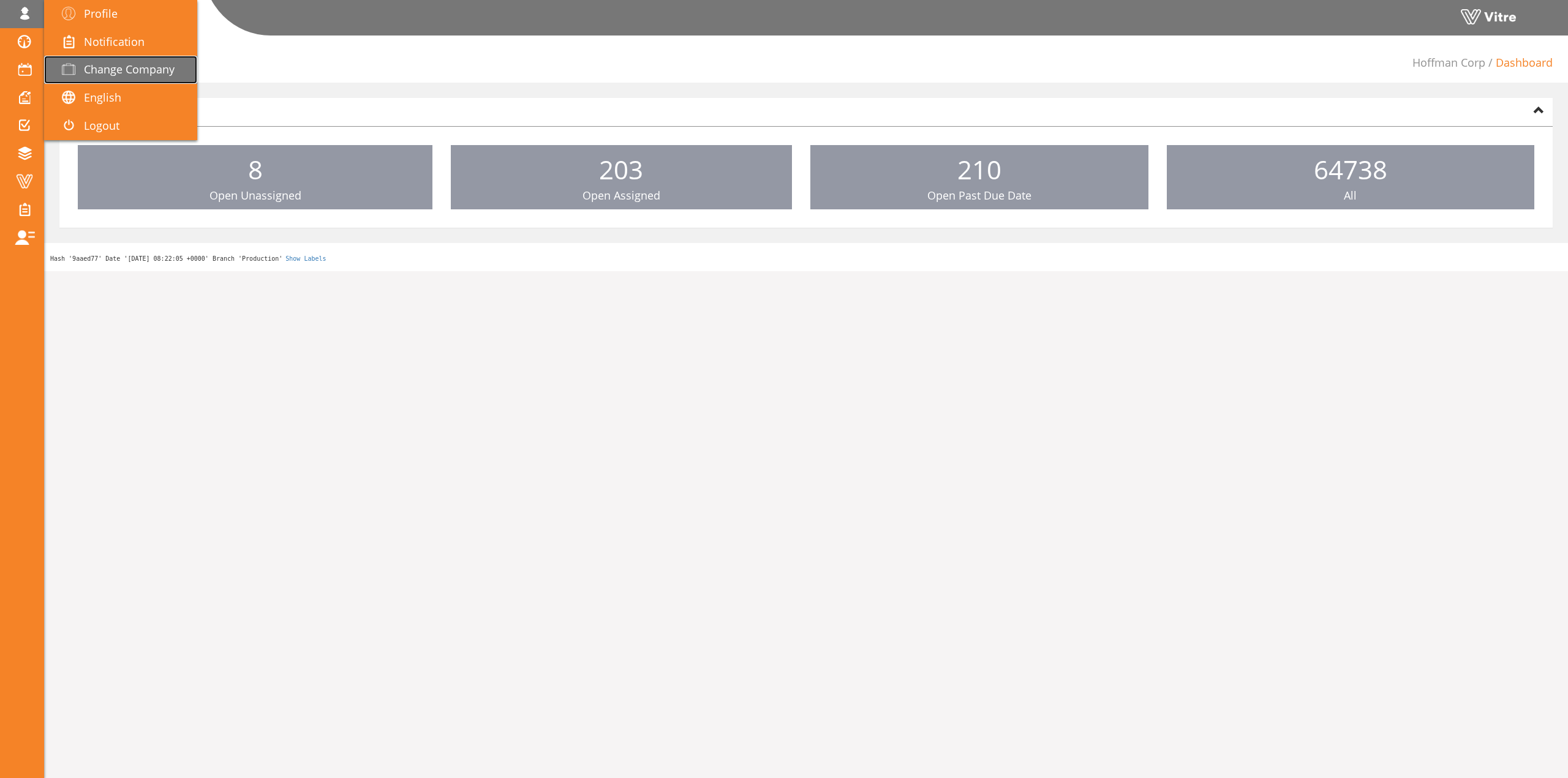
click at [172, 79] on link "Change Company" at bounding box center [120, 70] width 153 height 28
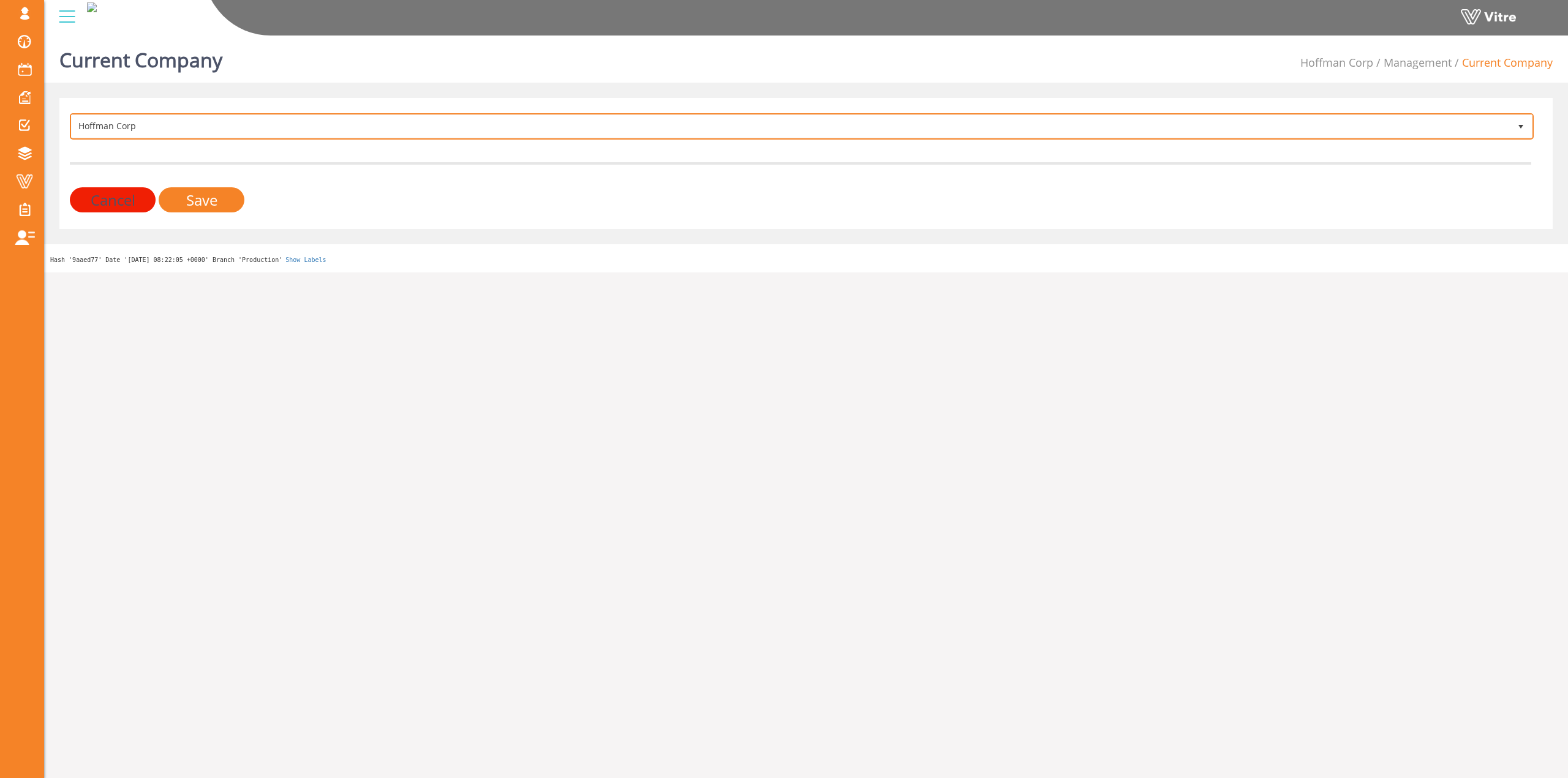
click at [181, 119] on span "Hoffman Corp" at bounding box center [791, 126] width 1438 height 22
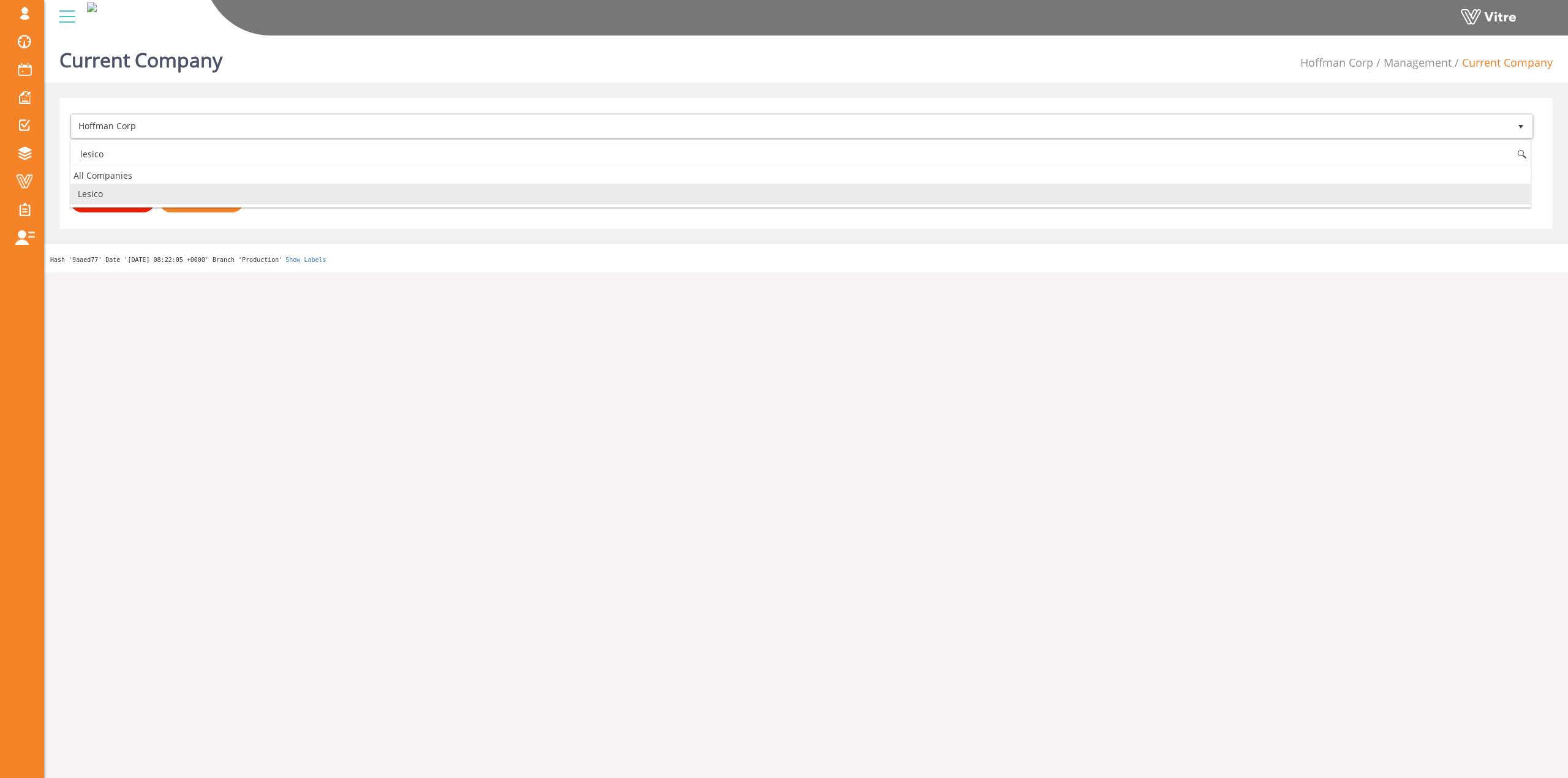
click at [150, 193] on li "Lesico" at bounding box center [800, 194] width 1460 height 21
type input "lesico"
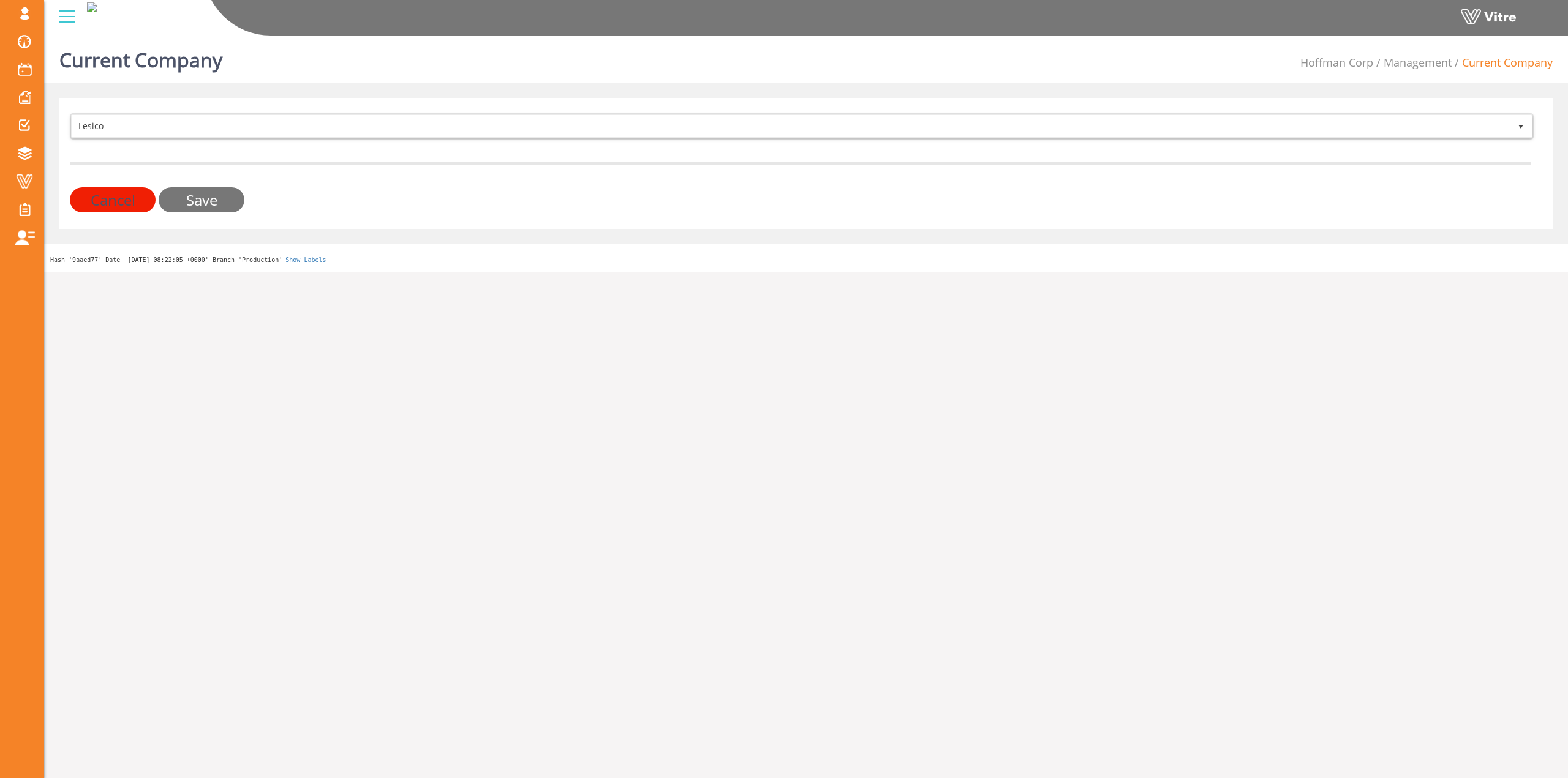
click at [189, 192] on input "Save" at bounding box center [201, 200] width 86 height 25
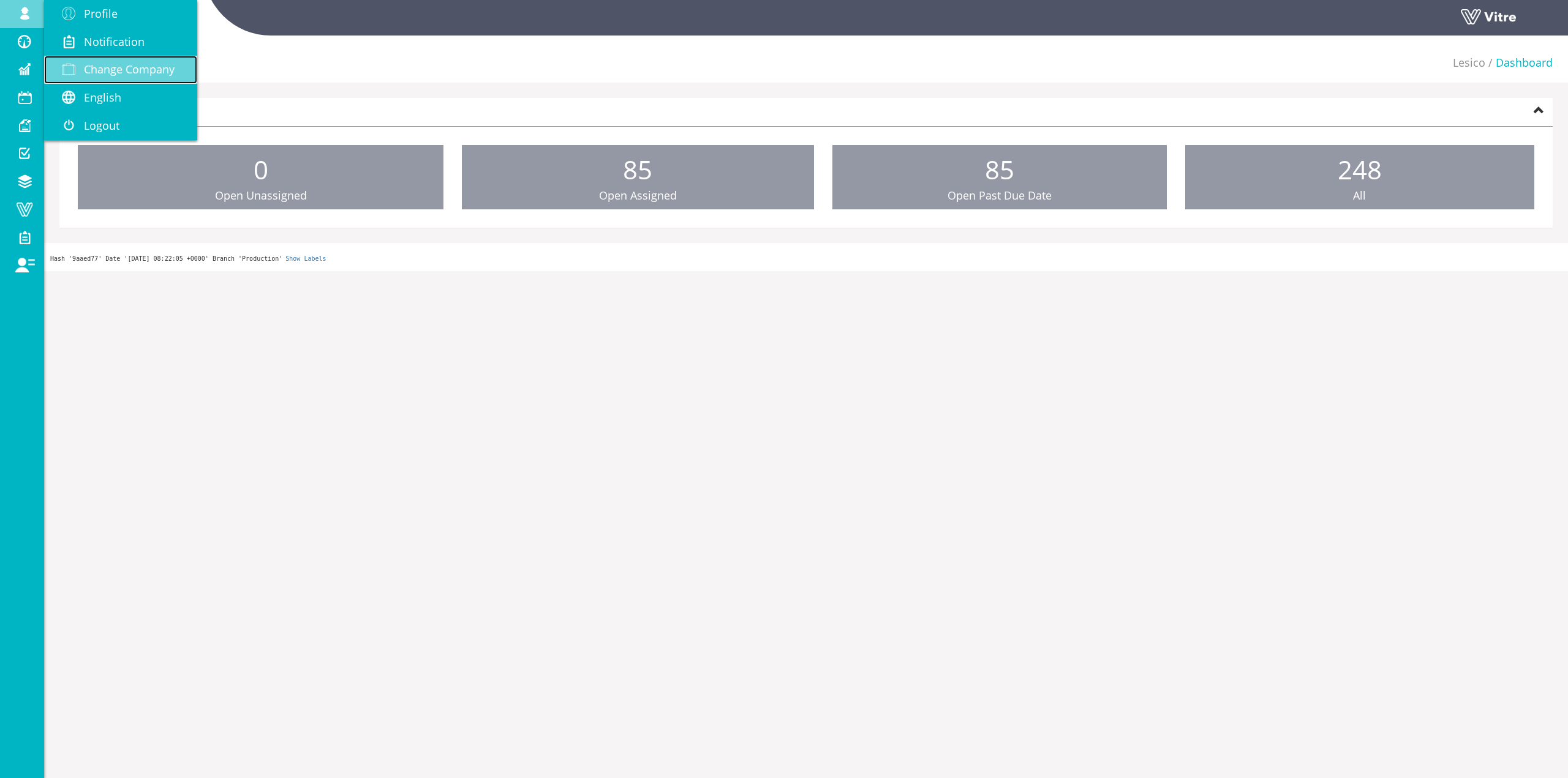
click at [120, 59] on link "Change Company" at bounding box center [120, 70] width 153 height 28
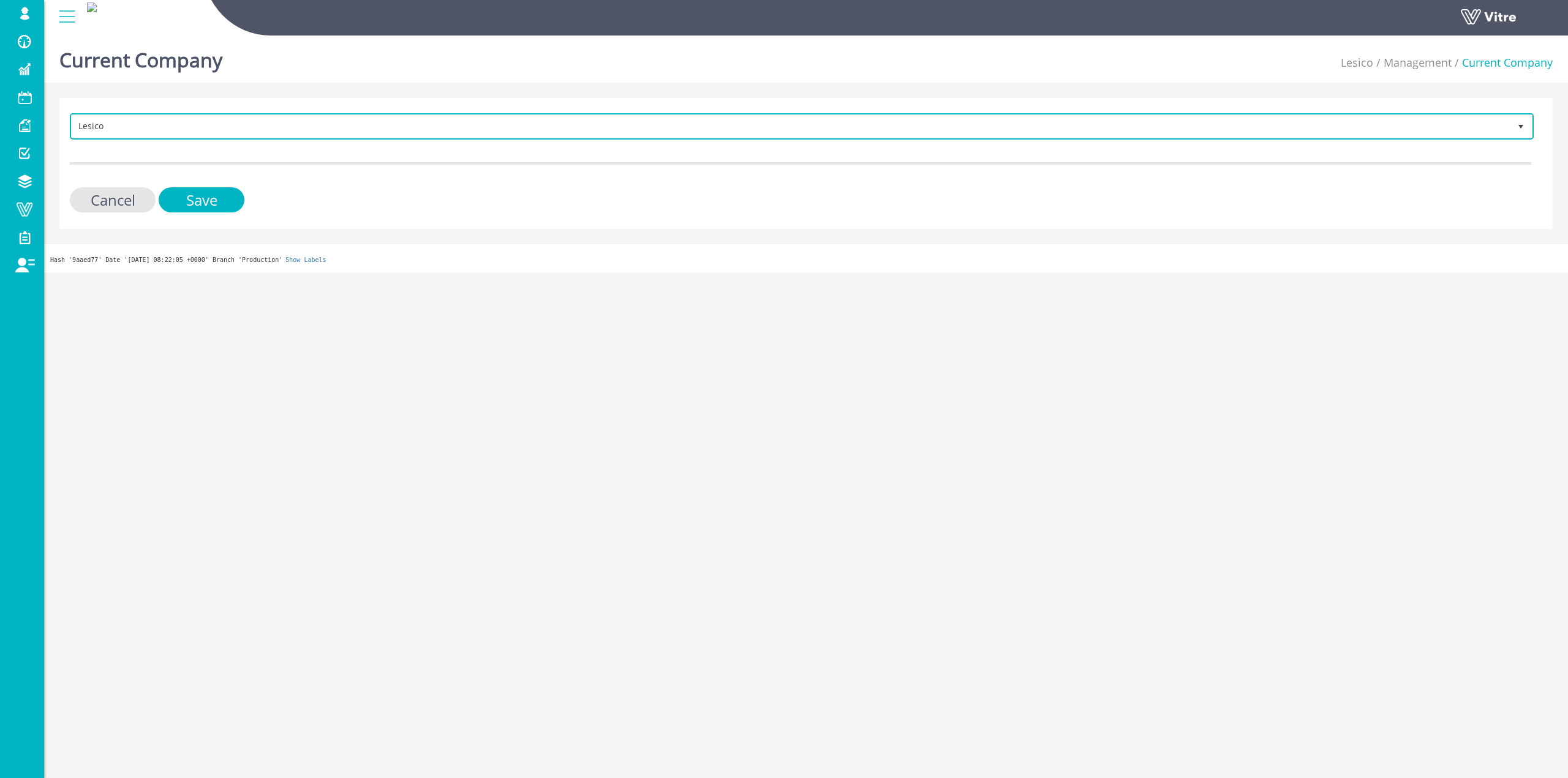
click at [170, 131] on span "Lesico" at bounding box center [791, 126] width 1438 height 22
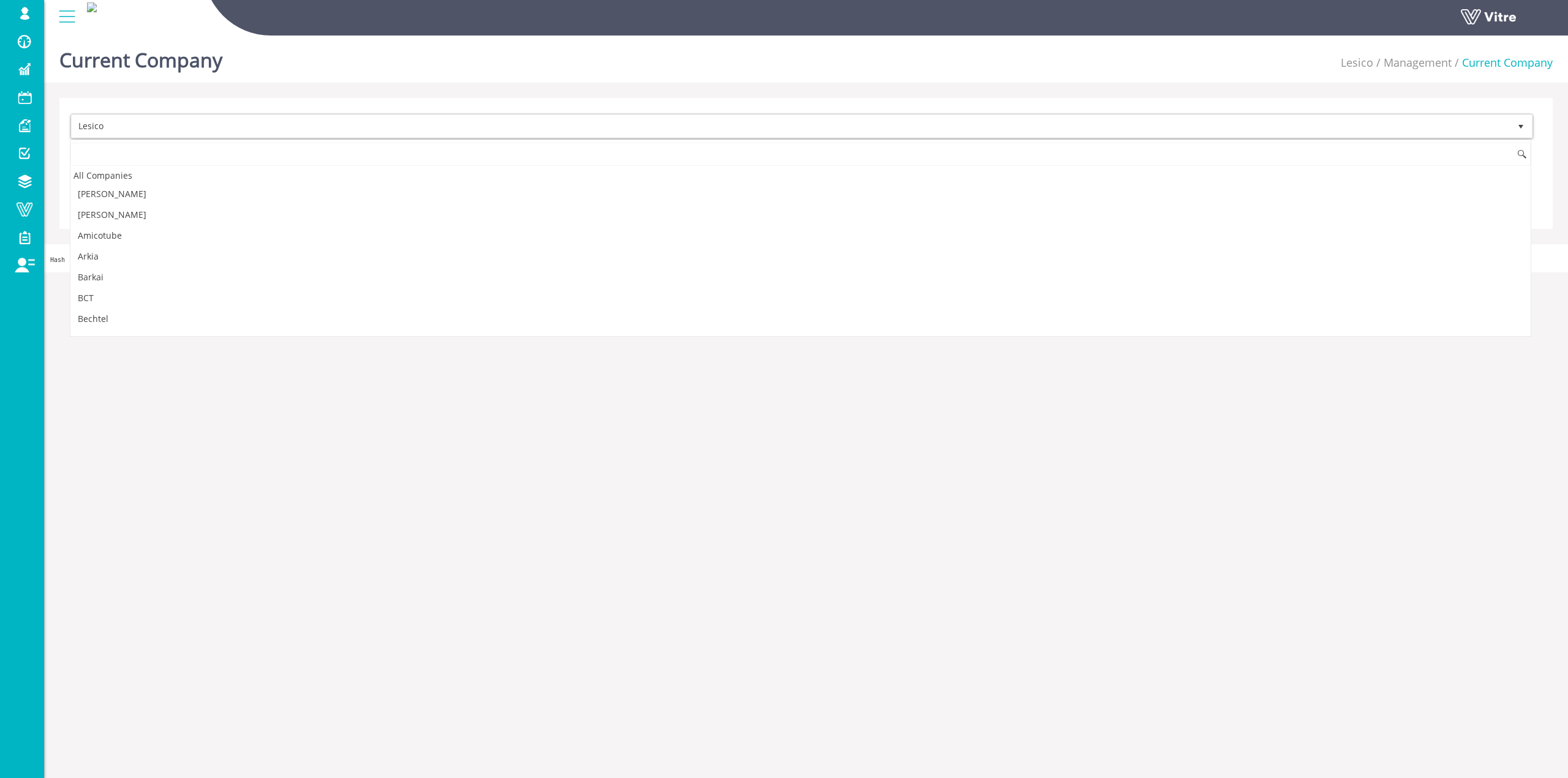
scroll to position [641, 0]
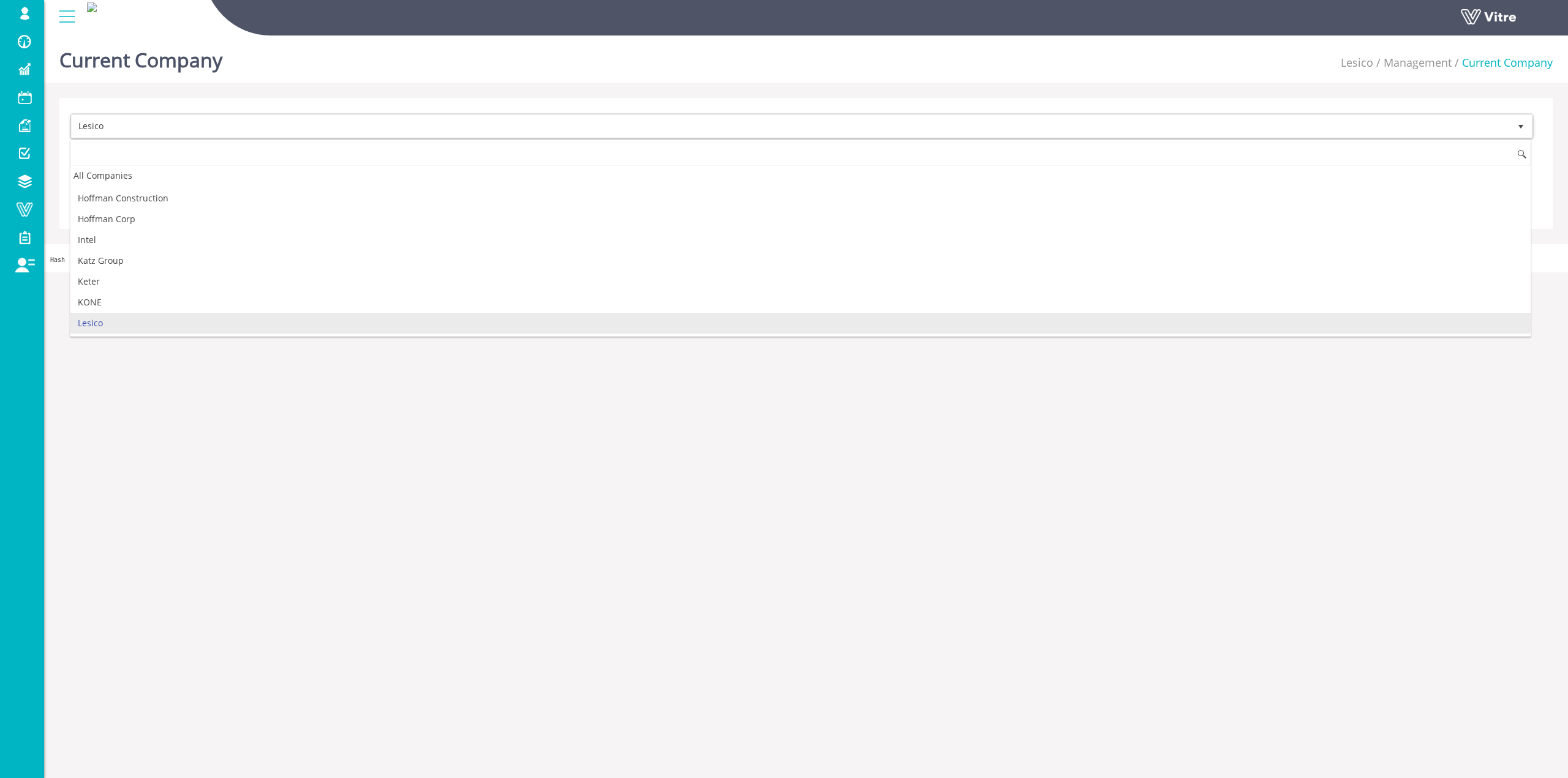
type input "y"
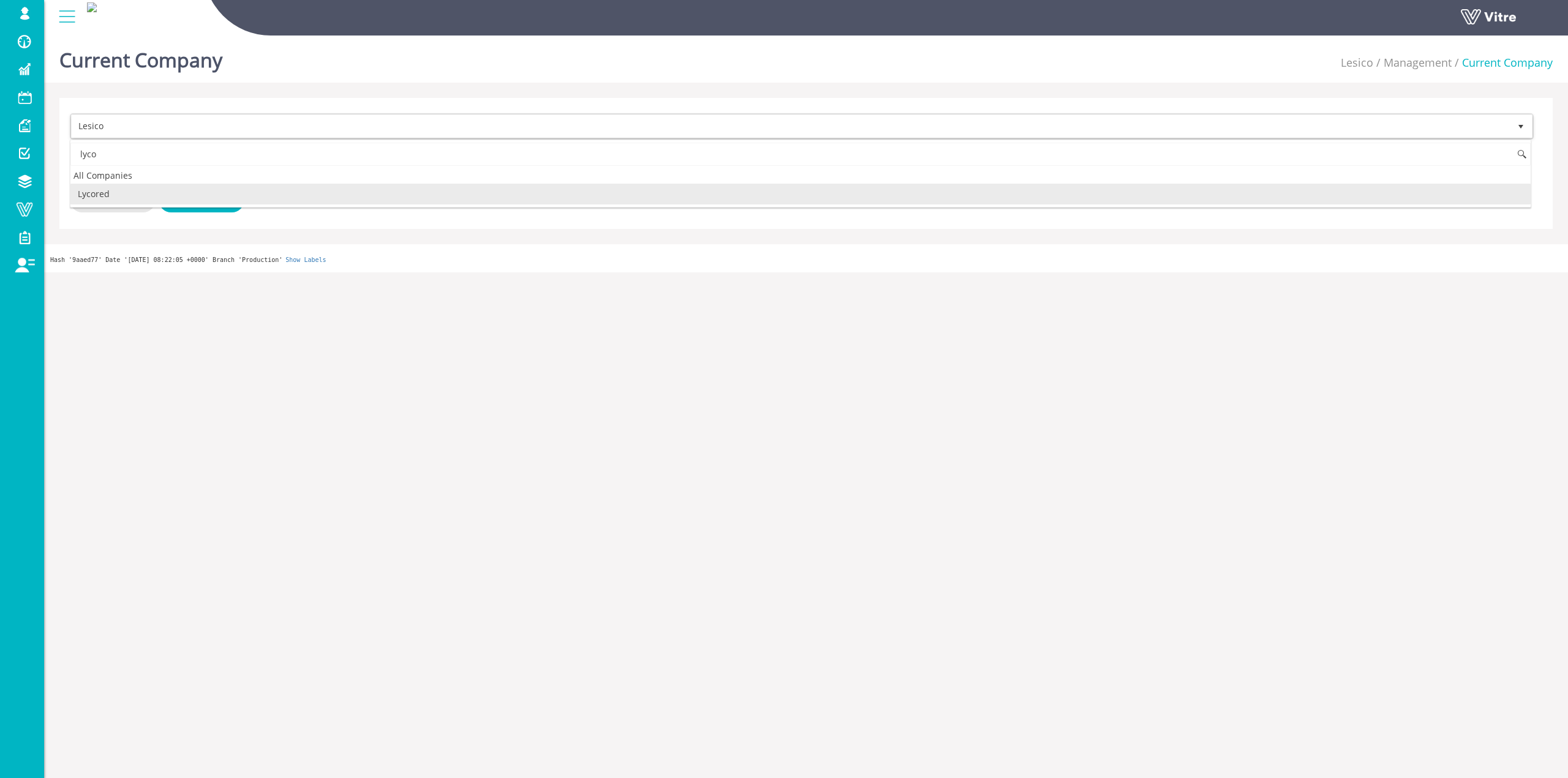
click at [157, 192] on li "Lycored" at bounding box center [800, 194] width 1460 height 21
type input "lyco"
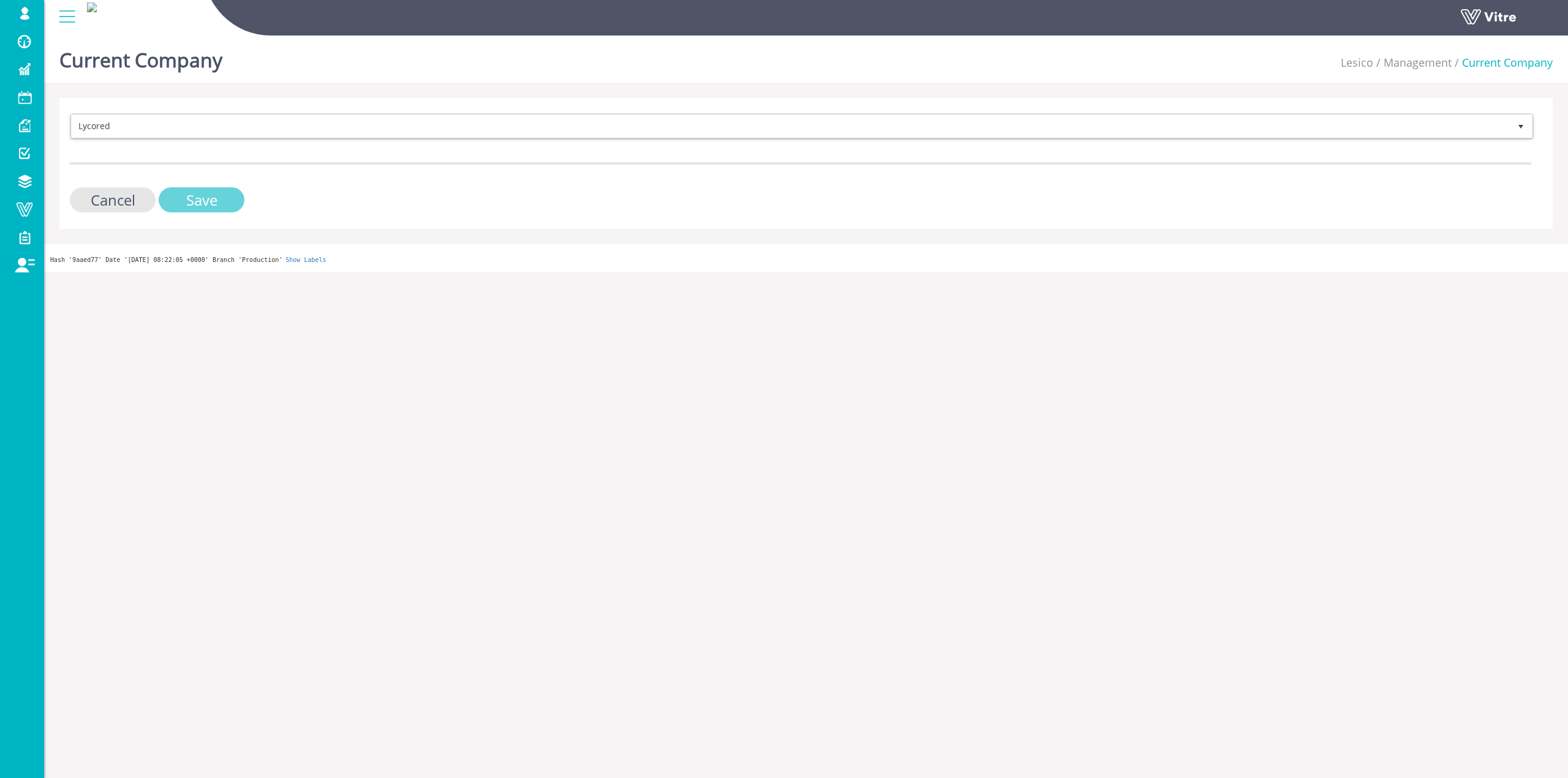
click at [173, 199] on input "Save" at bounding box center [201, 200] width 86 height 25
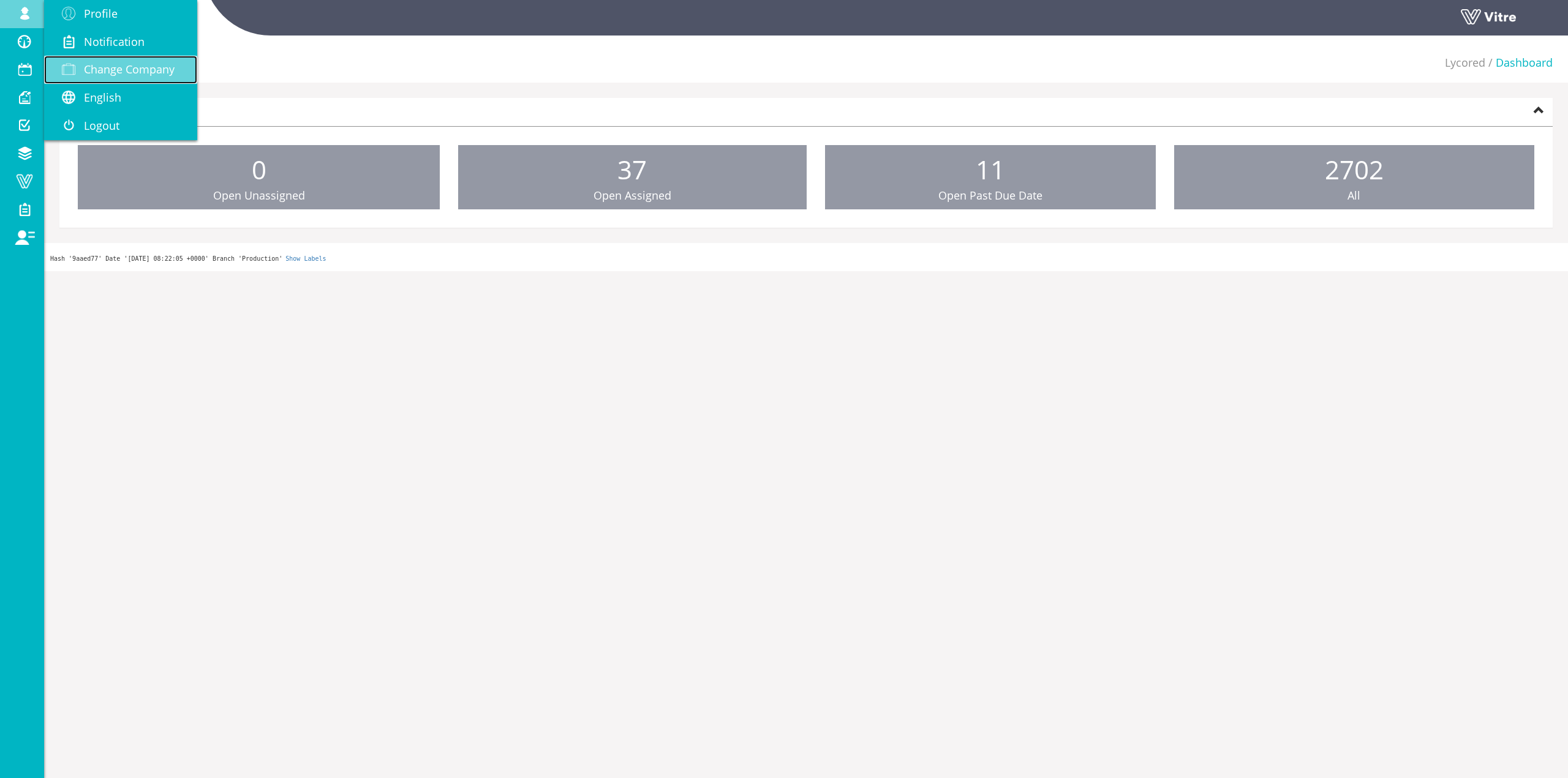
click at [105, 75] on span "Change Company" at bounding box center [128, 69] width 90 height 15
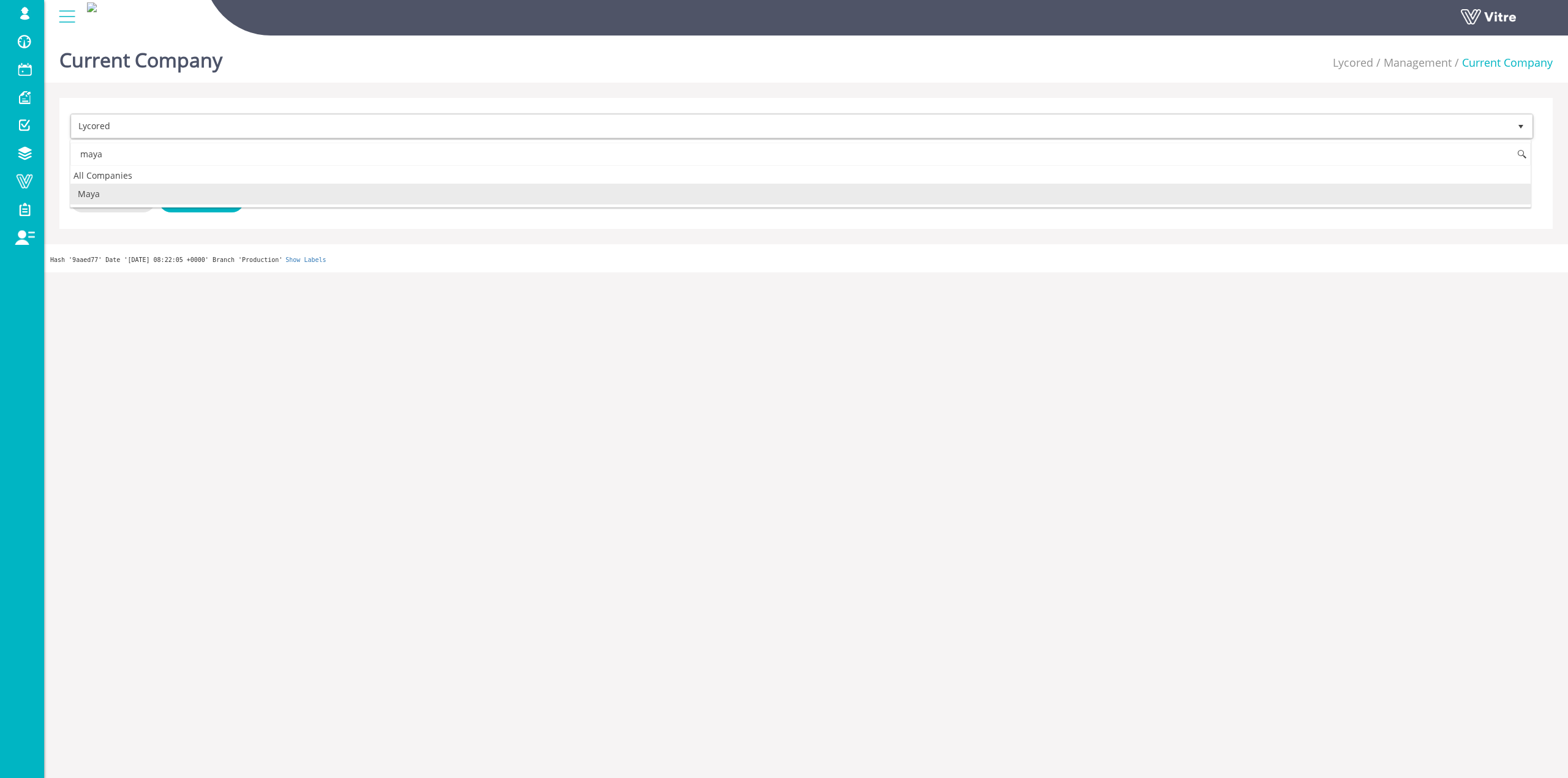
click at [150, 197] on li "Maya" at bounding box center [800, 194] width 1460 height 21
type input "maya"
click at [203, 200] on input "Save" at bounding box center [201, 200] width 86 height 25
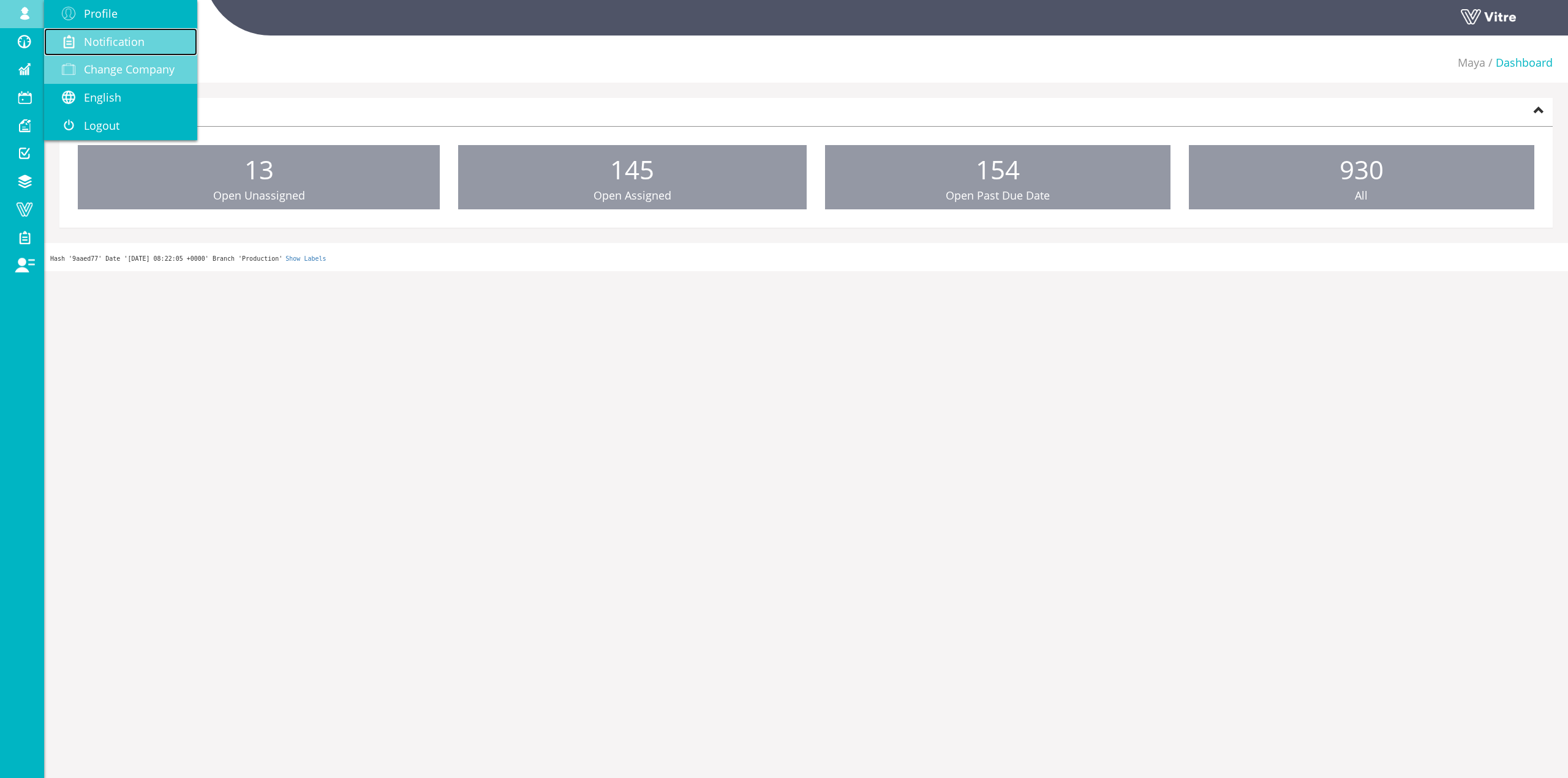
click at [108, 54] on link "Notification" at bounding box center [120, 42] width 153 height 28
click at [108, 65] on span "Change Company" at bounding box center [128, 69] width 90 height 15
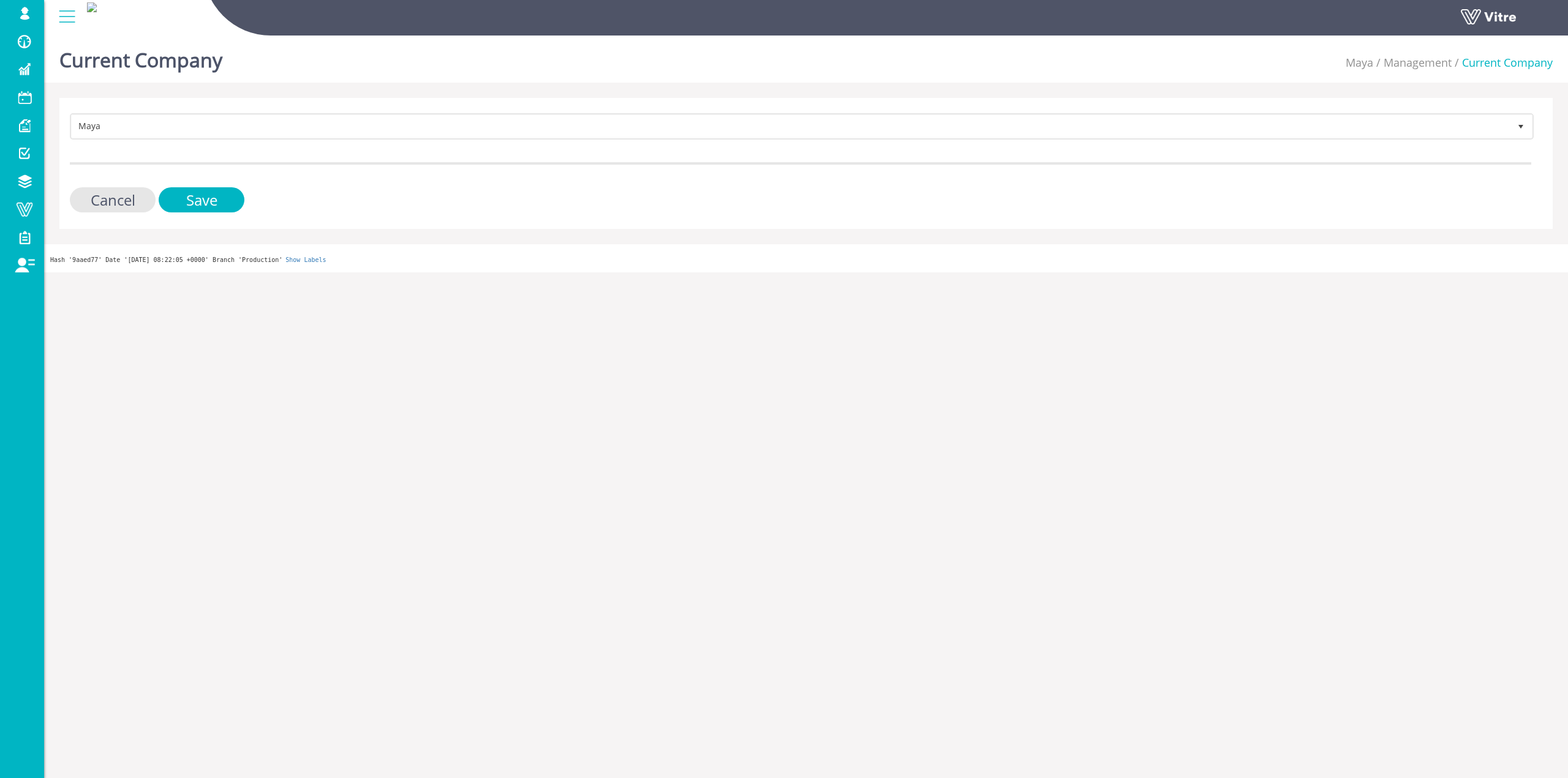
click at [194, 148] on form "Maya 246 Cancel Save" at bounding box center [800, 162] width 1462 height 99
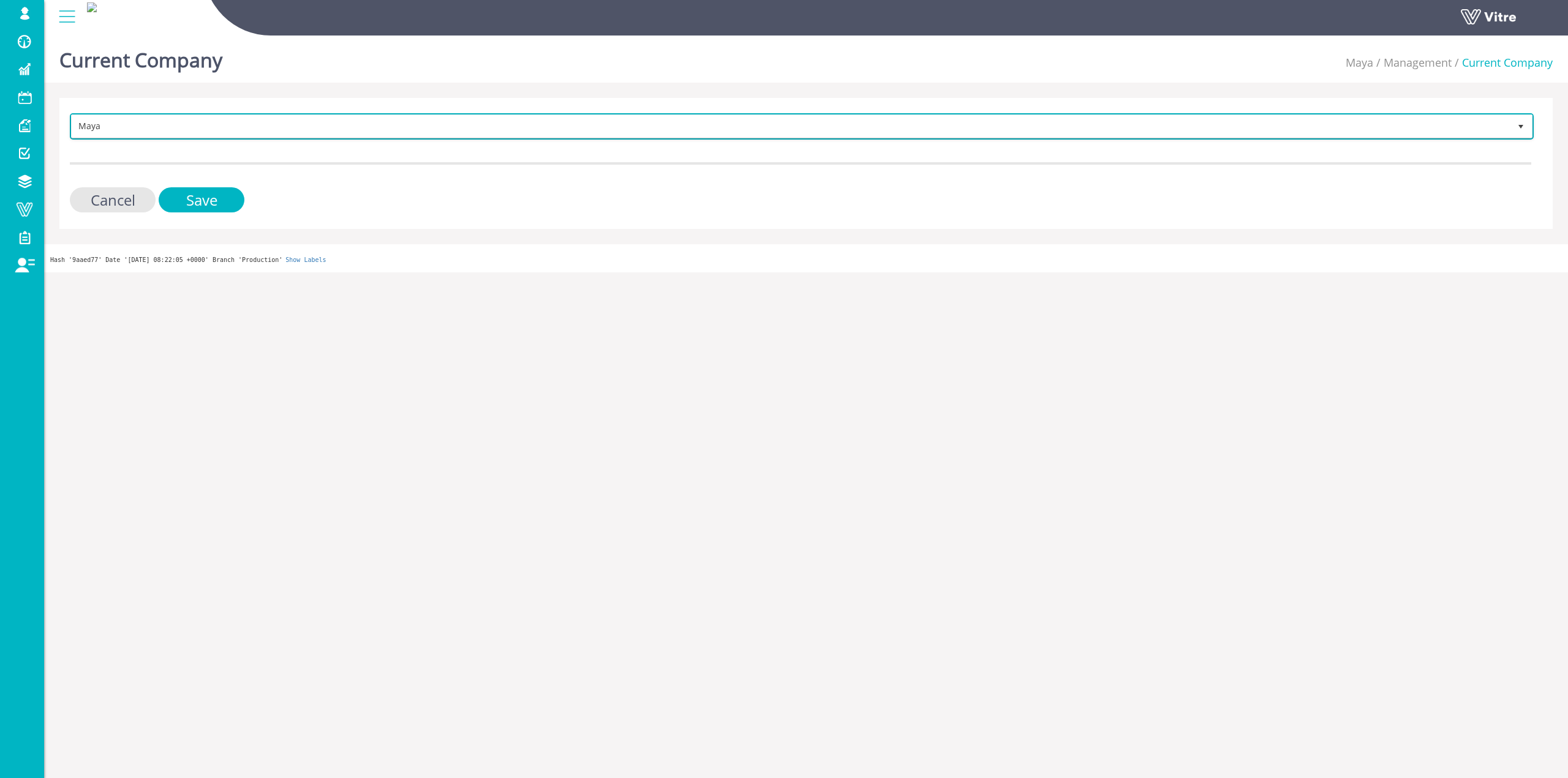
click at [205, 126] on span "Maya" at bounding box center [791, 126] width 1438 height 22
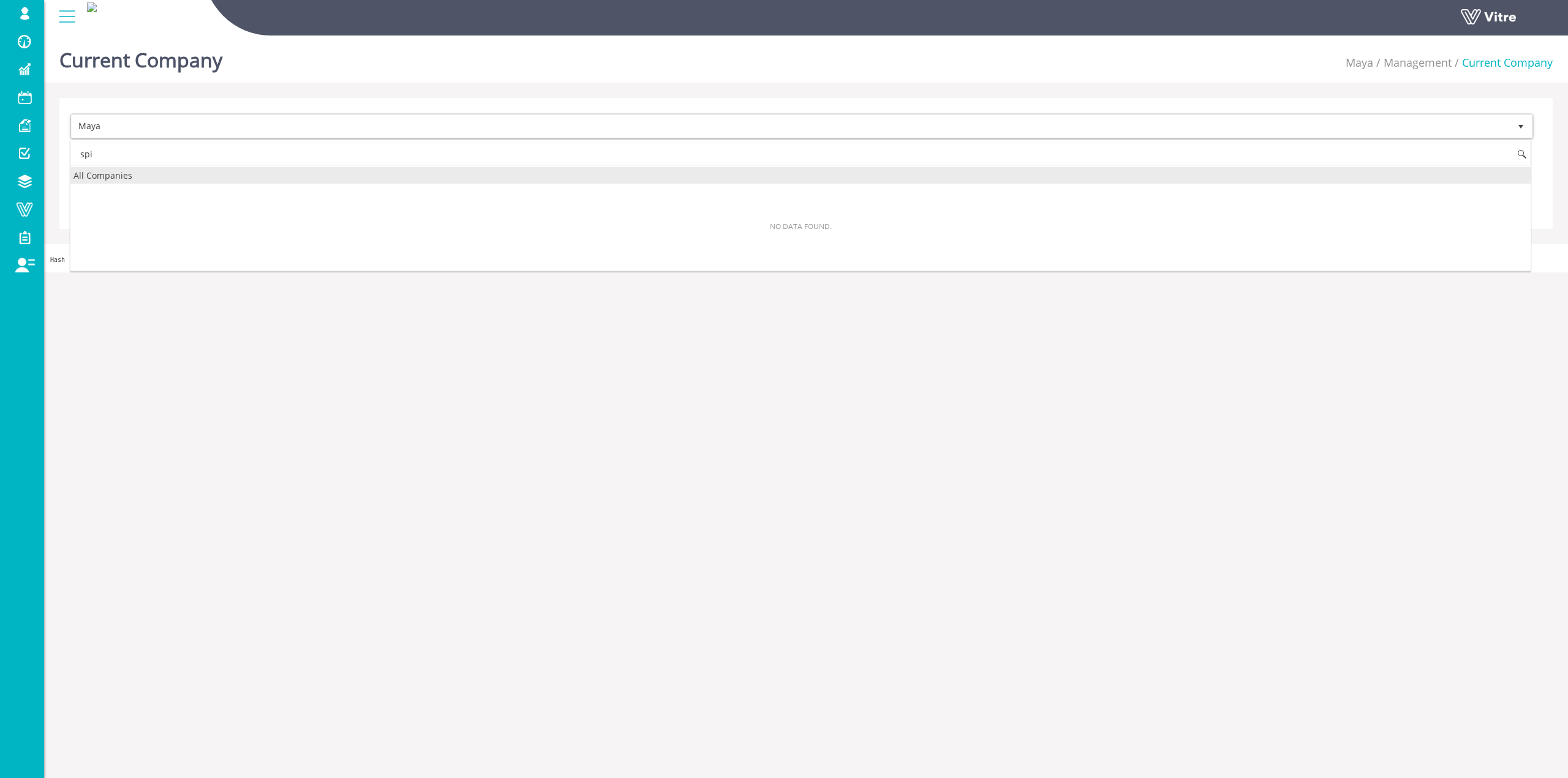
type input "spis"
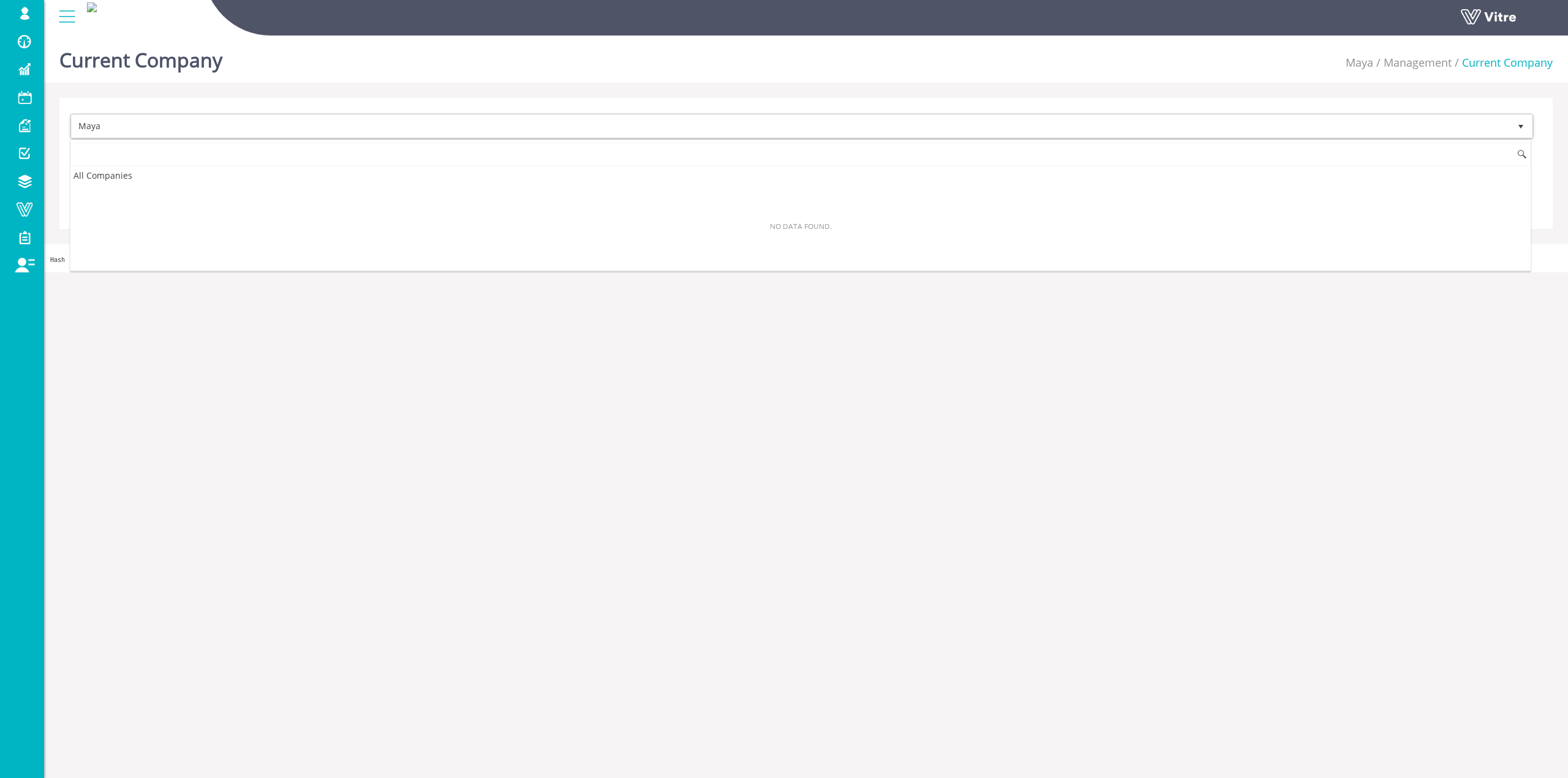
type input "="
type input "s"
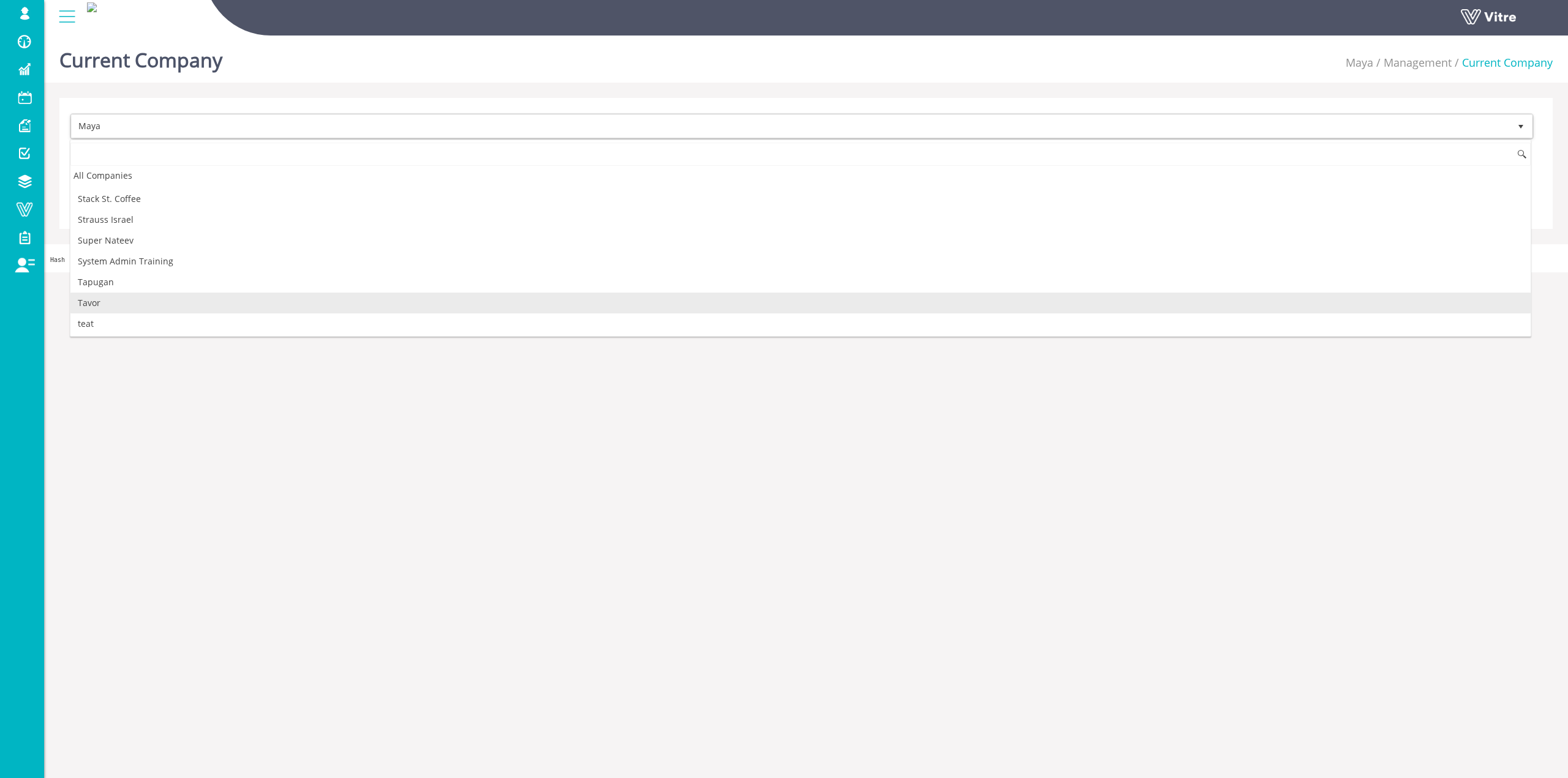
scroll to position [1556, 0]
click at [1503, 62] on li "Current Company" at bounding box center [1502, 63] width 101 height 16
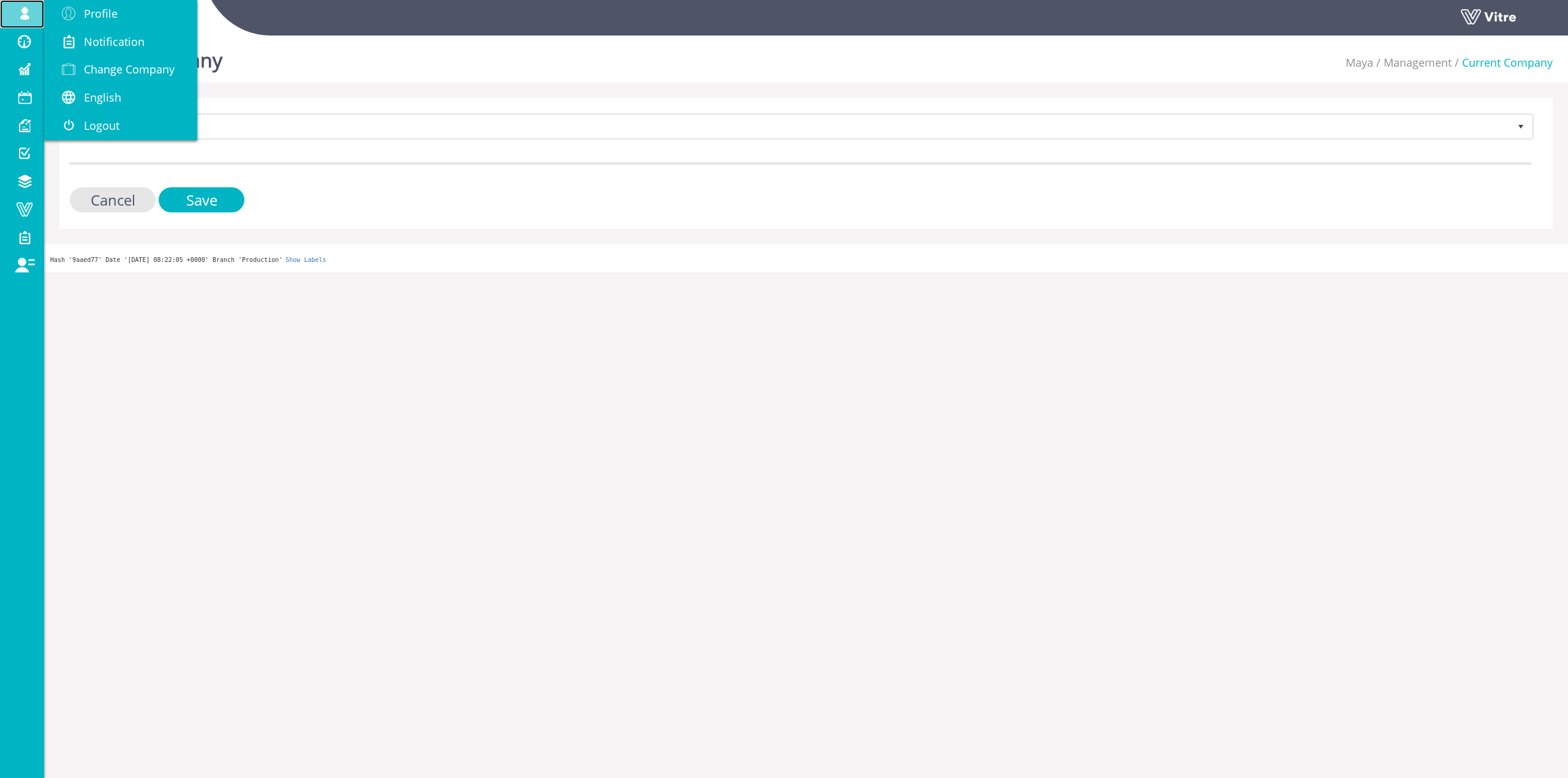
click at [34, 6] on link "[EMAIL_ADDRESS][DOMAIN_NAME]" at bounding box center [22, 14] width 44 height 28
click at [146, 72] on span "Change Company" at bounding box center [128, 69] width 90 height 15
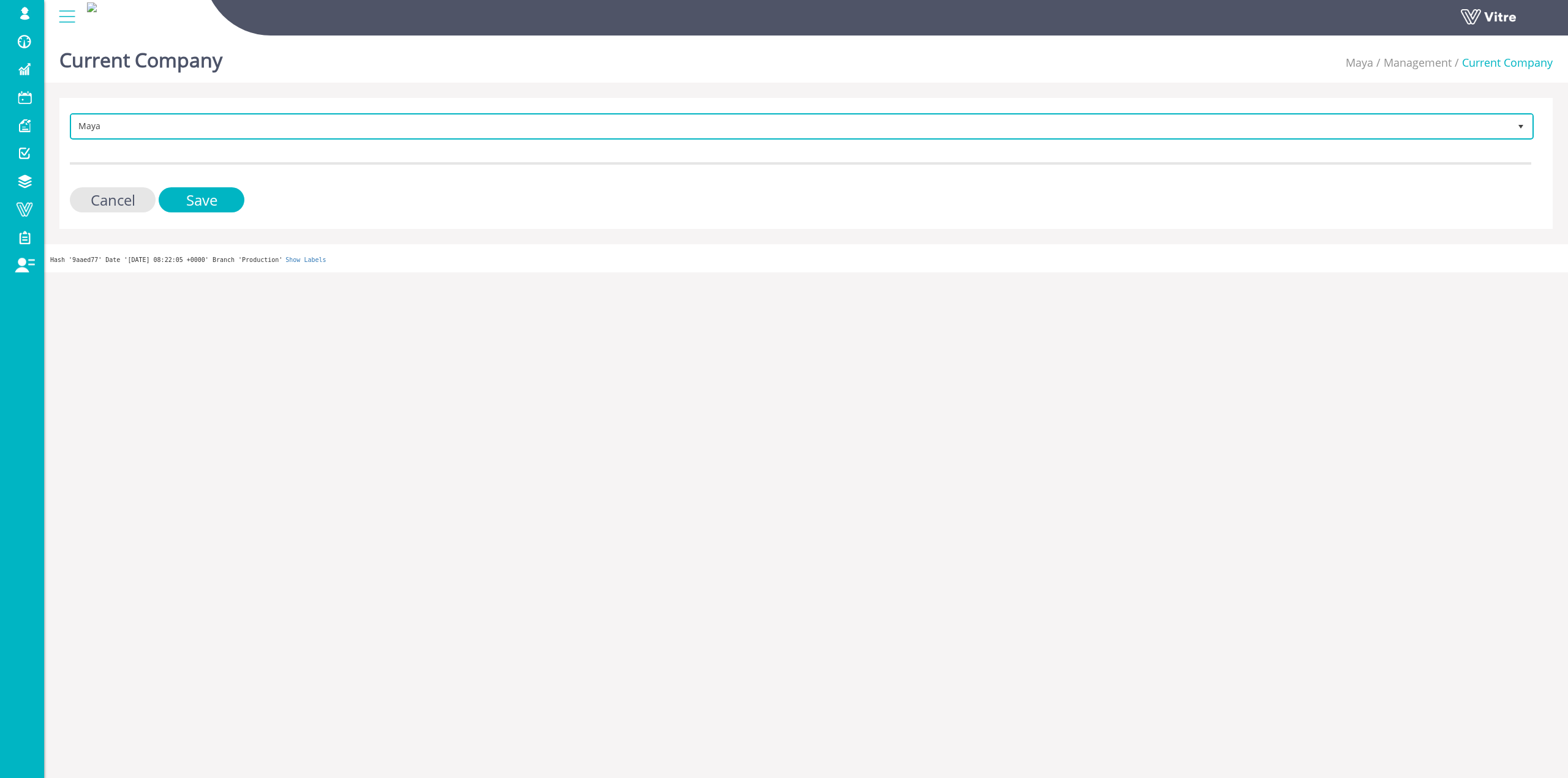
click at [228, 137] on span "Maya" at bounding box center [791, 126] width 1438 height 22
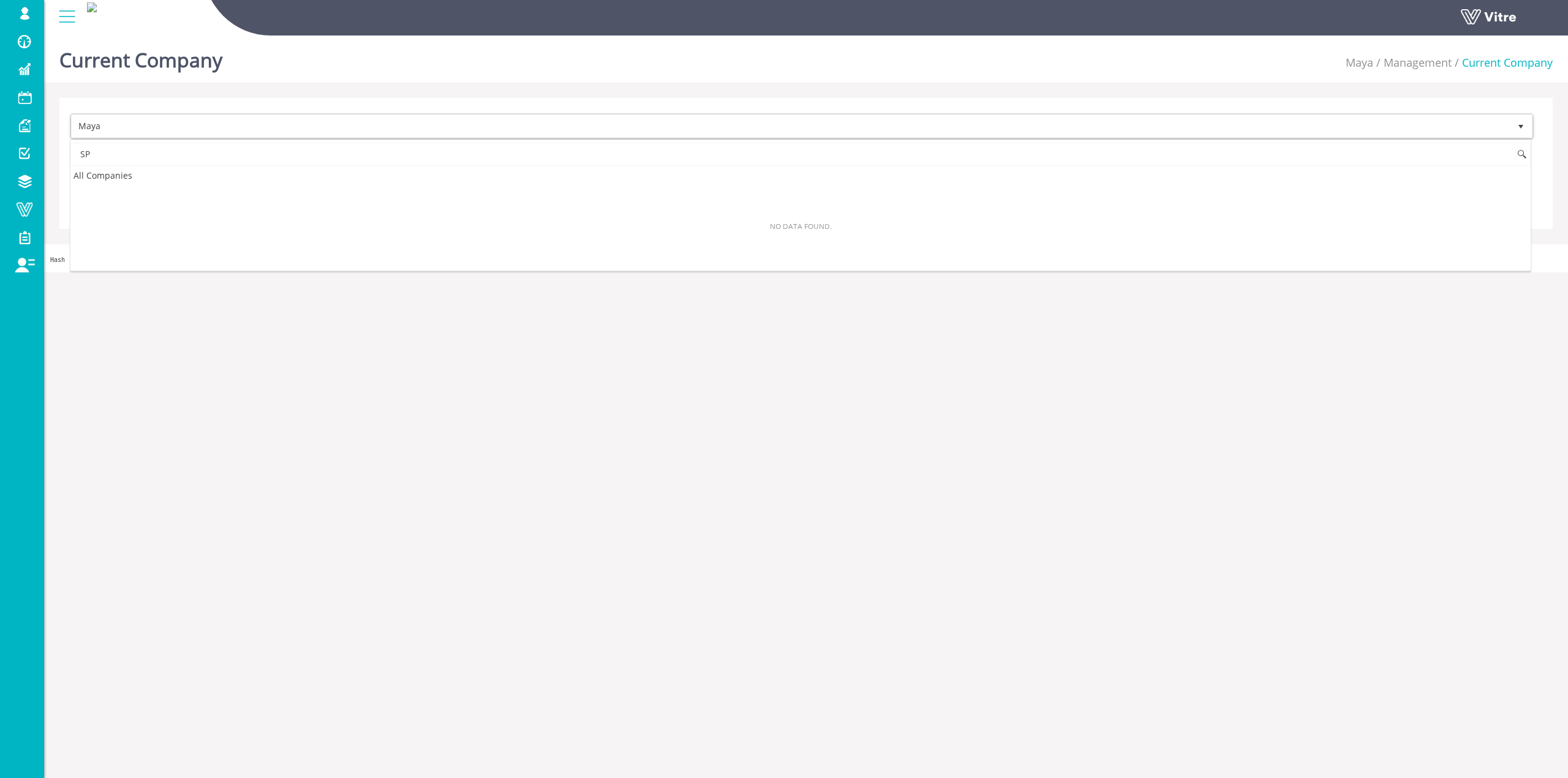
type input "SP"
